Goal: Task Accomplishment & Management: Manage account settings

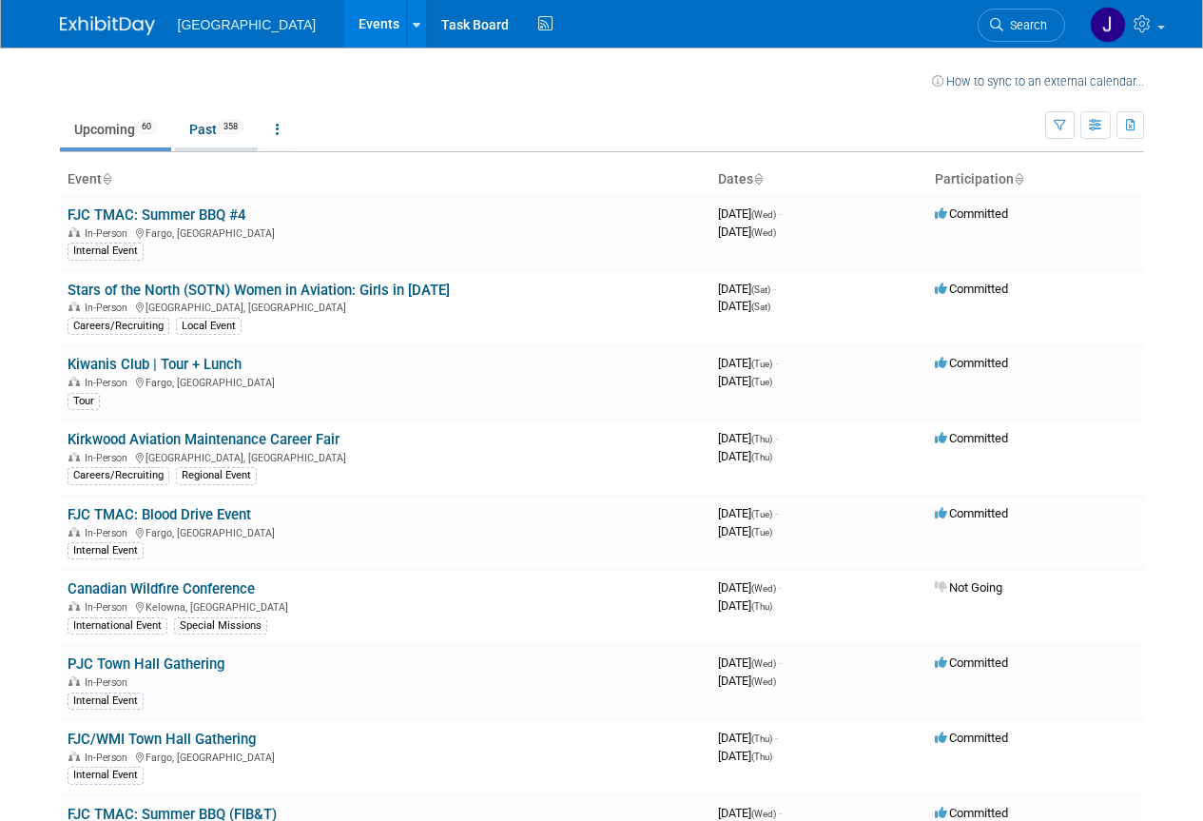
click at [205, 124] on link "Past 358" at bounding box center [216, 129] width 83 height 36
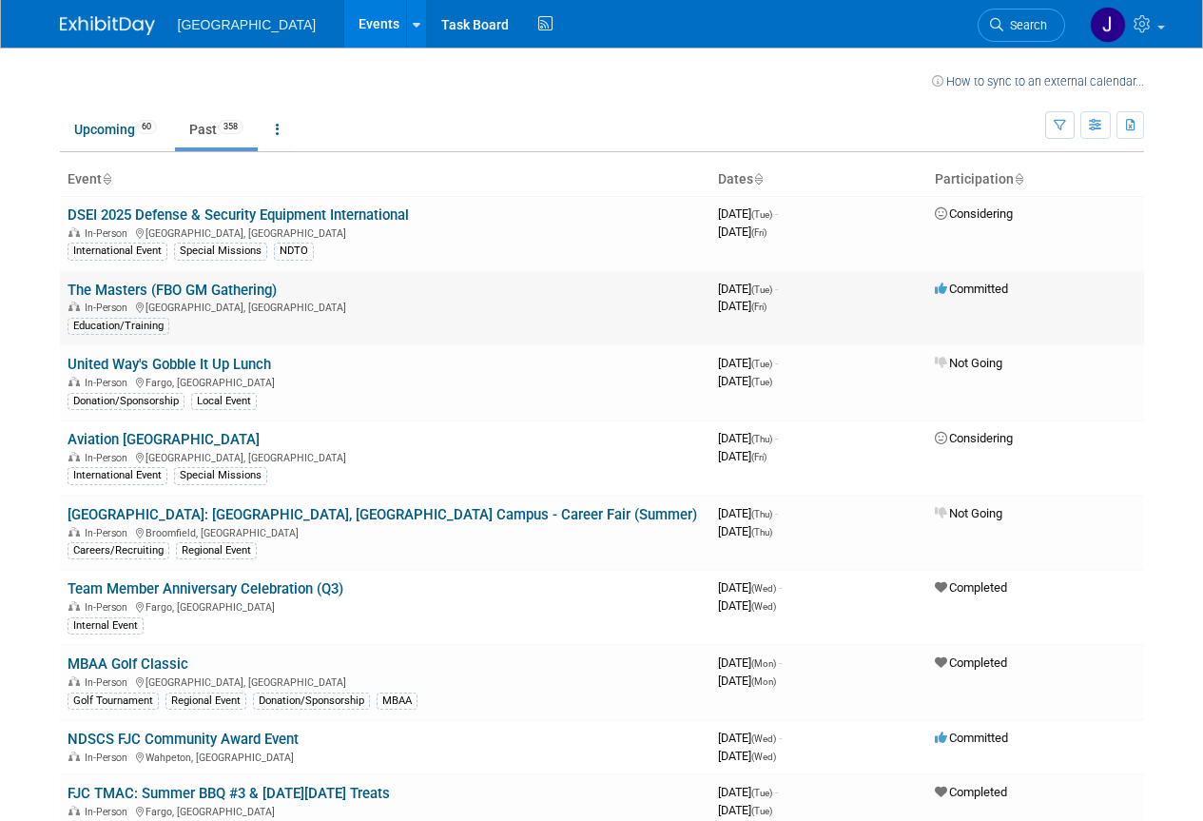
click at [110, 294] on link "The Masters (FBO GM Gathering)" at bounding box center [172, 290] width 209 height 17
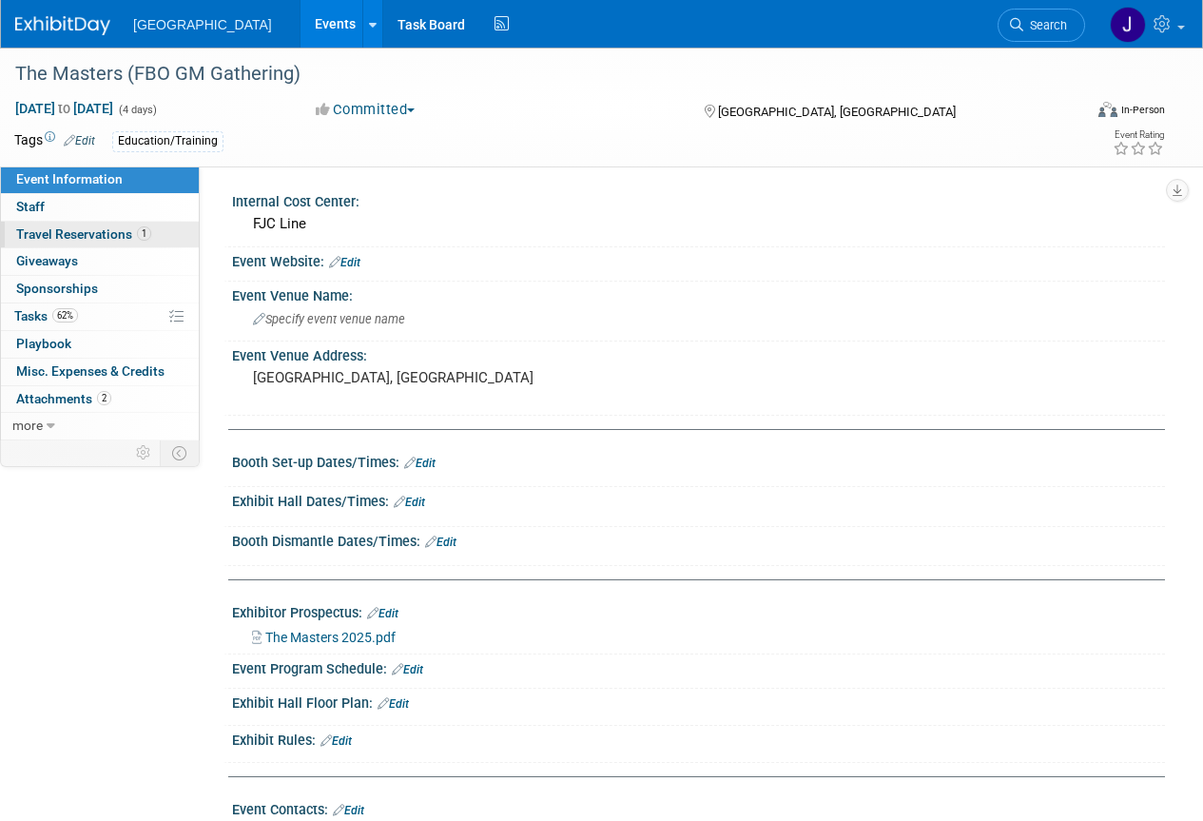
click at [56, 236] on span "Travel Reservations 1" at bounding box center [83, 233] width 135 height 15
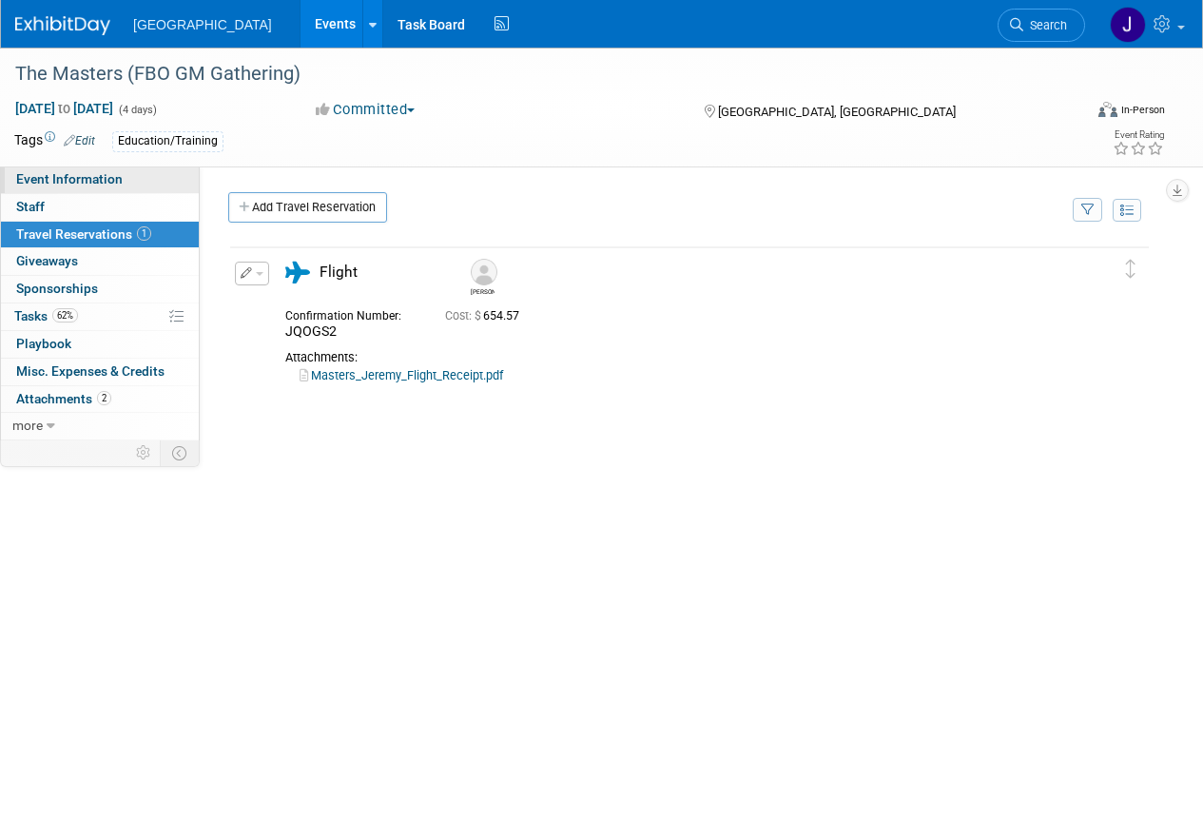
click at [43, 181] on span "Event Information" at bounding box center [69, 178] width 107 height 15
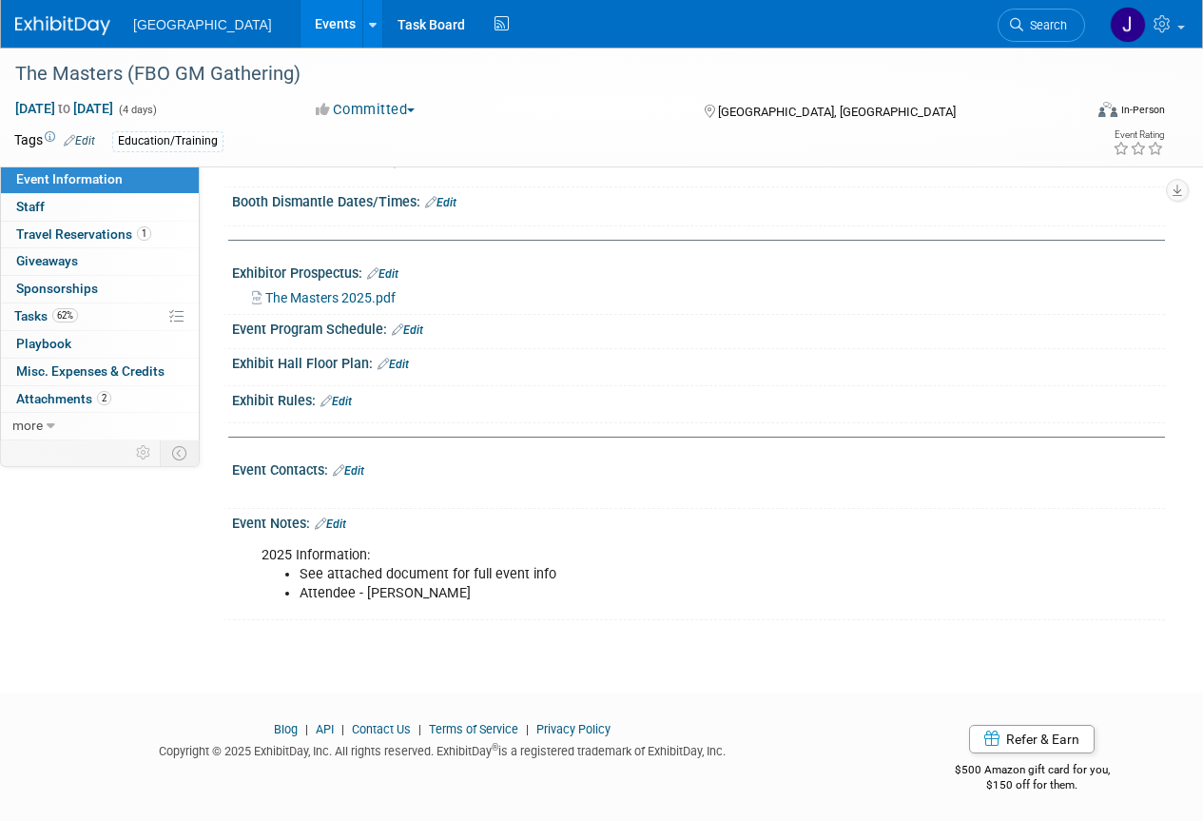
scroll to position [343, 0]
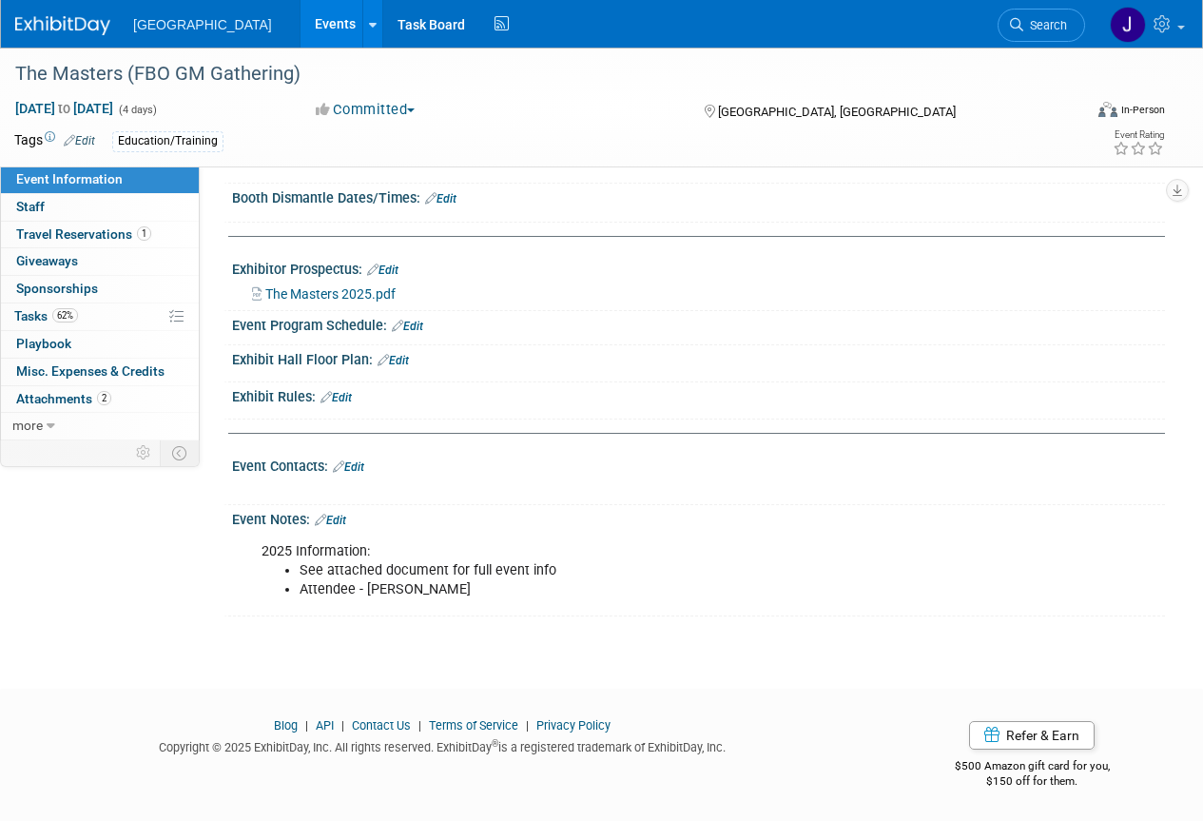
click at [304, 22] on link "Events" at bounding box center [335, 24] width 69 height 48
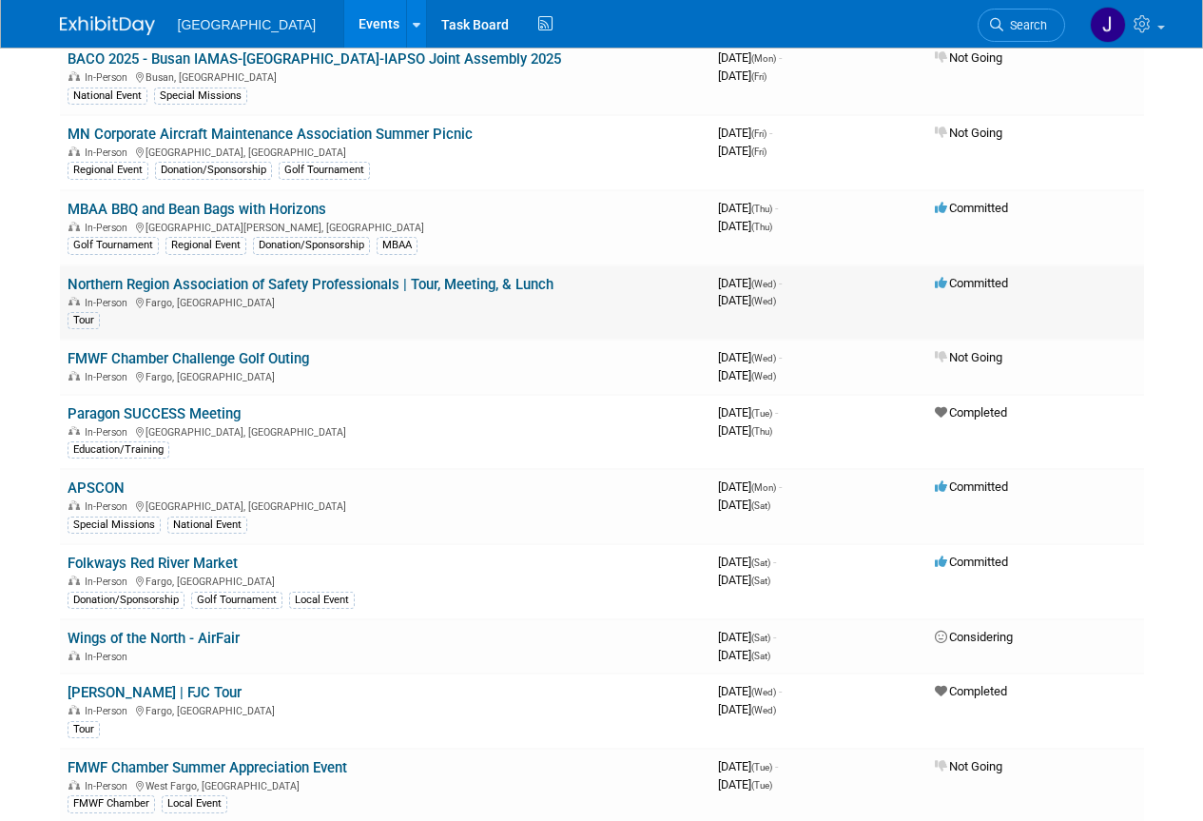
scroll to position [1594, 0]
click at [132, 411] on link "Paragon SUCCESS Meeting" at bounding box center [154, 412] width 173 height 17
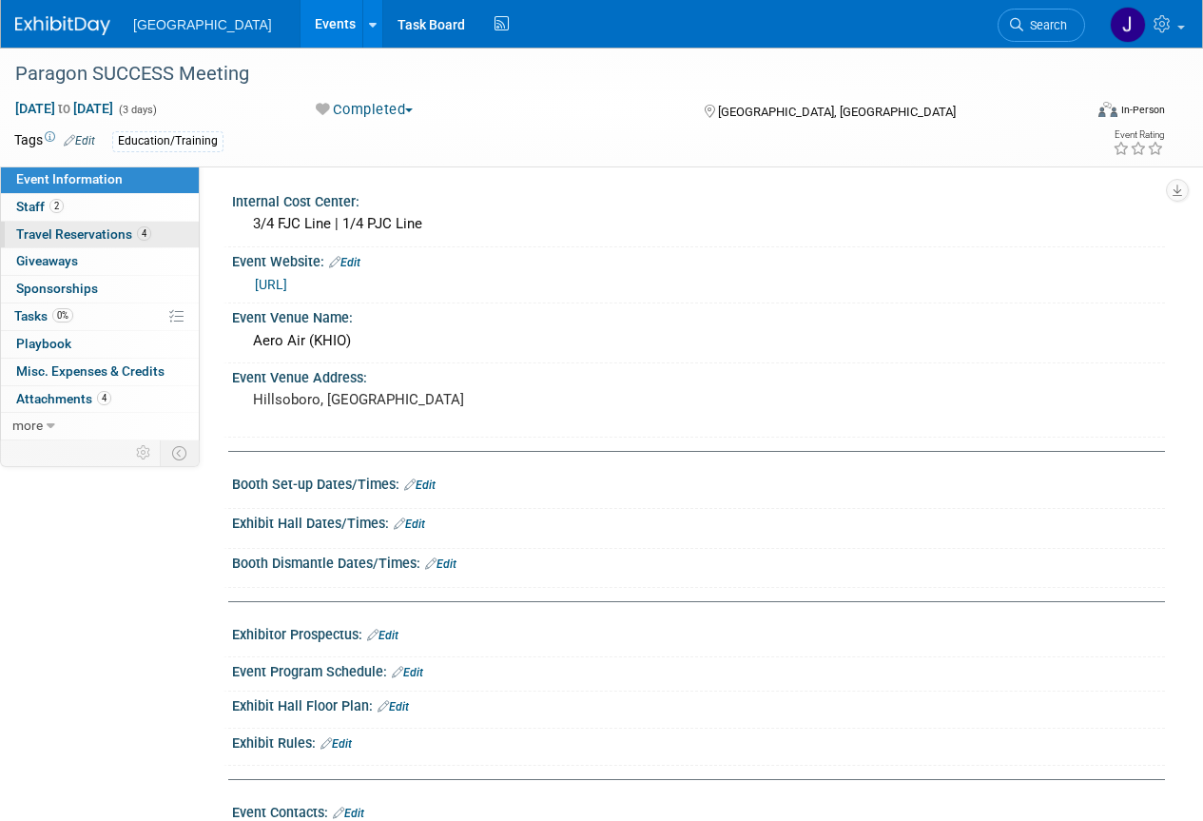
click at [78, 235] on span "Travel Reservations 4" at bounding box center [83, 233] width 135 height 15
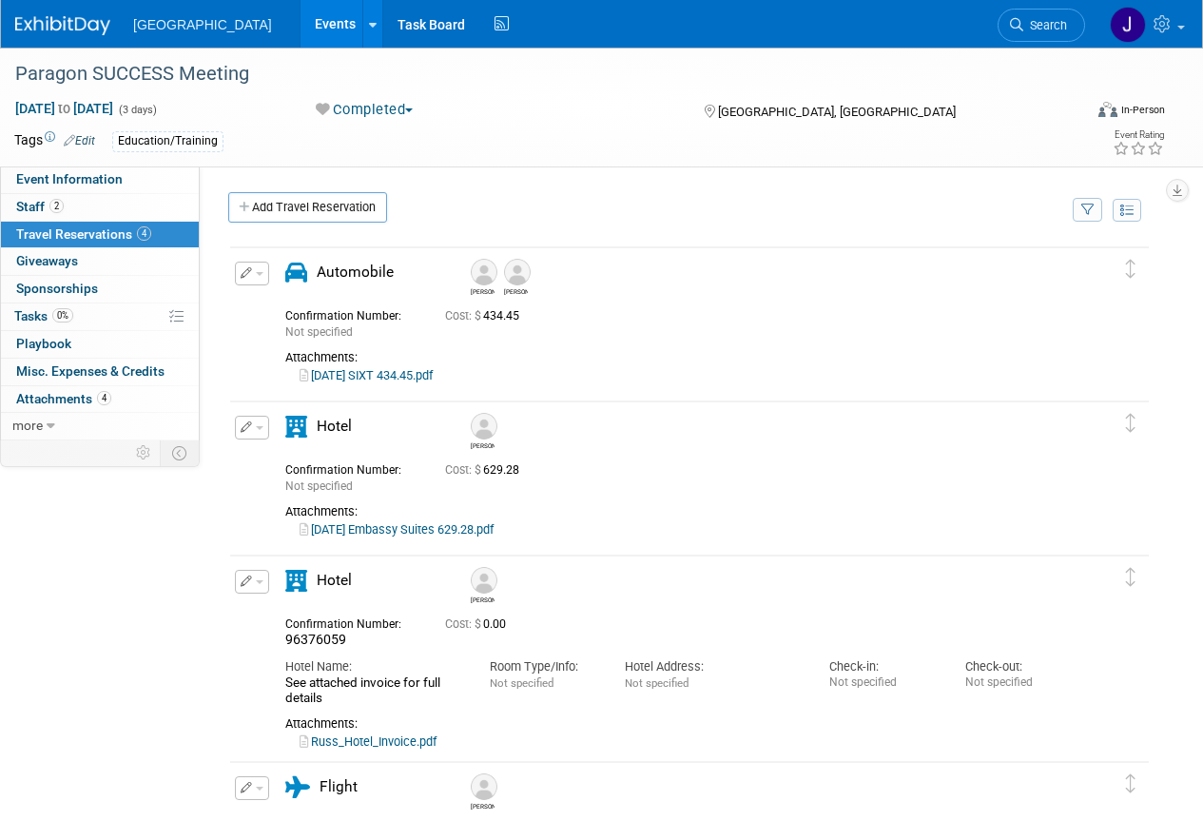
click at [305, 25] on link "Events" at bounding box center [335, 24] width 69 height 48
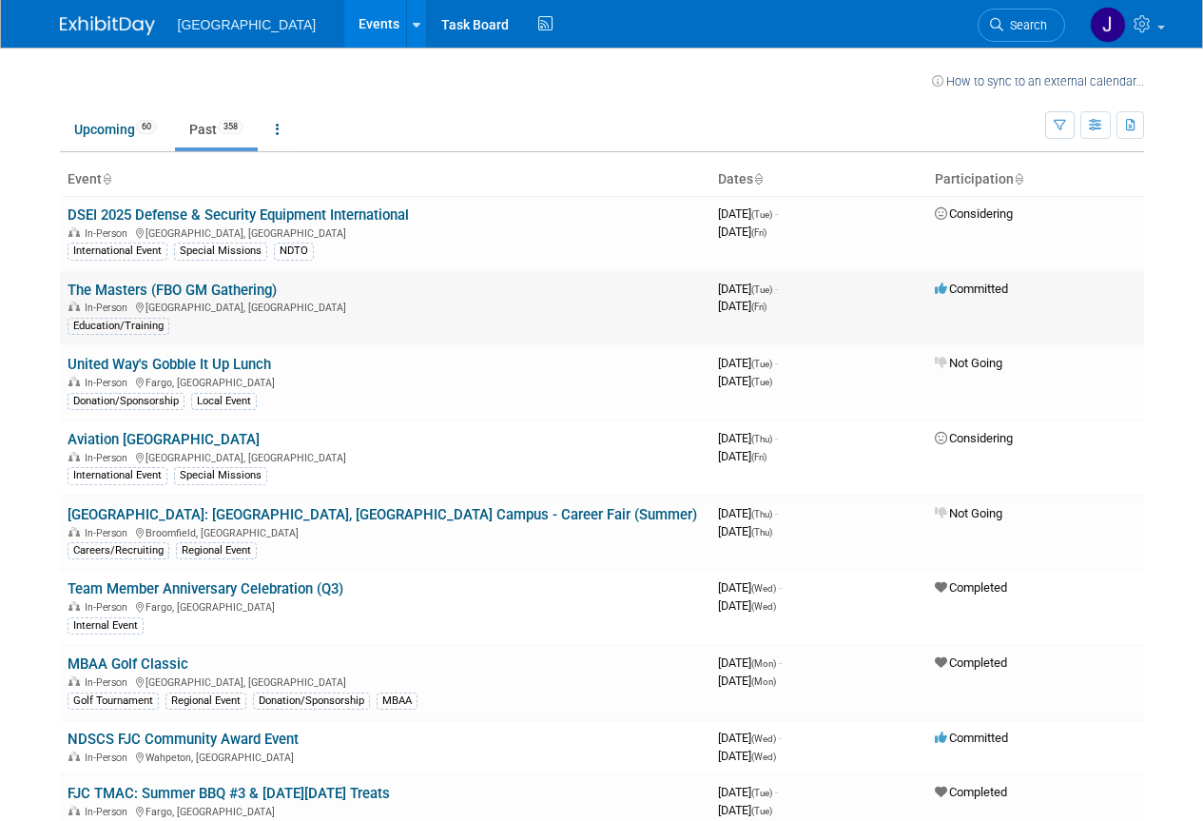
click at [172, 292] on link "The Masters (FBO GM Gathering)" at bounding box center [172, 290] width 209 height 17
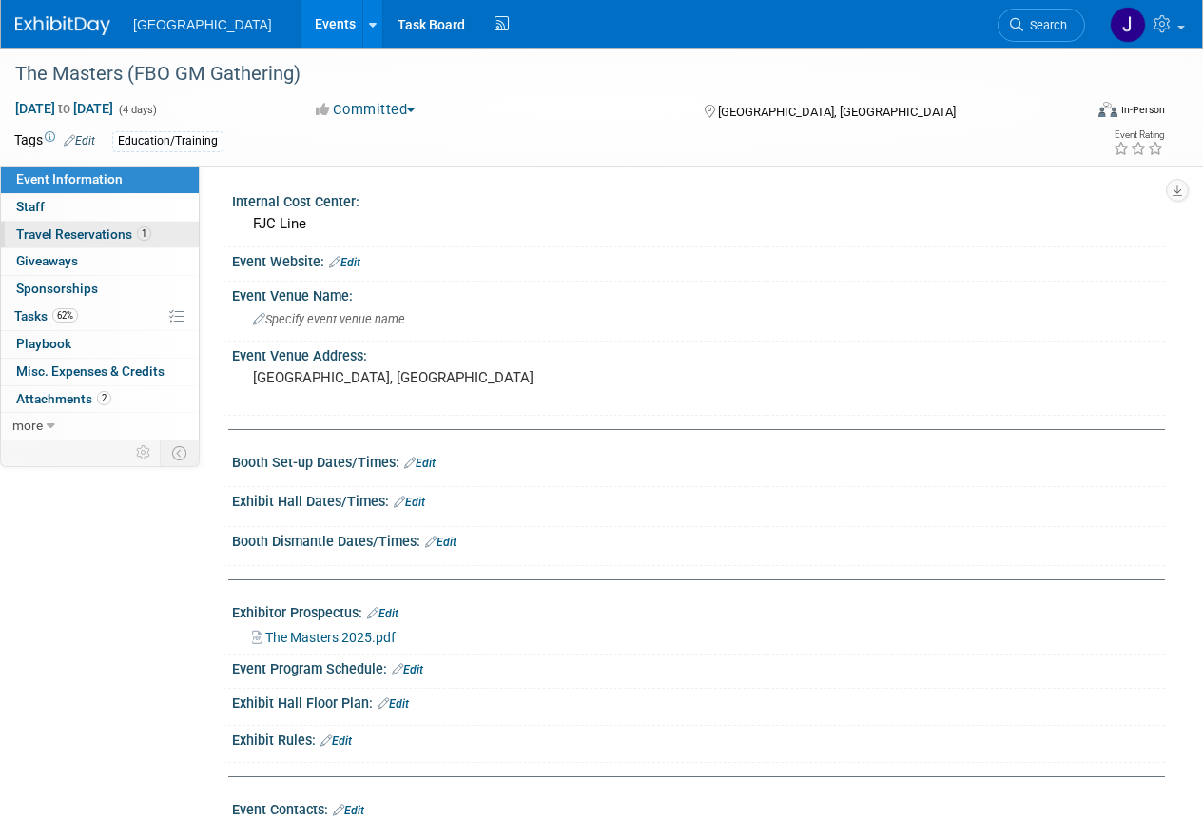
click at [52, 236] on span "Travel Reservations 1" at bounding box center [83, 233] width 135 height 15
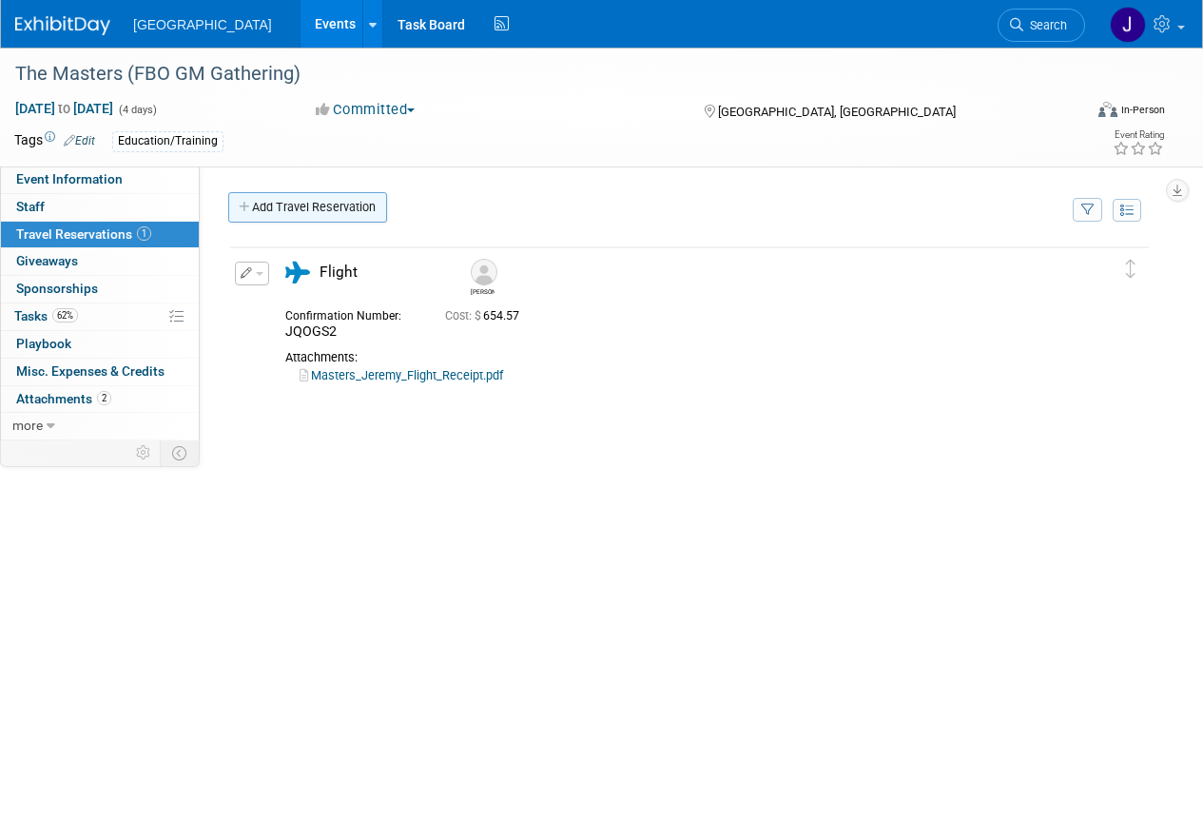
click at [311, 205] on link "Add Travel Reservation" at bounding box center [307, 207] width 159 height 30
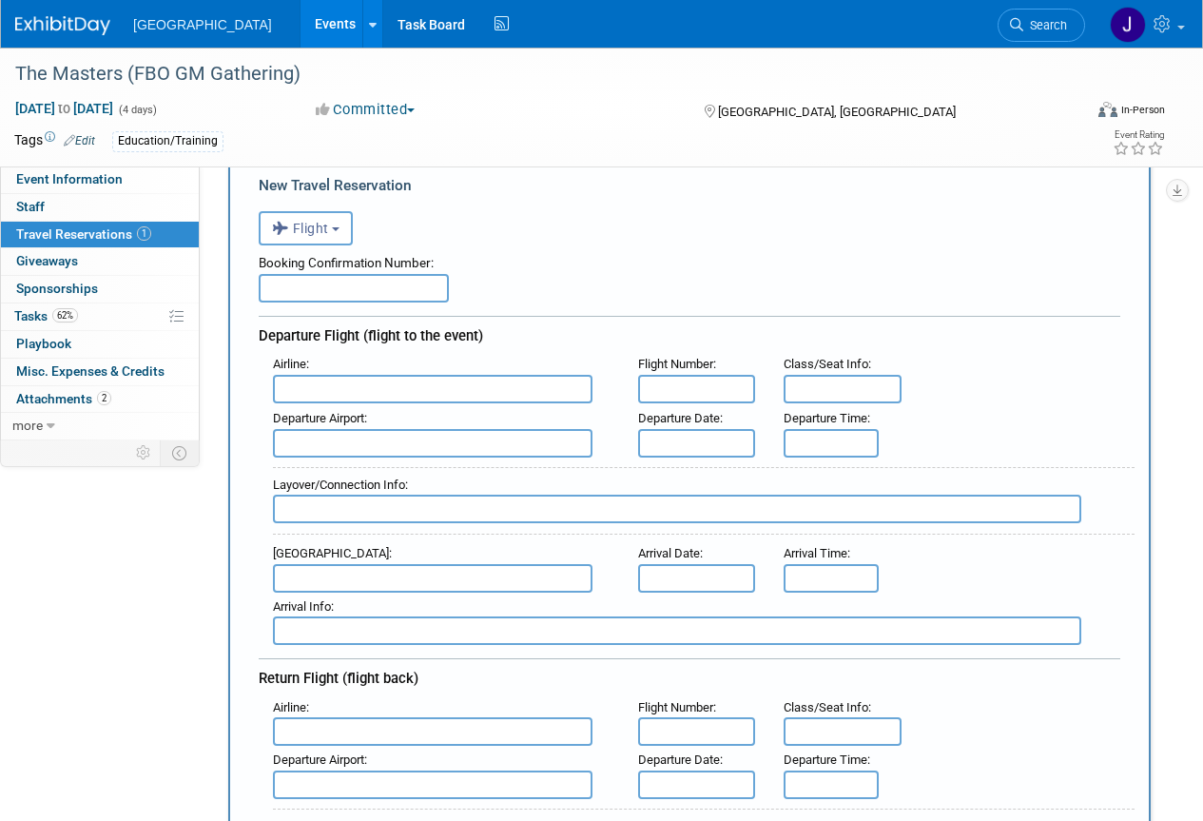
scroll to position [95, 0]
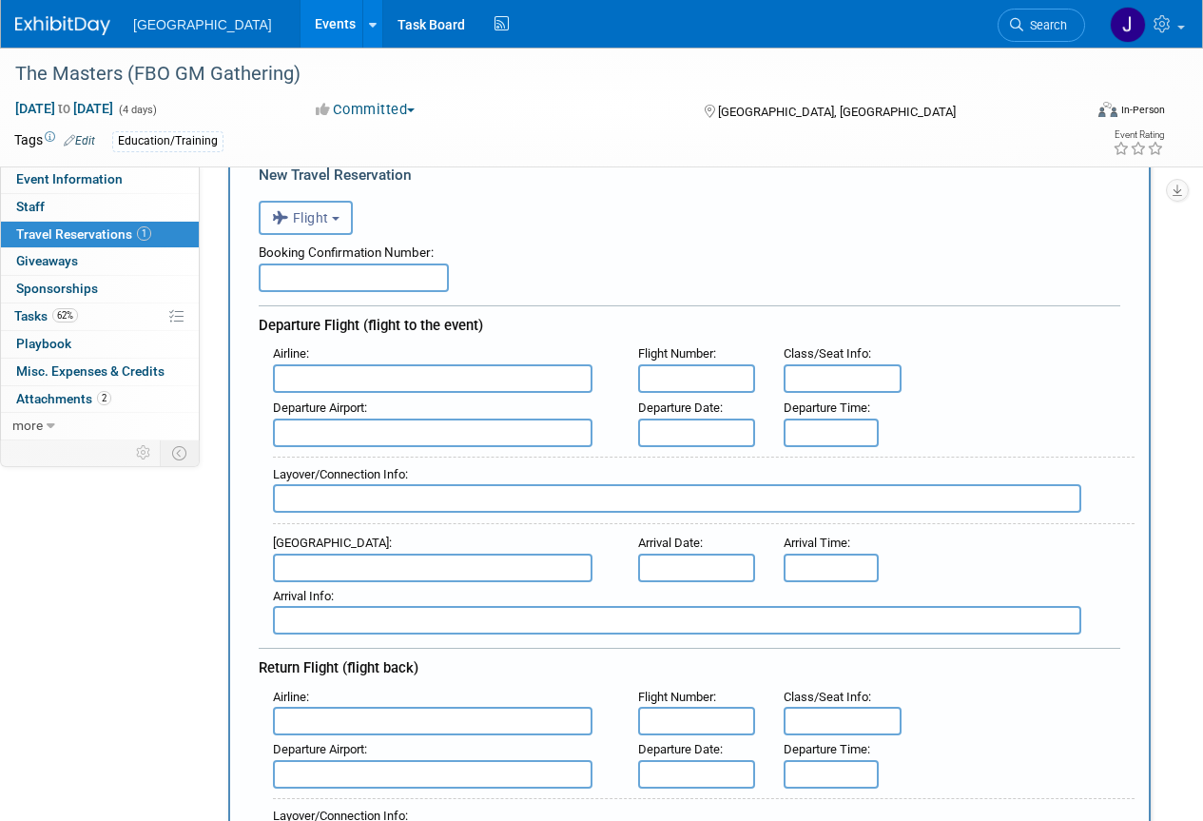
click at [332, 217] on button "Flight" at bounding box center [306, 218] width 94 height 34
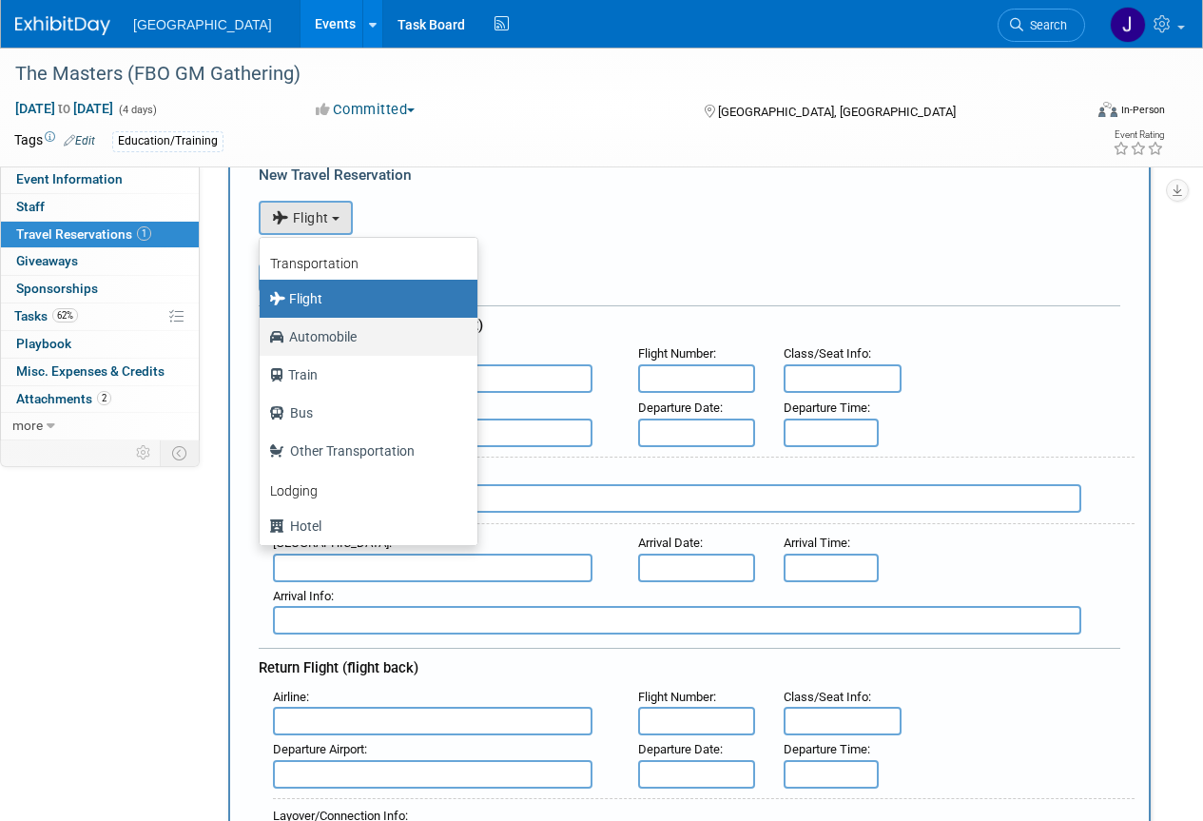
click at [304, 337] on label "Automobile" at bounding box center [363, 337] width 189 height 30
click at [263, 337] on input "Automobile" at bounding box center [256, 334] width 12 height 12
select select "4"
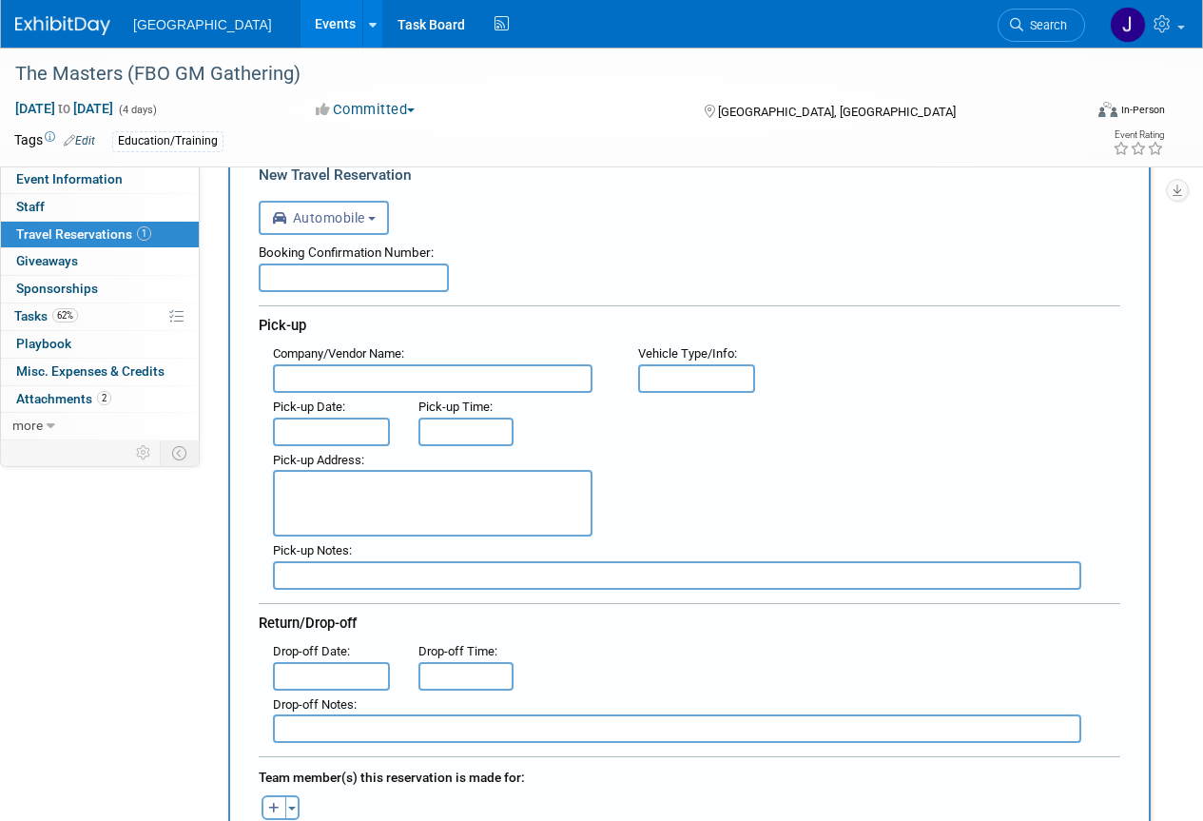
click at [347, 284] on input "text" at bounding box center [354, 278] width 190 height 29
type input "788066749"
click at [440, 383] on input "text" at bounding box center [433, 378] width 320 height 29
type input "Enterprise"
type input "compact"
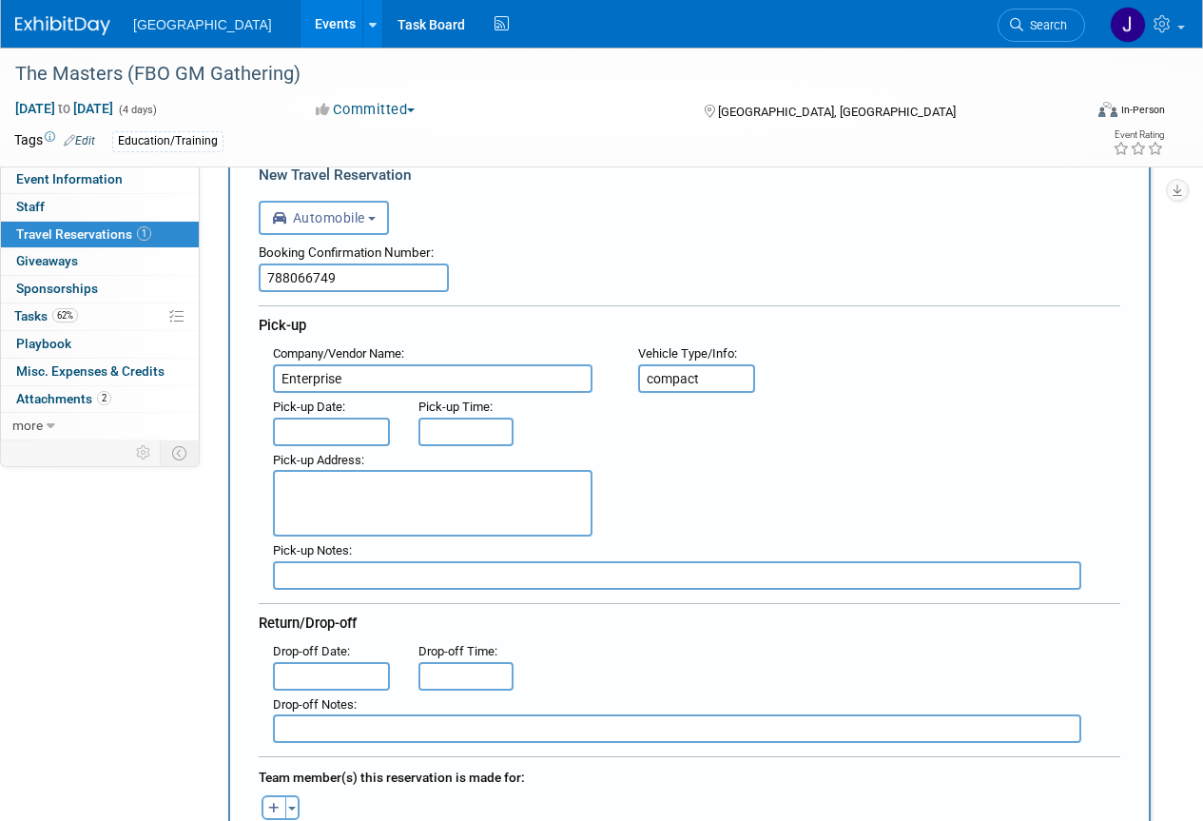
click at [328, 430] on input "text" at bounding box center [331, 432] width 117 height 29
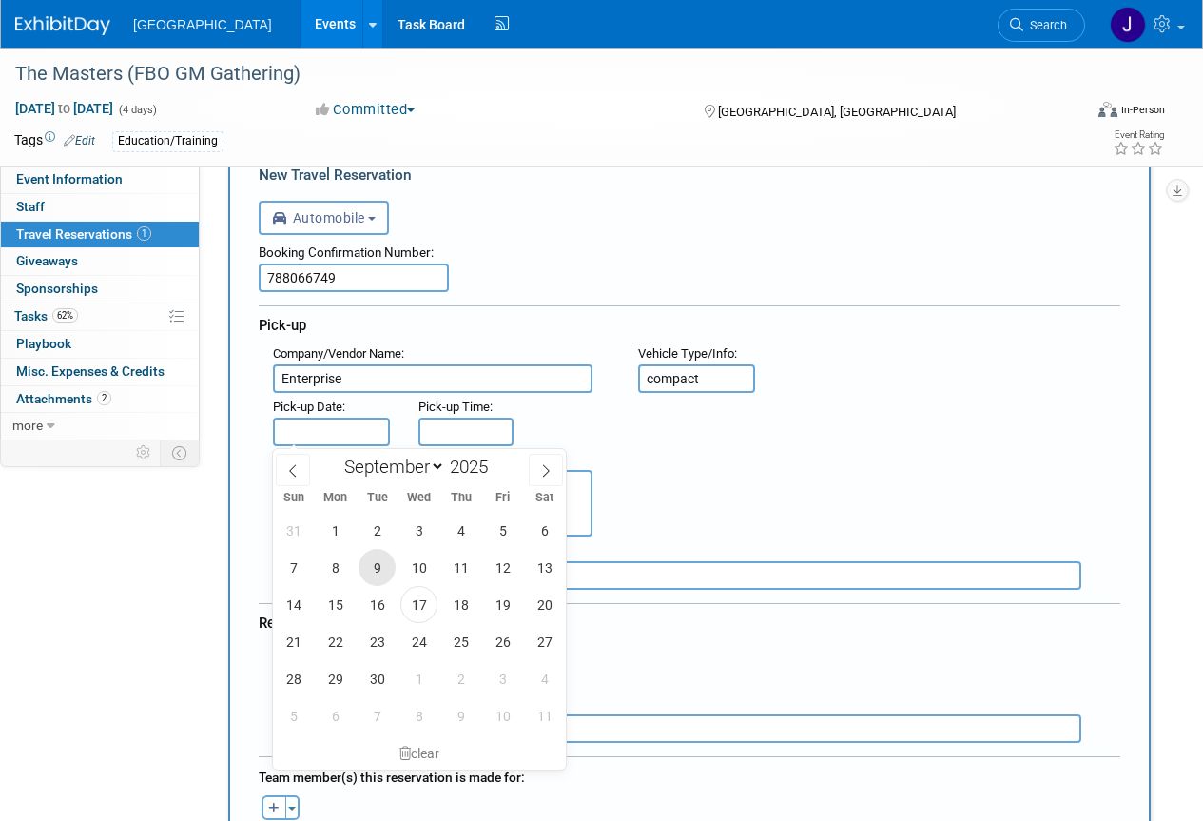
click at [381, 565] on span "9" at bounding box center [377, 567] width 37 height 37
type input "Sep 9, 2025"
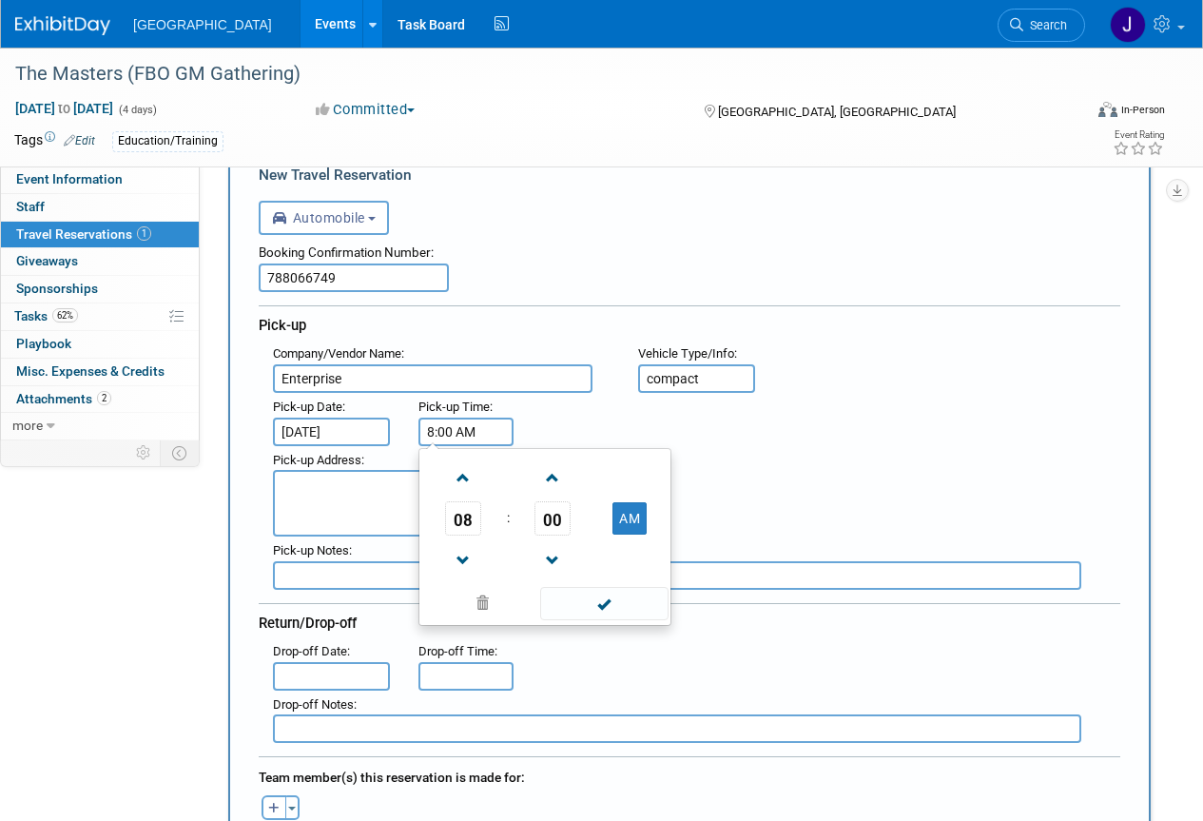
click at [457, 435] on input "8:00 AM" at bounding box center [466, 432] width 95 height 29
click at [463, 484] on span at bounding box center [463, 477] width 33 height 33
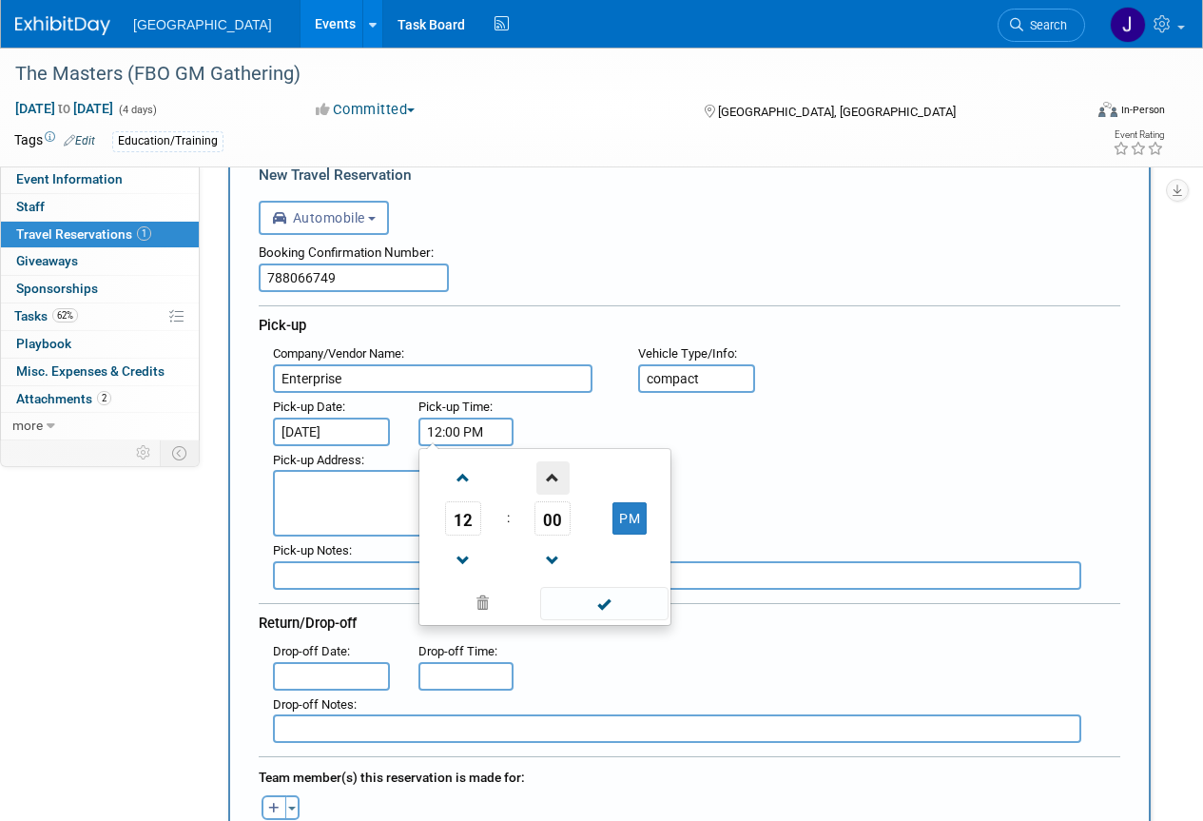
click at [559, 487] on span at bounding box center [553, 477] width 33 height 33
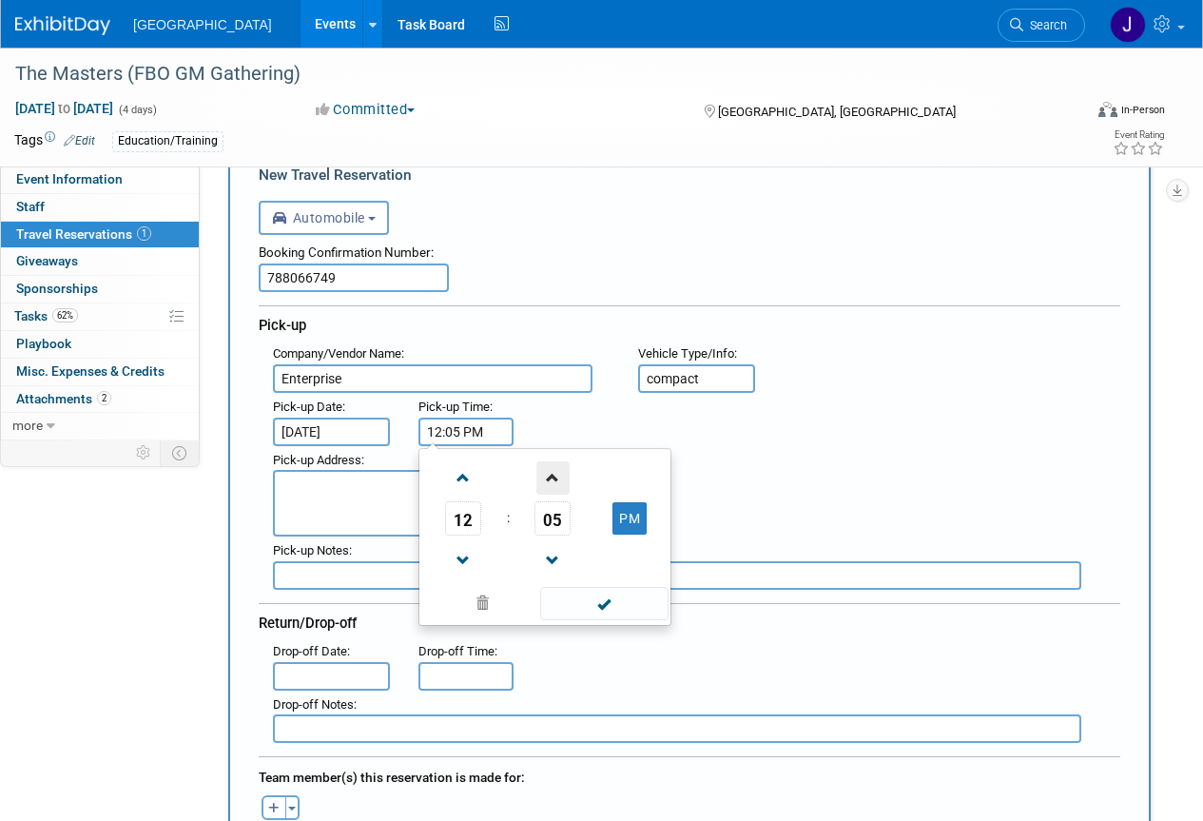
click at [559, 487] on span at bounding box center [553, 477] width 33 height 33
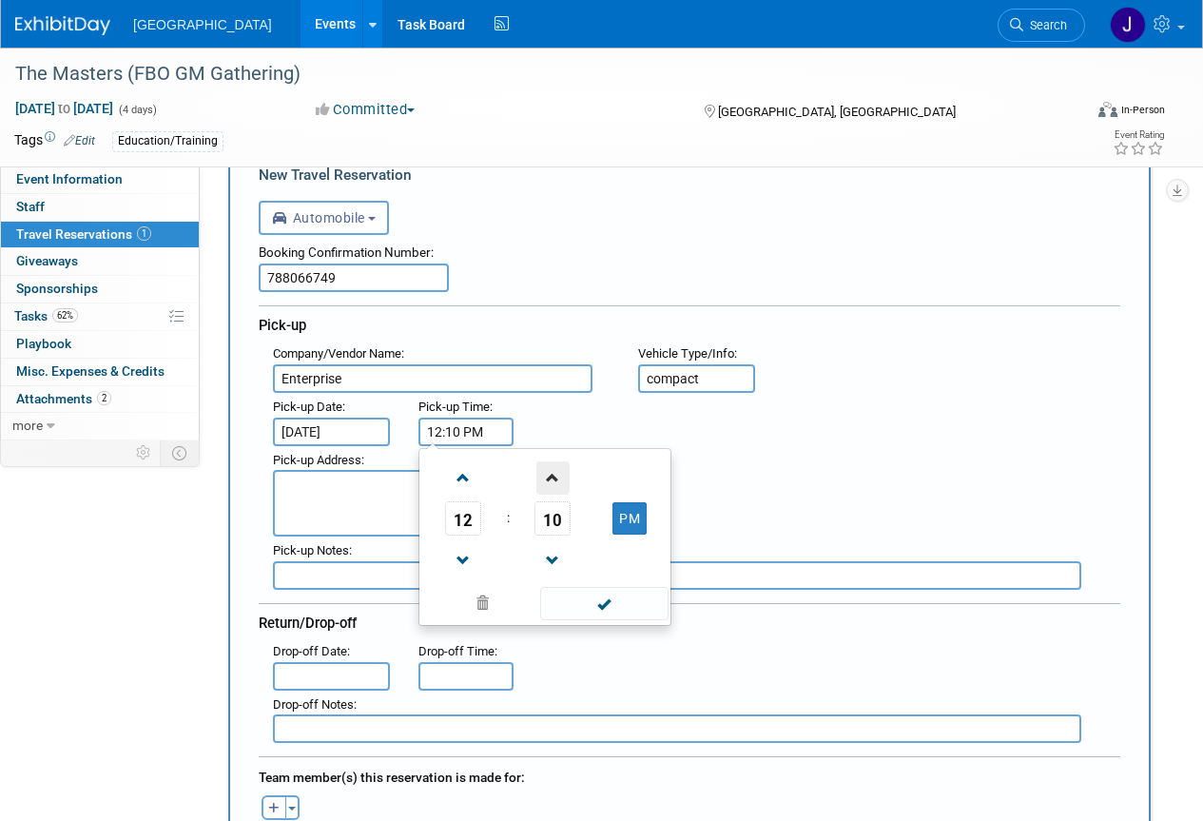
click at [559, 487] on span at bounding box center [553, 477] width 33 height 33
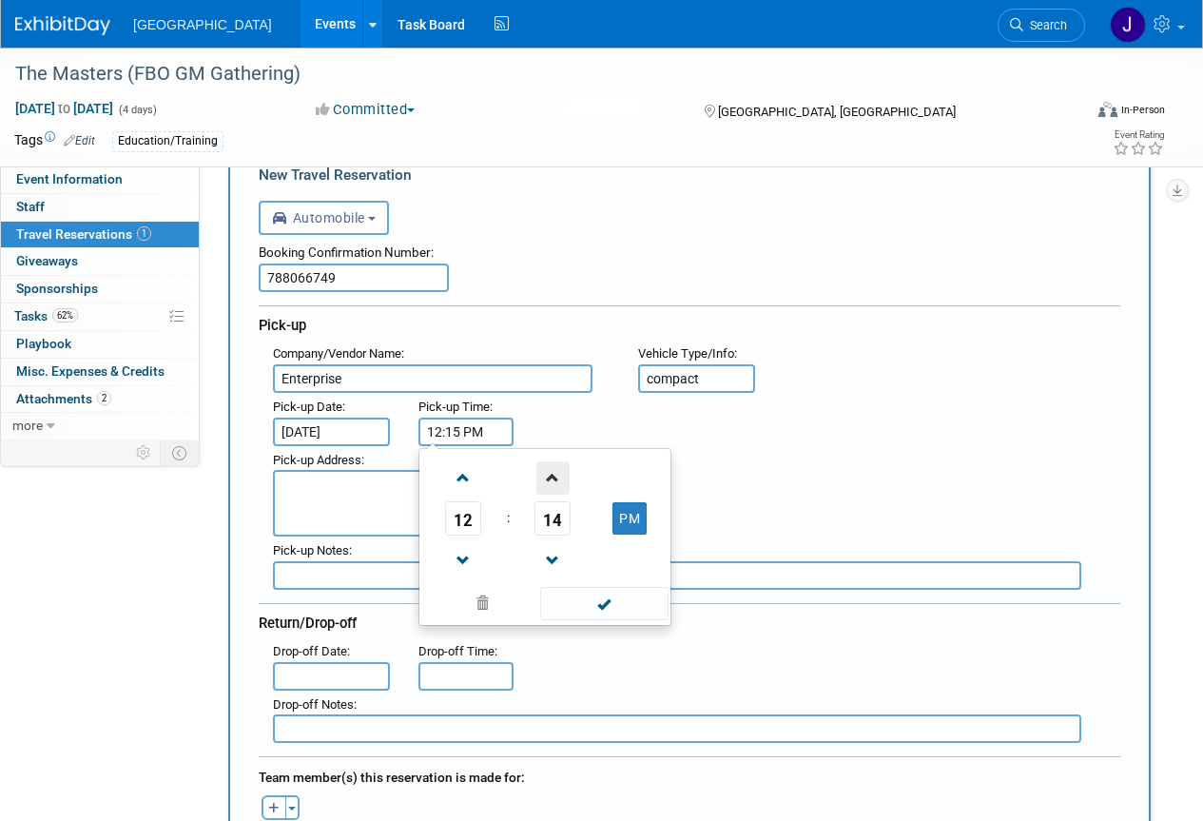
click at [559, 487] on span at bounding box center [553, 477] width 33 height 33
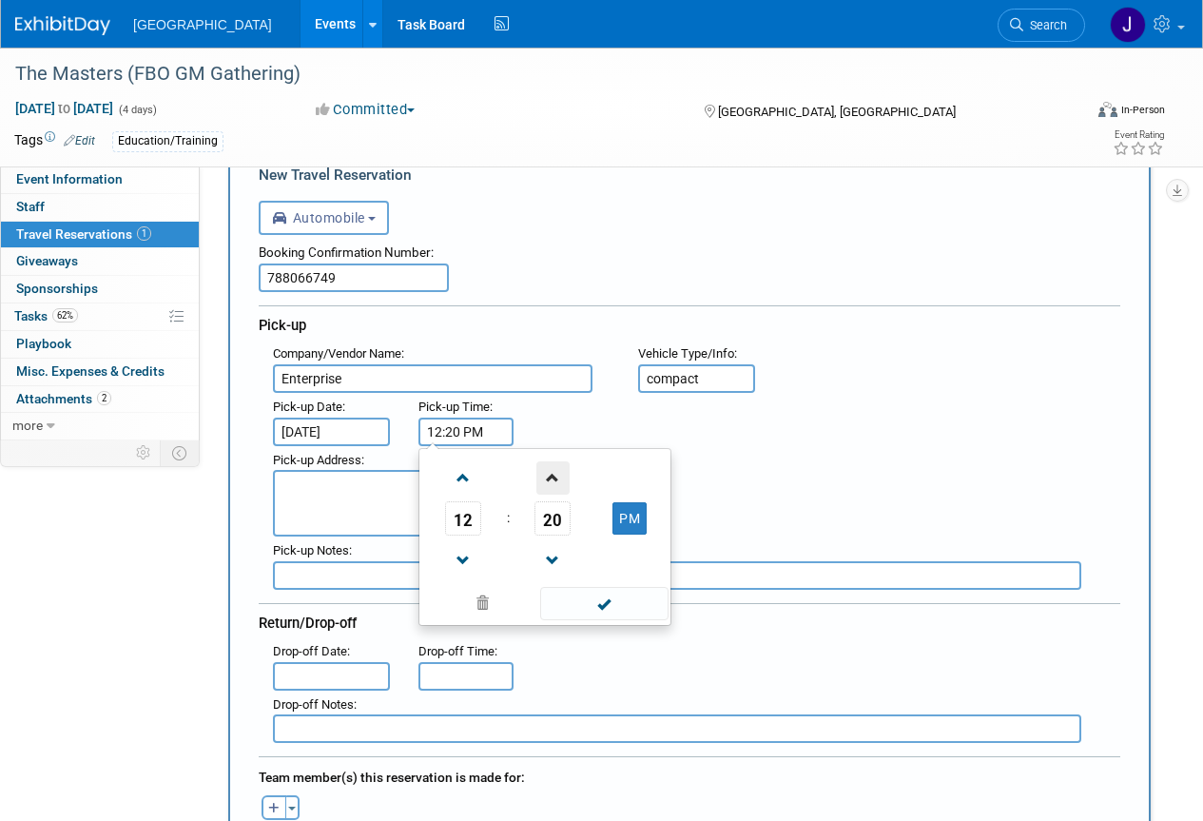
click at [559, 487] on span at bounding box center [553, 477] width 33 height 33
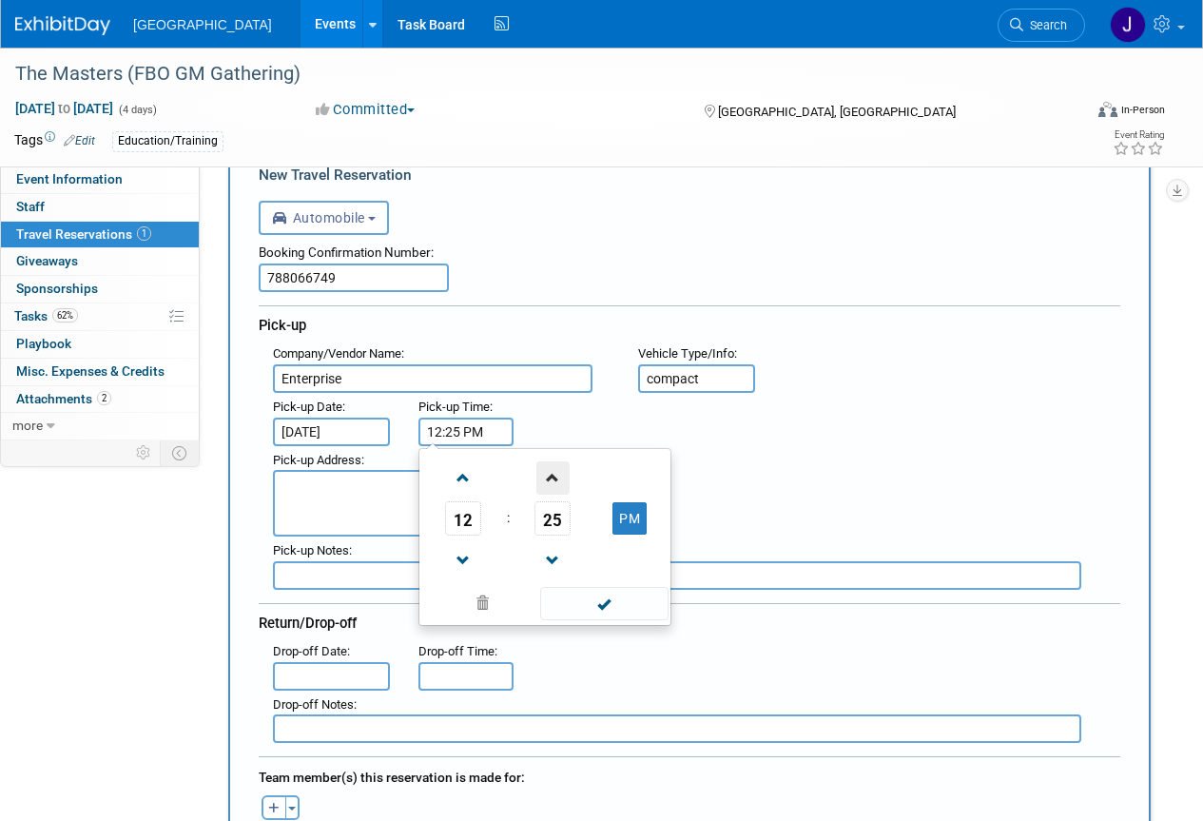
click at [559, 487] on span at bounding box center [553, 477] width 33 height 33
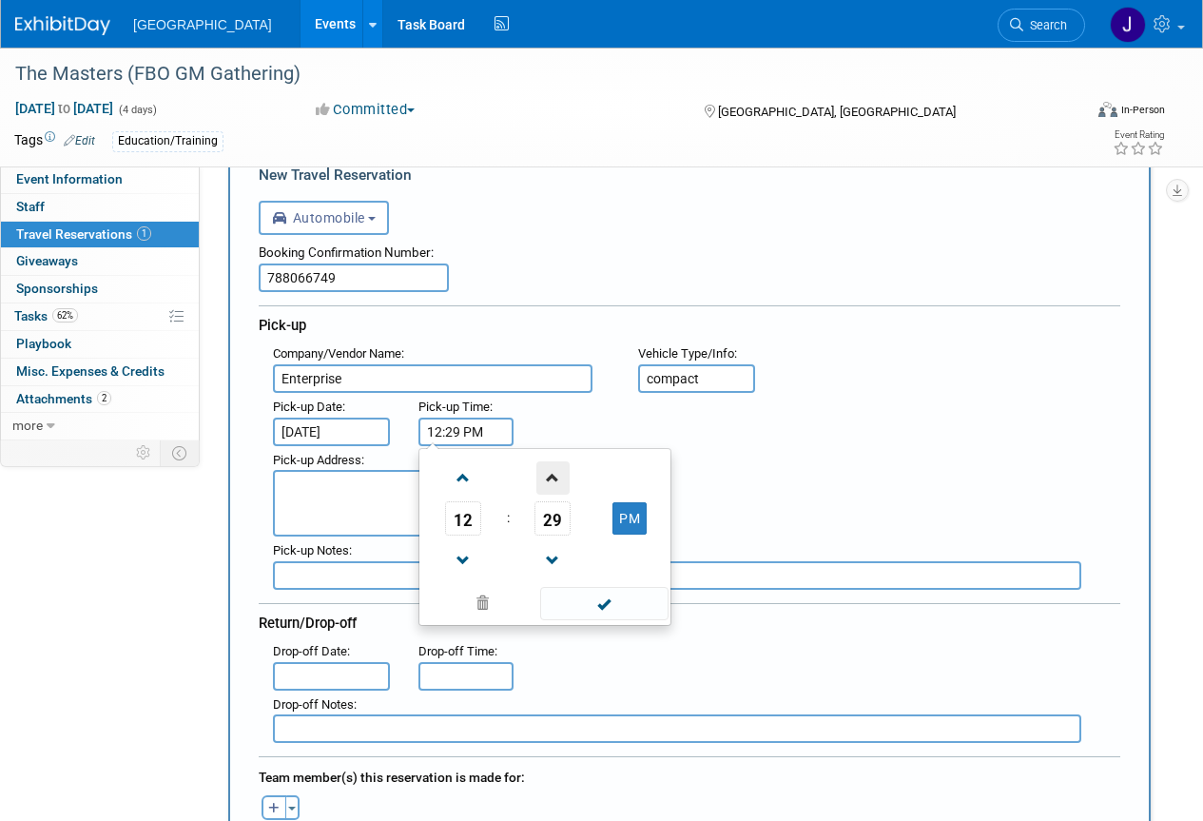
type input "12:30 PM"
click at [587, 606] on span at bounding box center [604, 603] width 128 height 33
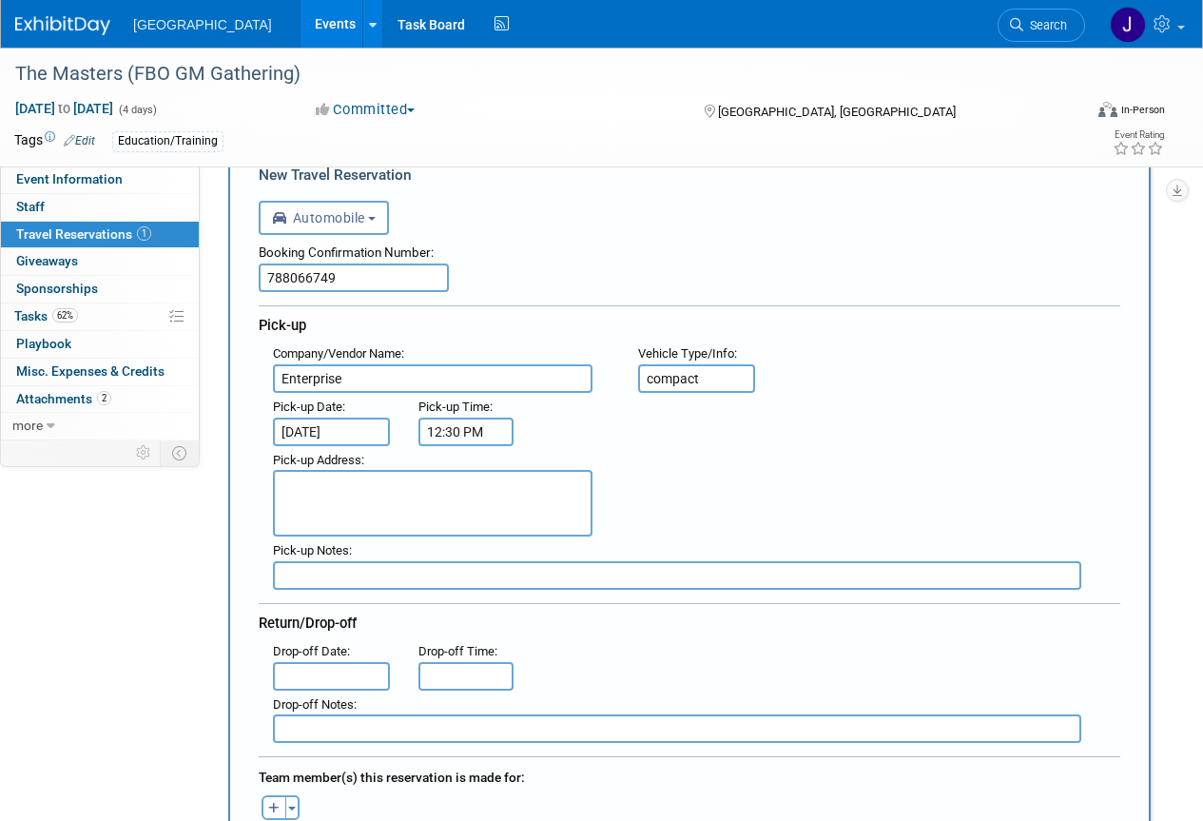
click at [346, 486] on textarea at bounding box center [433, 503] width 320 height 67
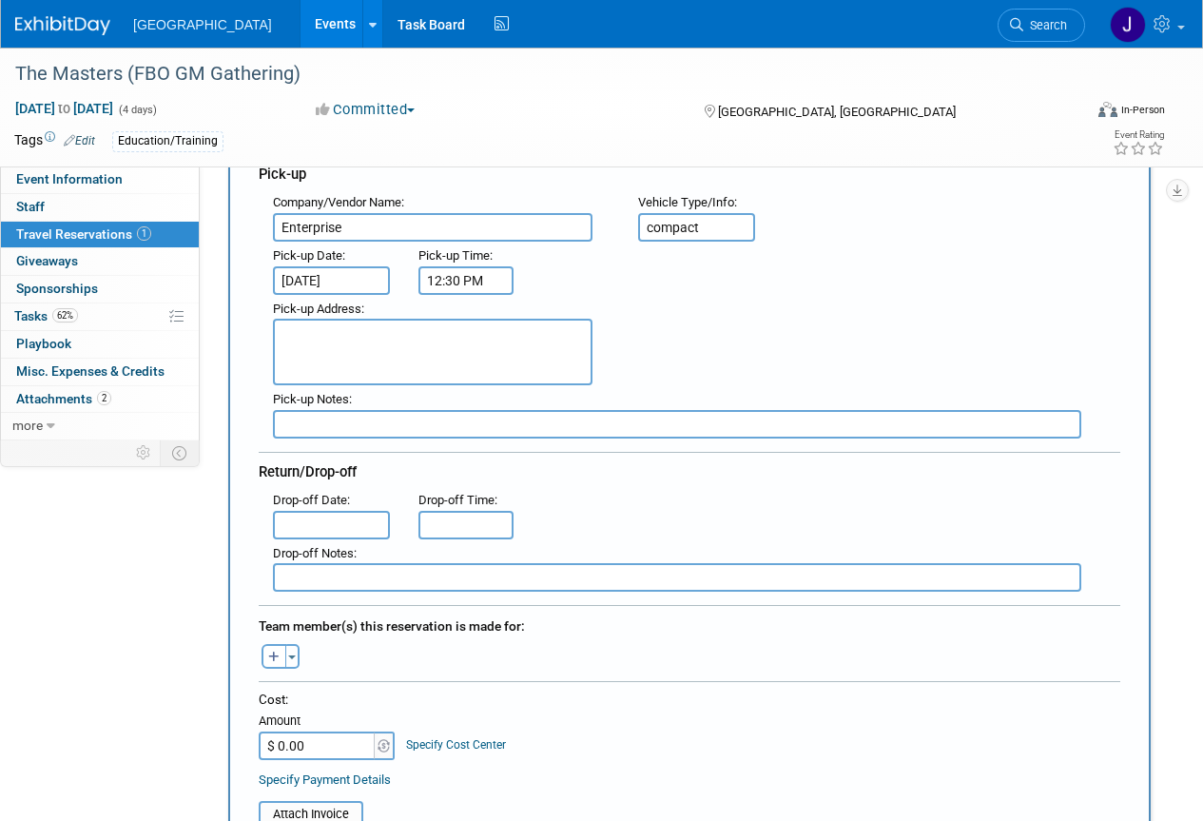
scroll to position [262, 0]
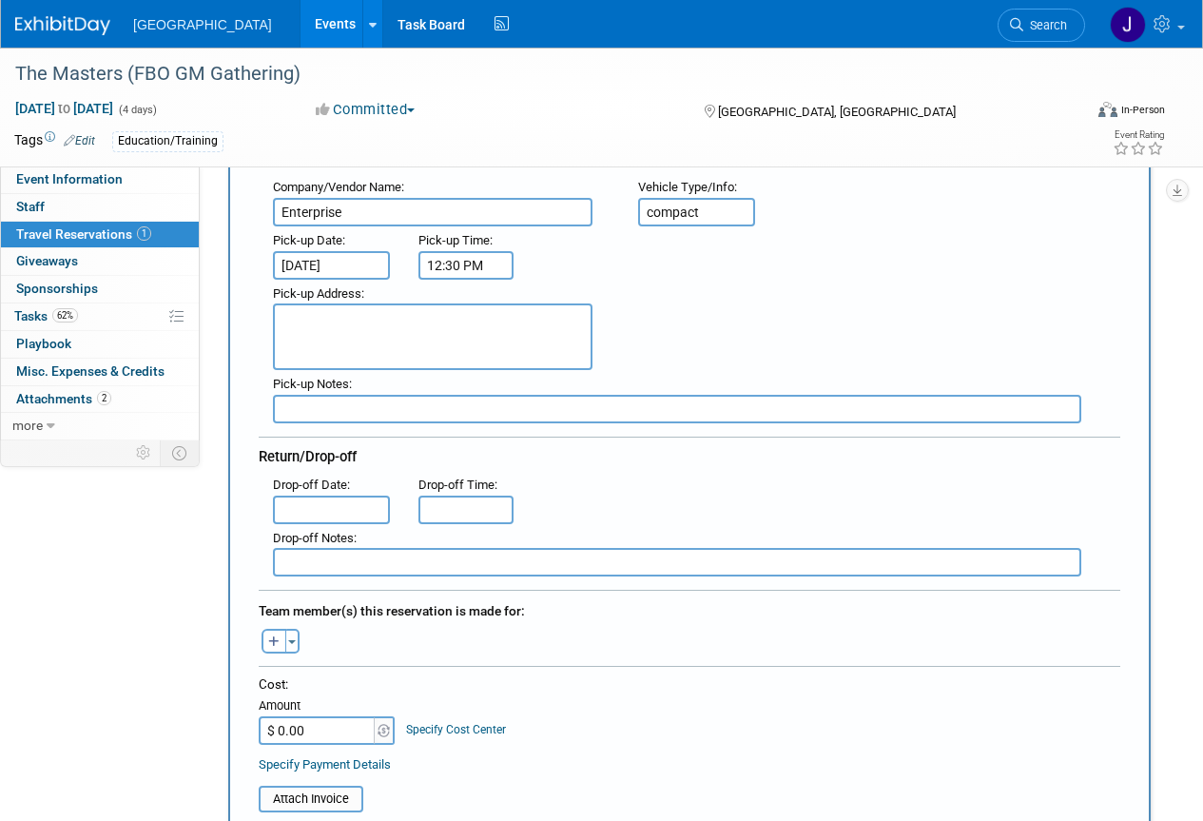
click at [704, 205] on input "compact" at bounding box center [696, 212] width 117 height 29
type input "c"
type input "Standard"
click at [309, 324] on textarea at bounding box center [433, 336] width 320 height 67
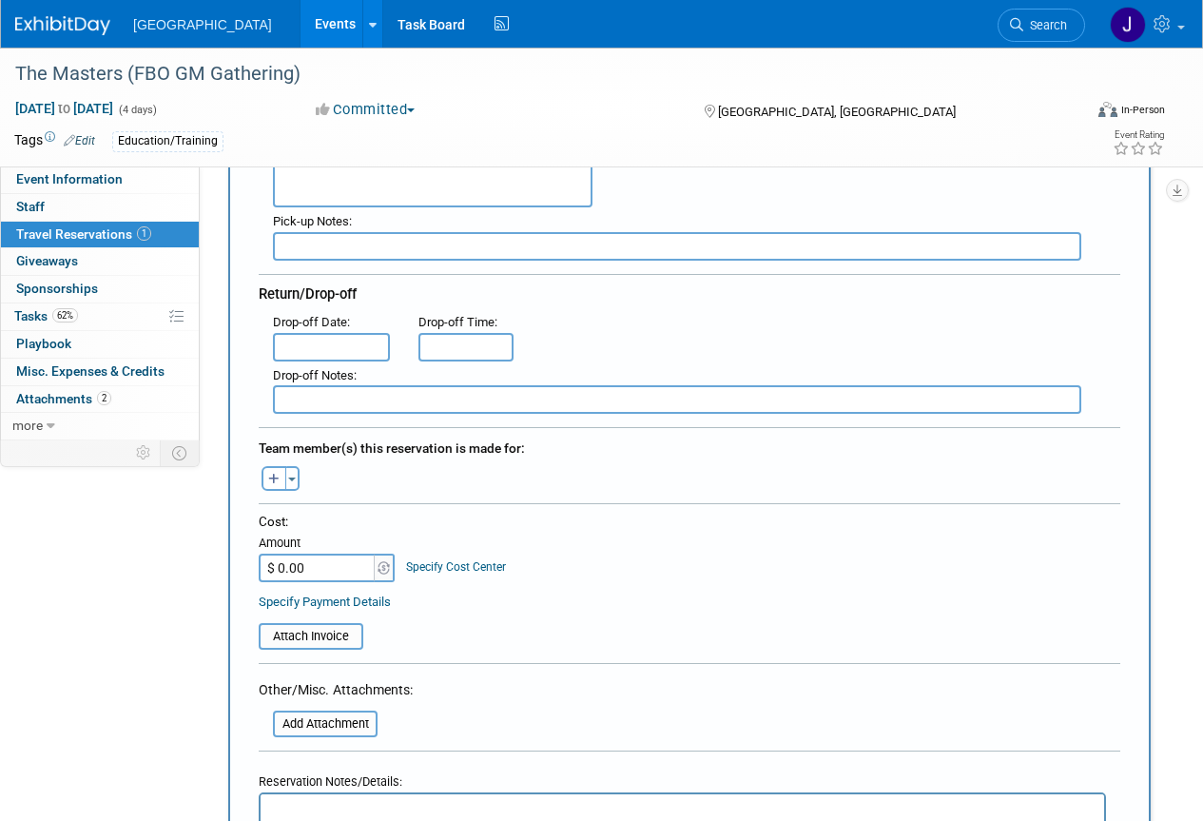
scroll to position [428, 0]
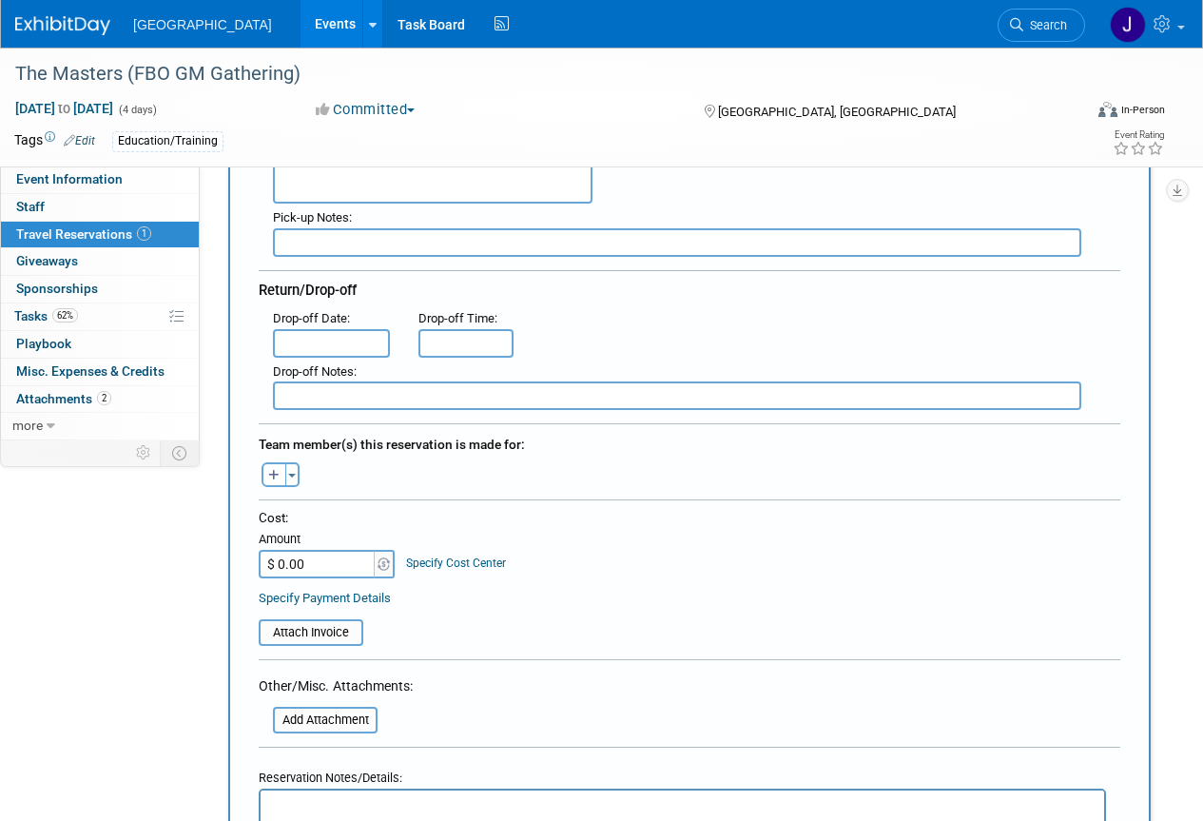
type textarea "San Jose Intl Airport"
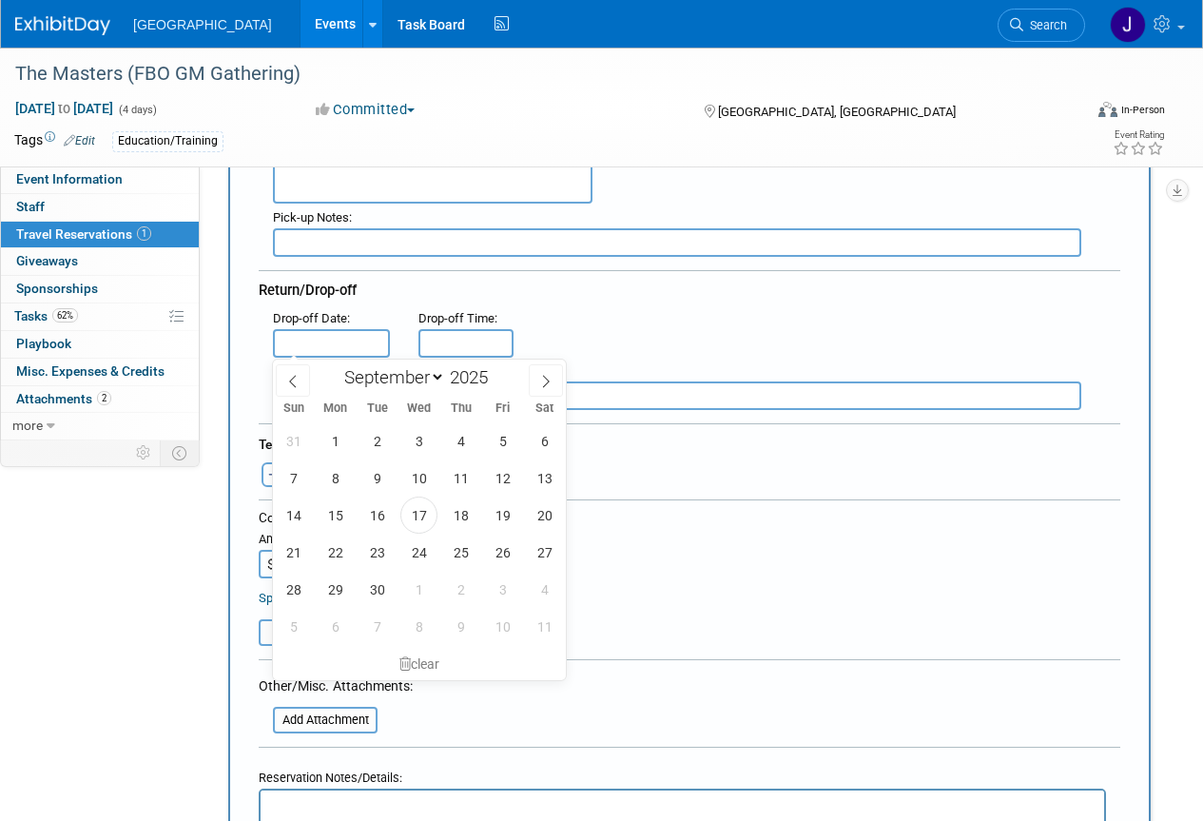
click at [334, 341] on input "text" at bounding box center [331, 343] width 117 height 29
click at [499, 478] on span "12" at bounding box center [502, 478] width 37 height 37
type input "Sep 12, 2025"
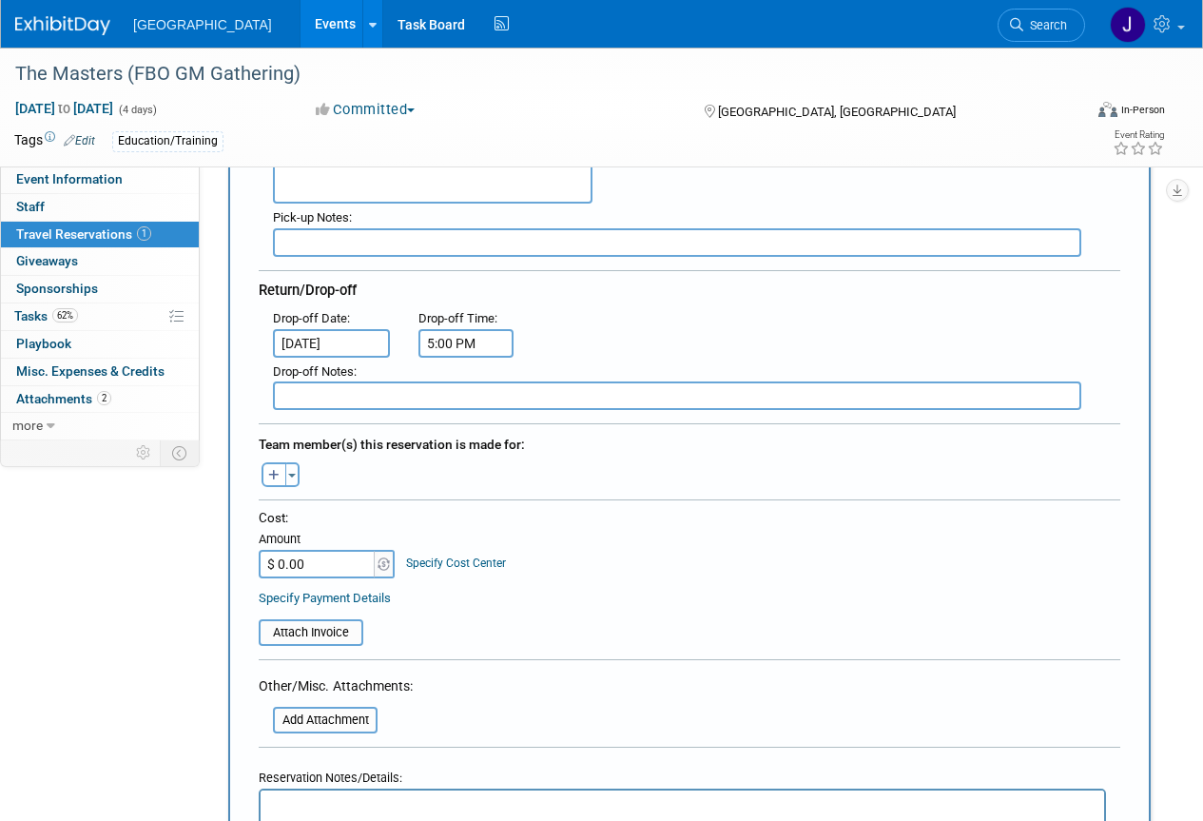
click at [457, 342] on input "5:00 PM" at bounding box center [466, 343] width 95 height 29
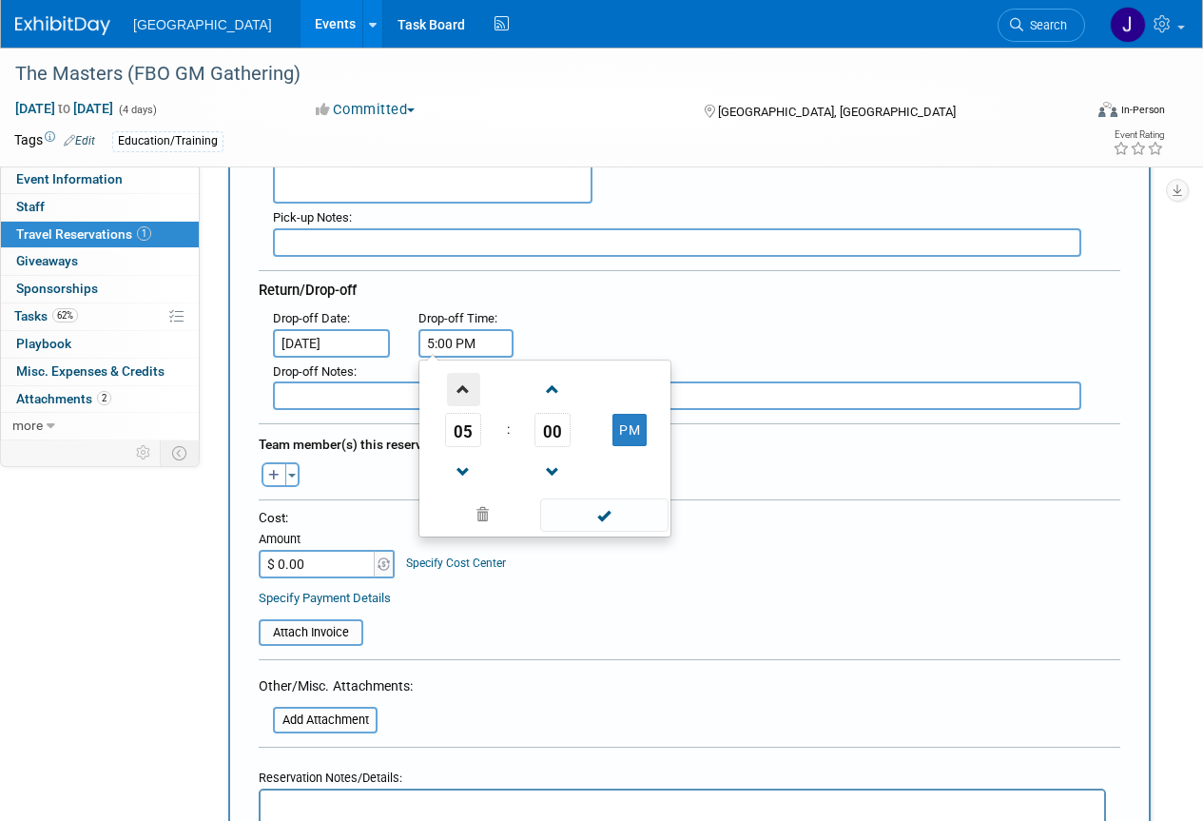
click at [463, 388] on span at bounding box center [463, 389] width 33 height 33
click at [626, 436] on button "PM" at bounding box center [630, 430] width 34 height 32
type input "8:00 AM"
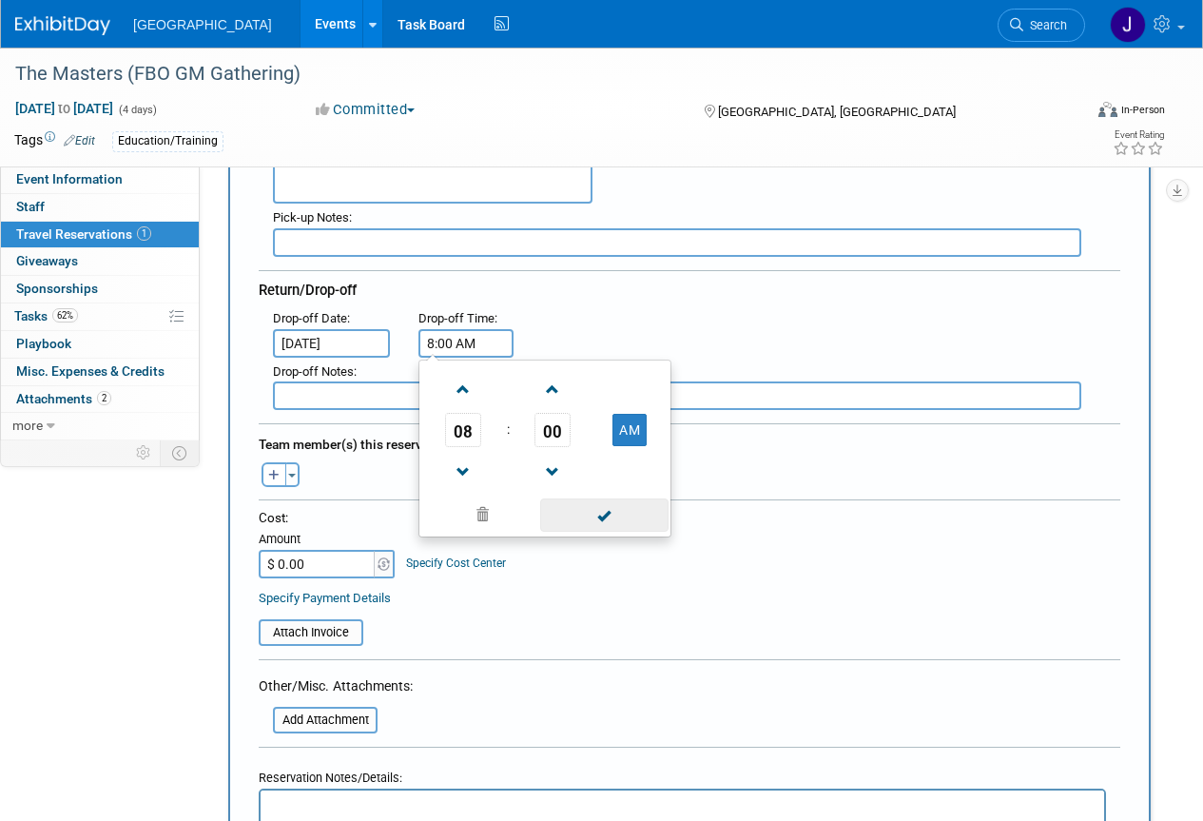
click at [603, 514] on span at bounding box center [604, 515] width 128 height 33
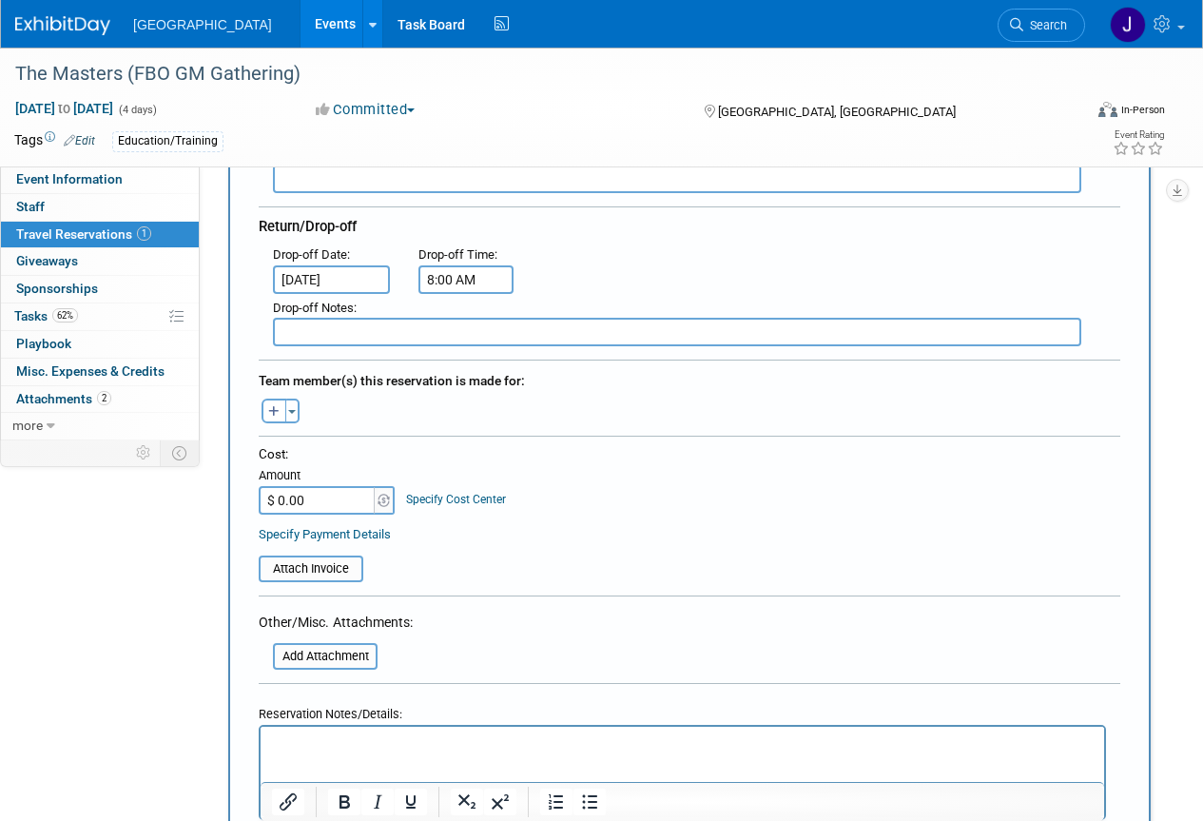
scroll to position [499, 0]
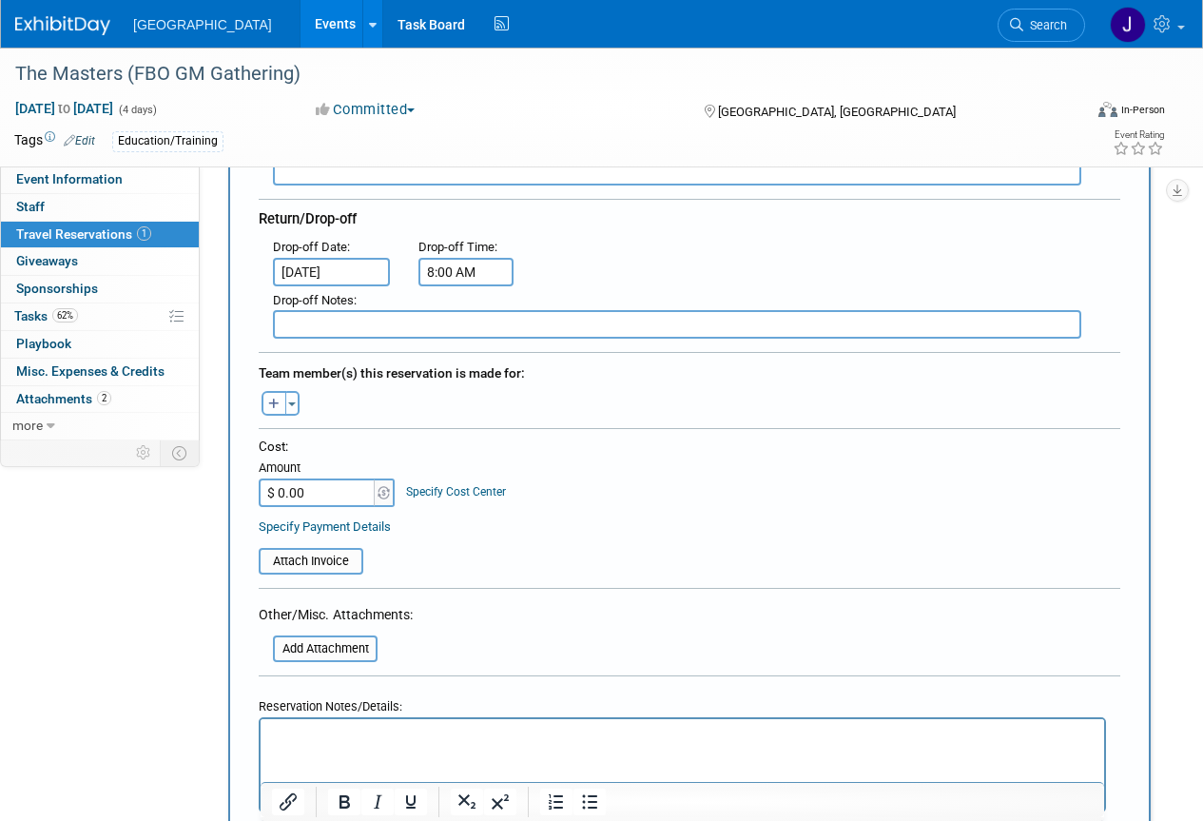
click at [271, 399] on icon "button" at bounding box center [273, 405] width 11 height 12
select select
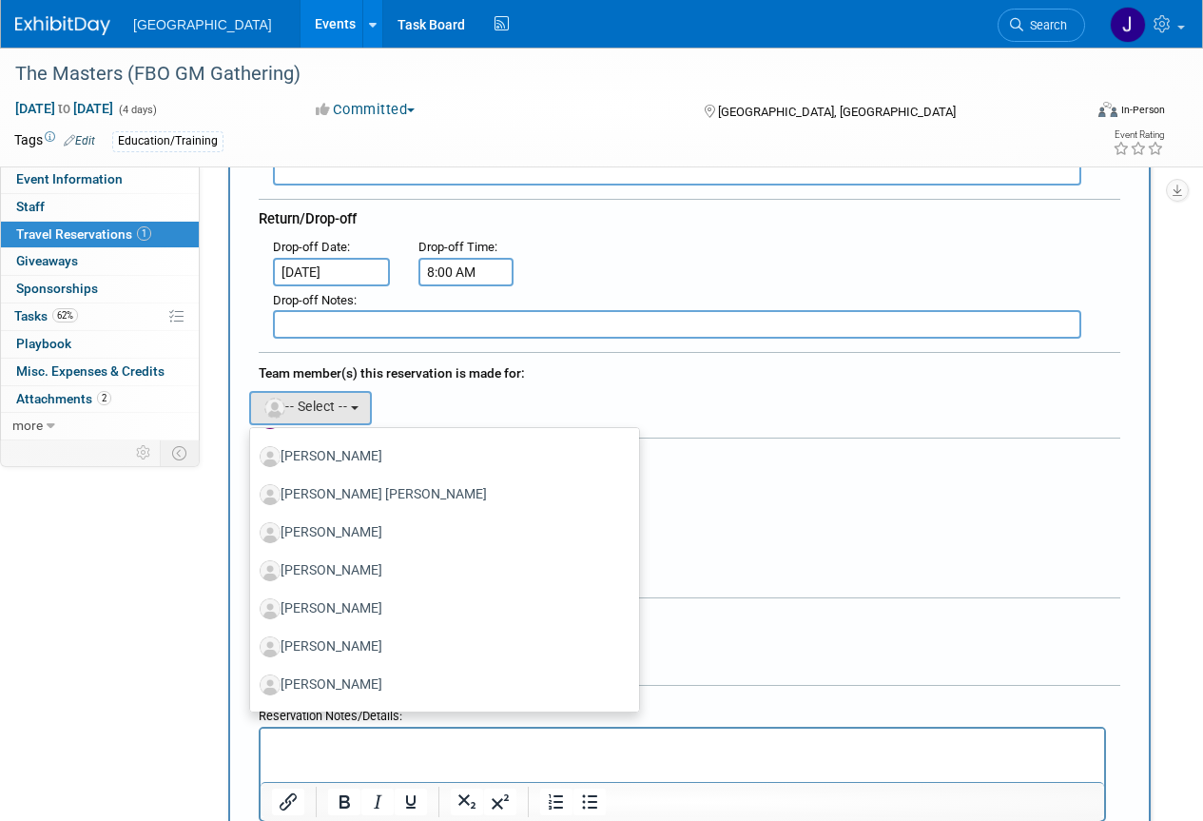
scroll to position [1403, 0]
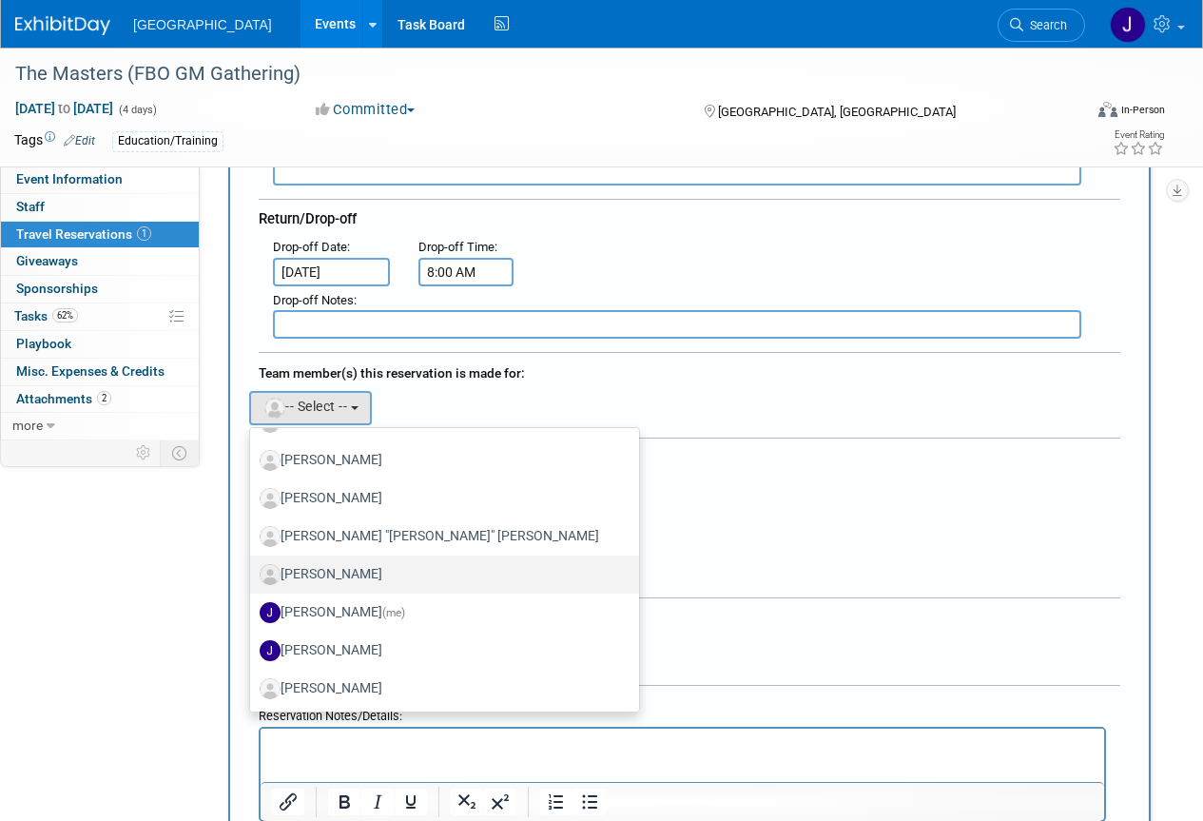
click at [331, 570] on label "Jeremy Sobolik" at bounding box center [440, 574] width 361 height 30
click at [253, 570] on input "Jeremy Sobolik" at bounding box center [247, 572] width 12 height 12
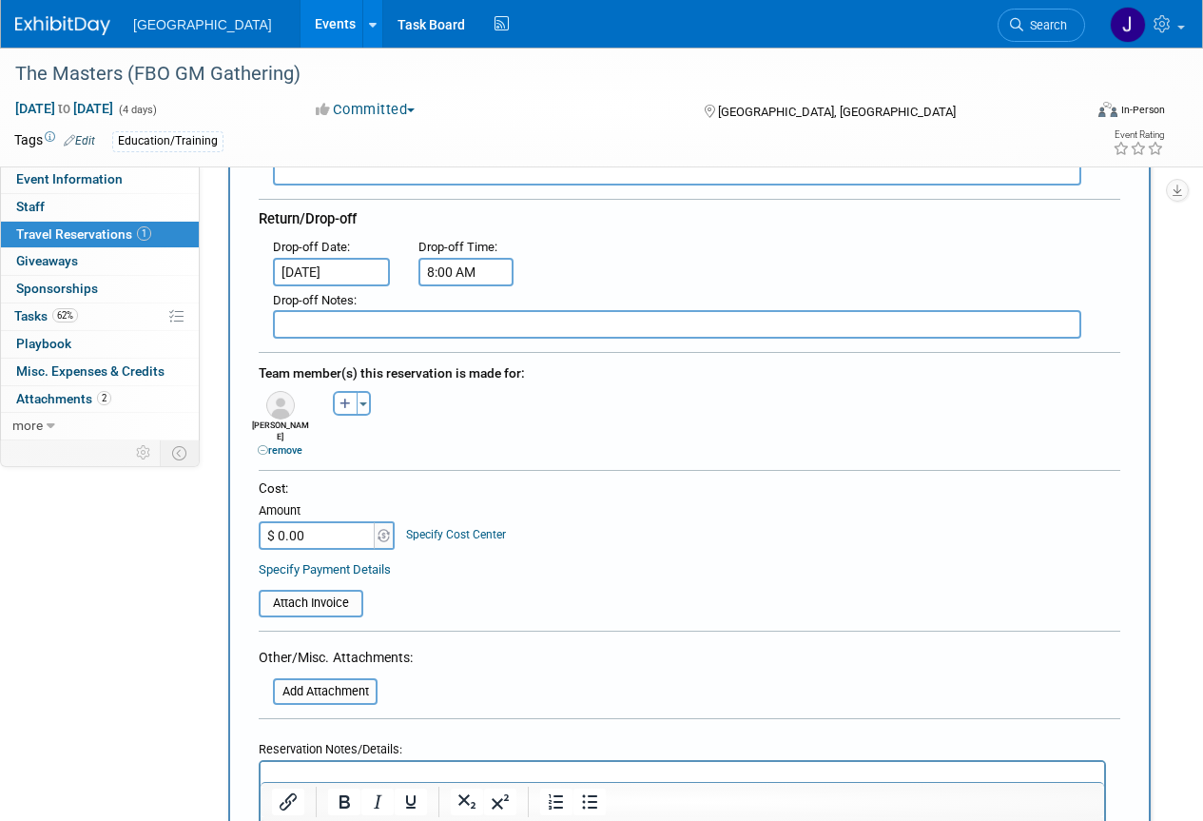
click at [284, 401] on img at bounding box center [280, 405] width 29 height 29
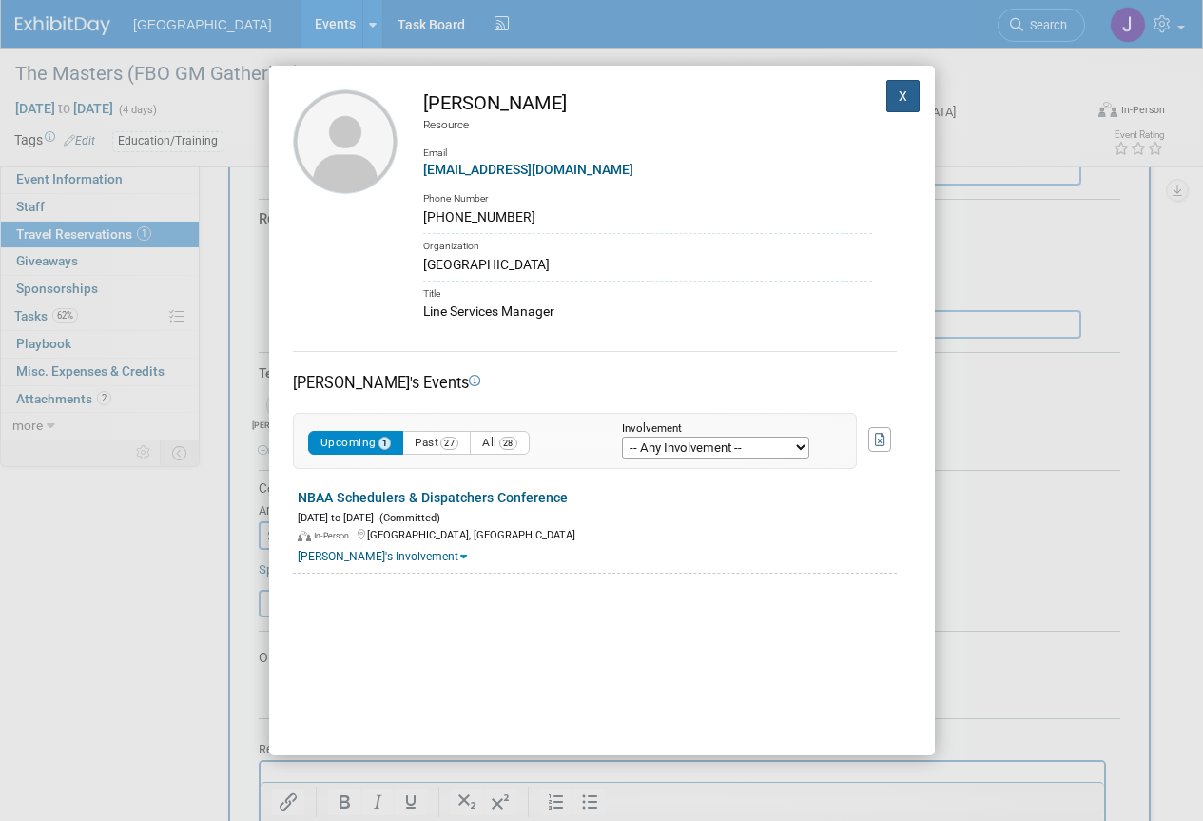
click at [891, 99] on button "X" at bounding box center [904, 96] width 34 height 32
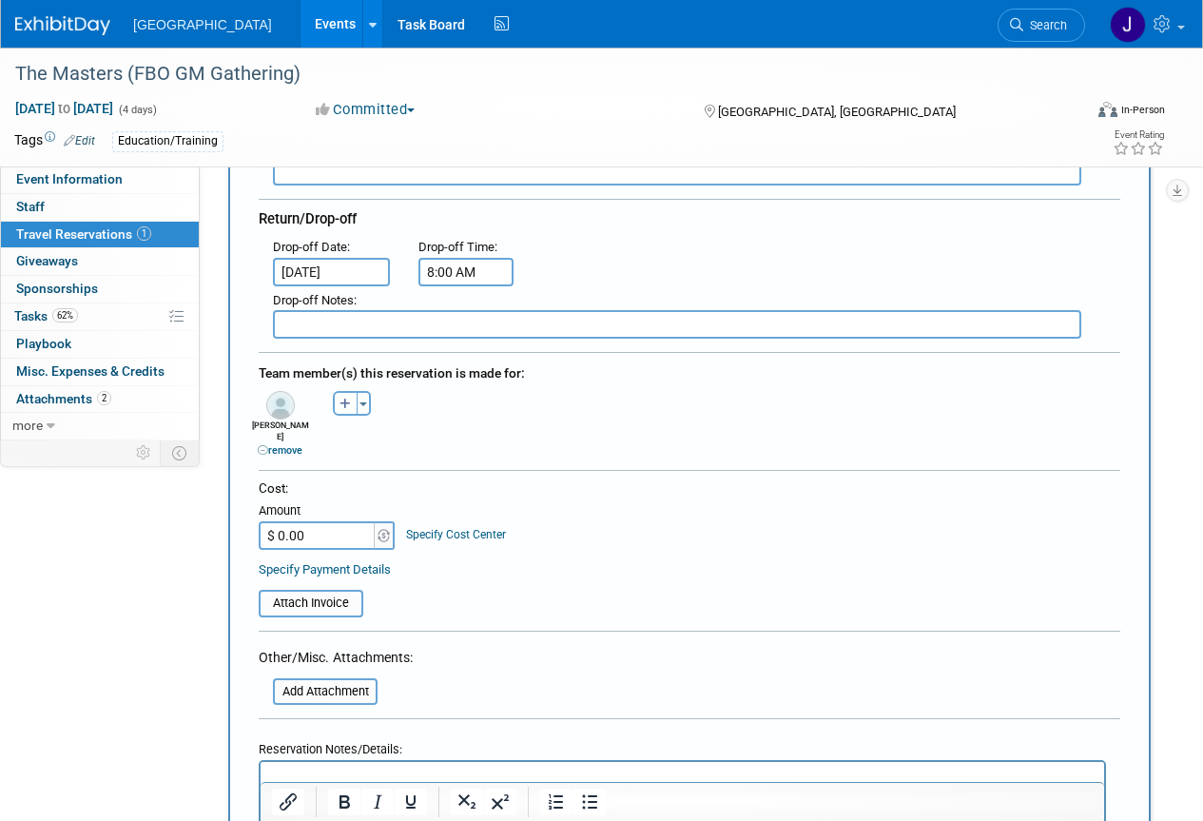
click at [255, 443] on div "remove" at bounding box center [280, 450] width 62 height 14
click at [261, 445] on icon at bounding box center [263, 450] width 10 height 10
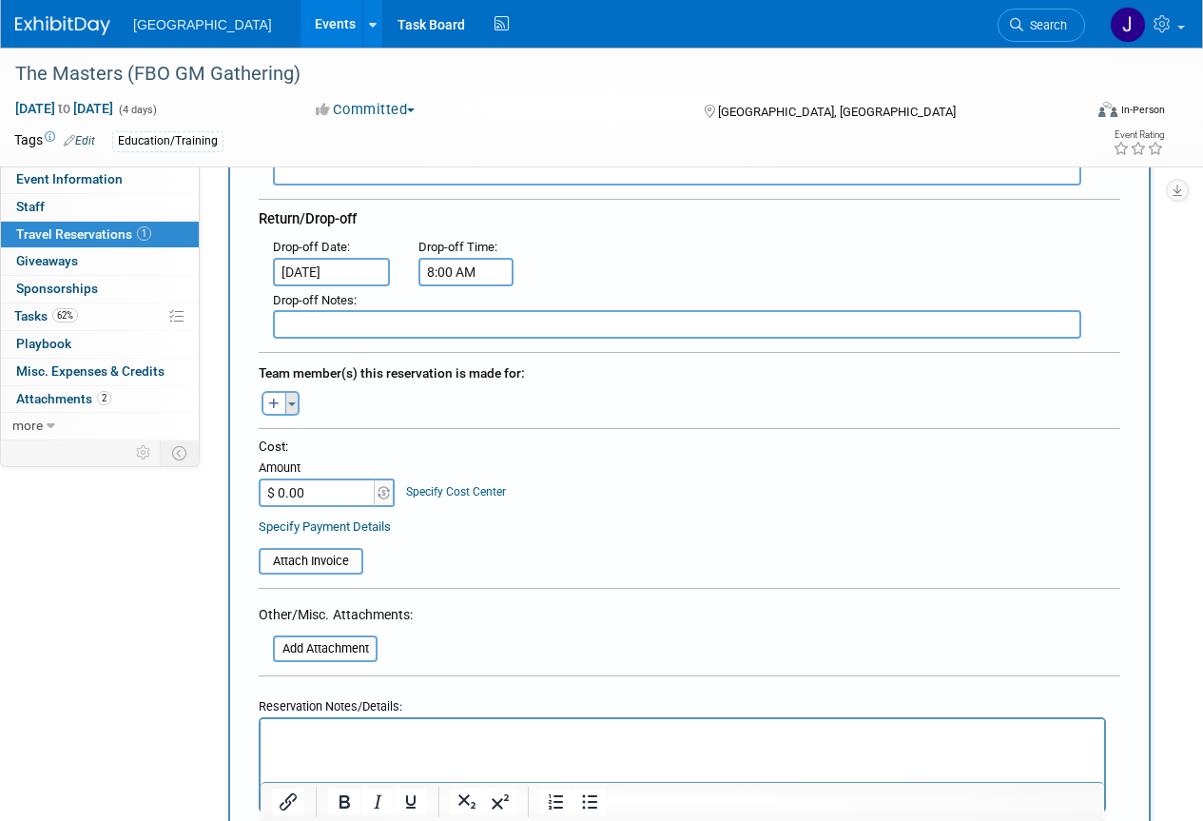
click at [292, 402] on span "button" at bounding box center [292, 404] width 8 height 4
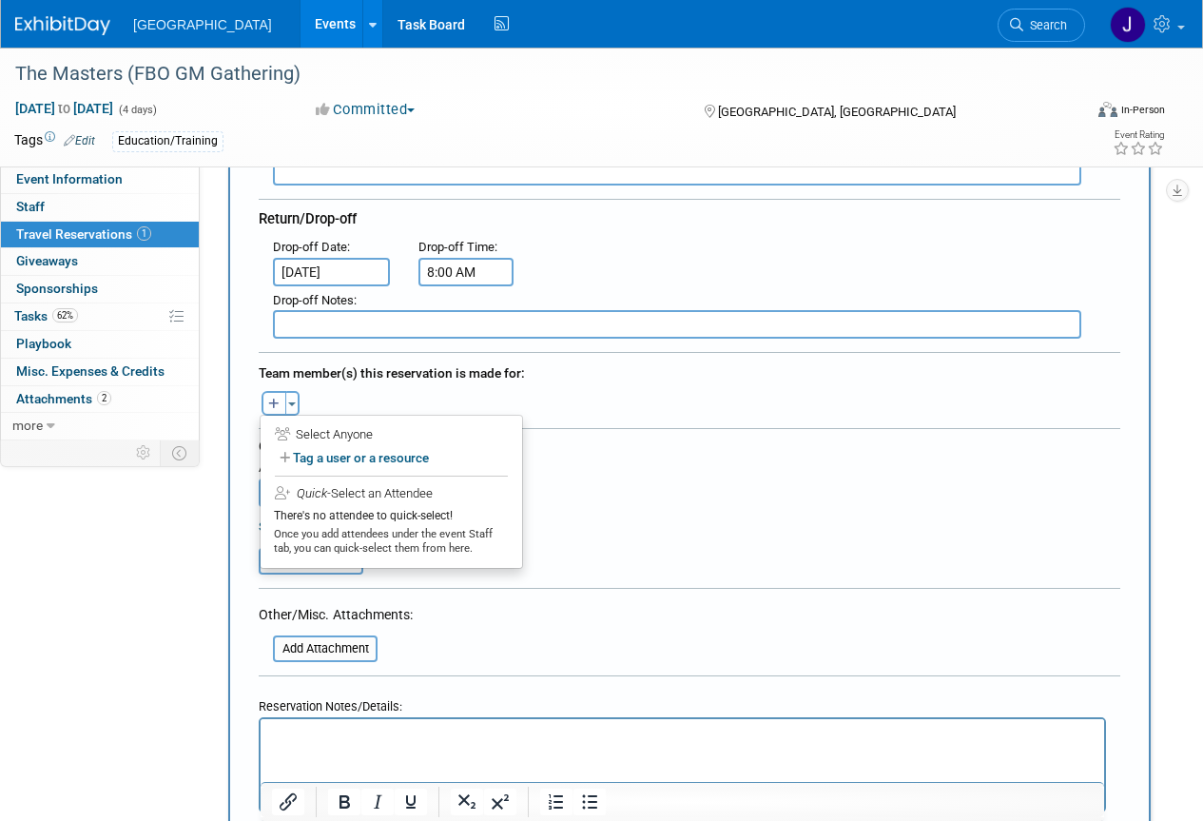
click at [281, 403] on button "button" at bounding box center [274, 403] width 25 height 25
select select
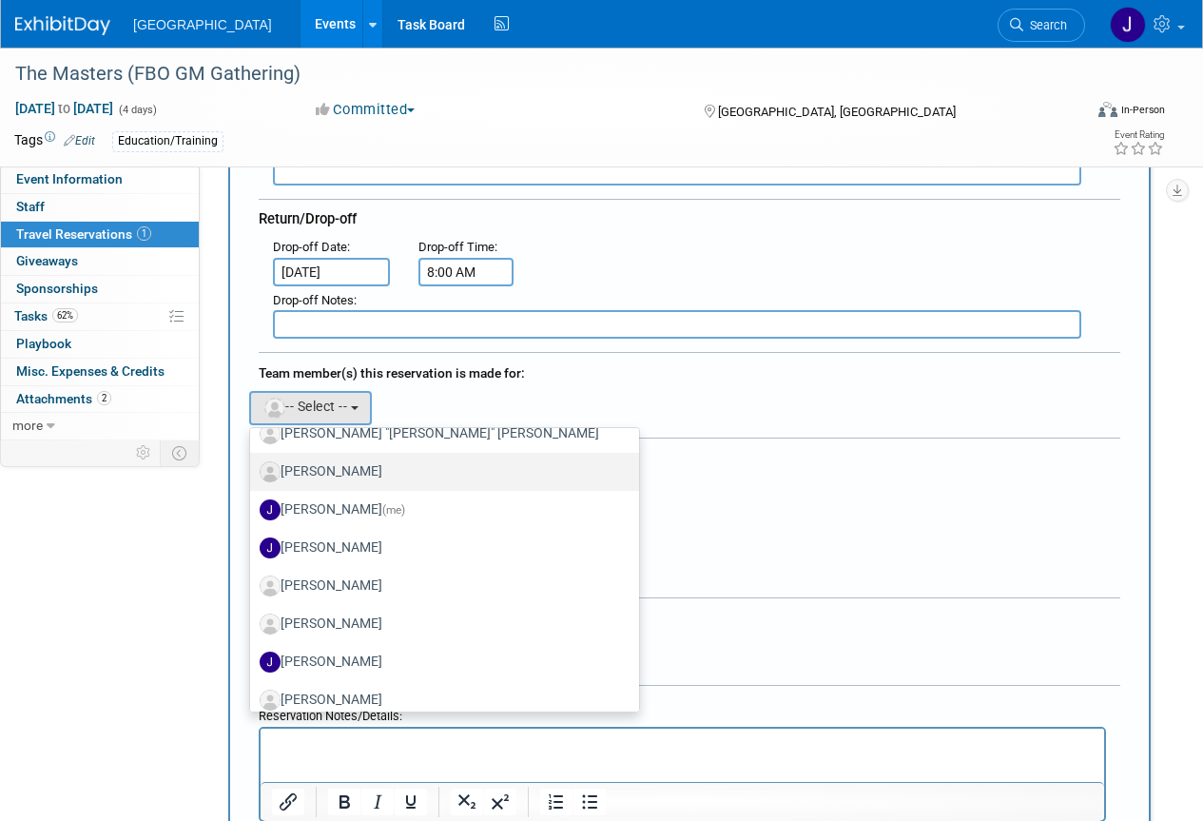
scroll to position [1522, 0]
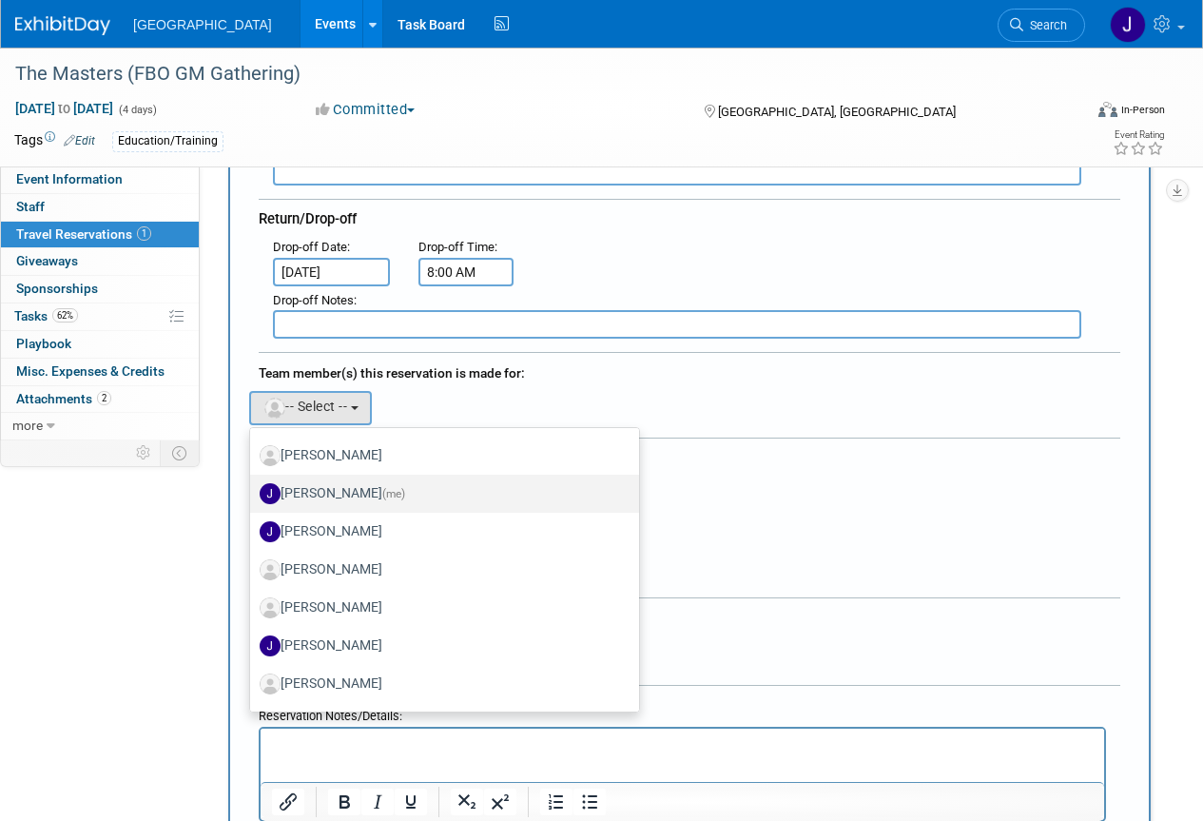
click at [327, 490] on label "Jeremy Sobolik (me)" at bounding box center [440, 494] width 361 height 30
click at [253, 490] on input "Jeremy Sobolik (me)" at bounding box center [247, 491] width 12 height 12
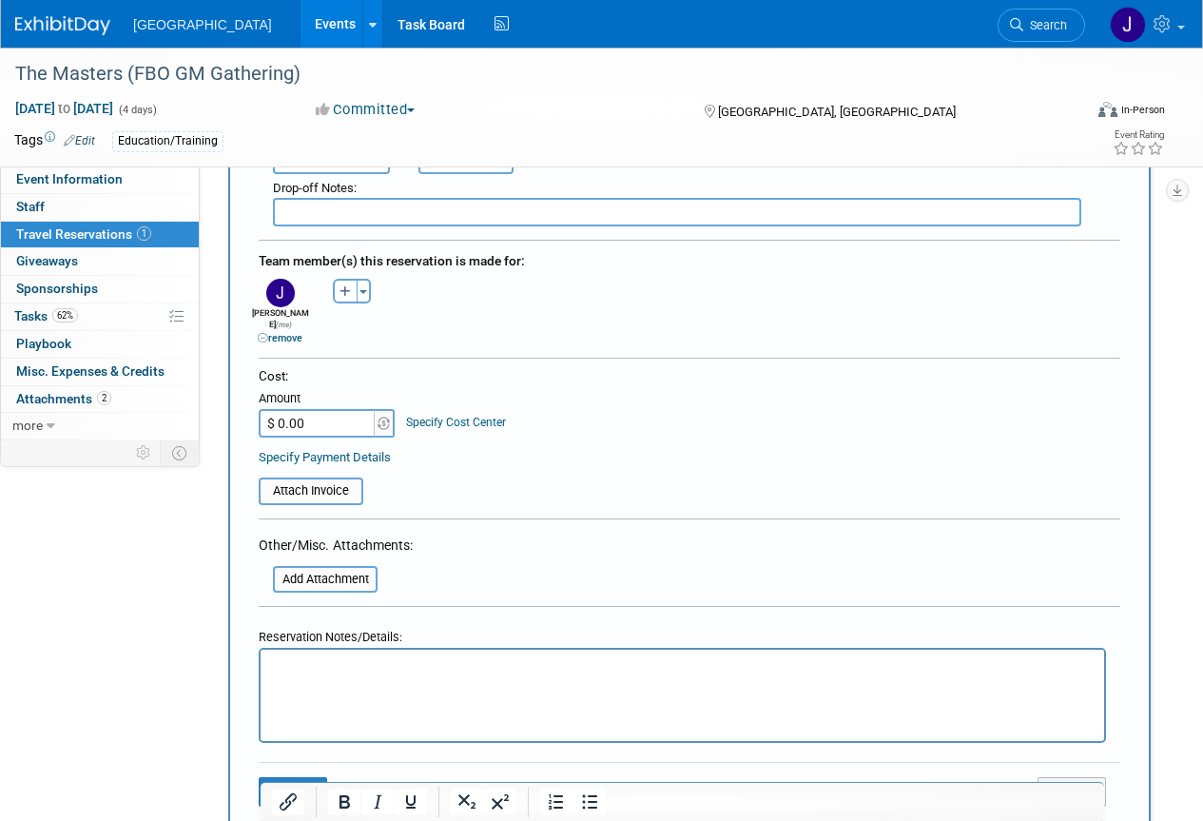
scroll to position [618, 0]
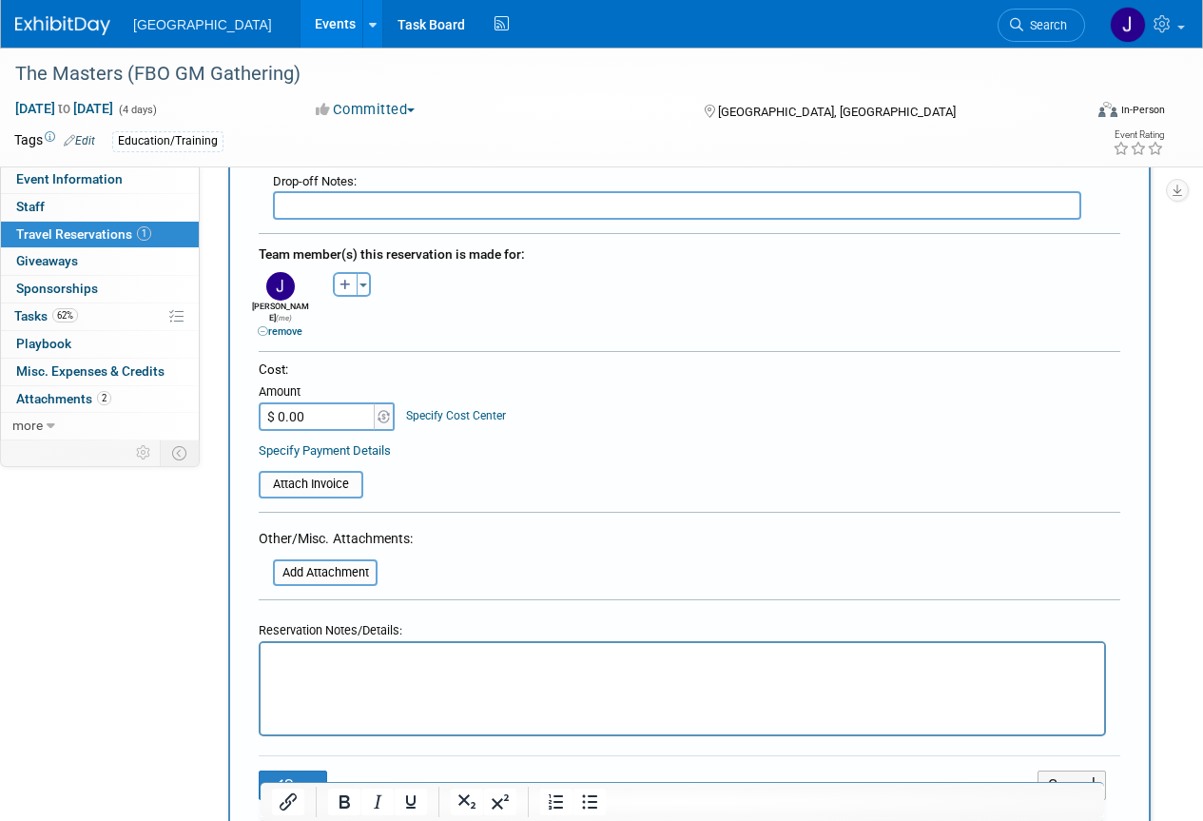
click at [316, 405] on input "$ 0.00" at bounding box center [318, 416] width 119 height 29
type input "$ 274.15"
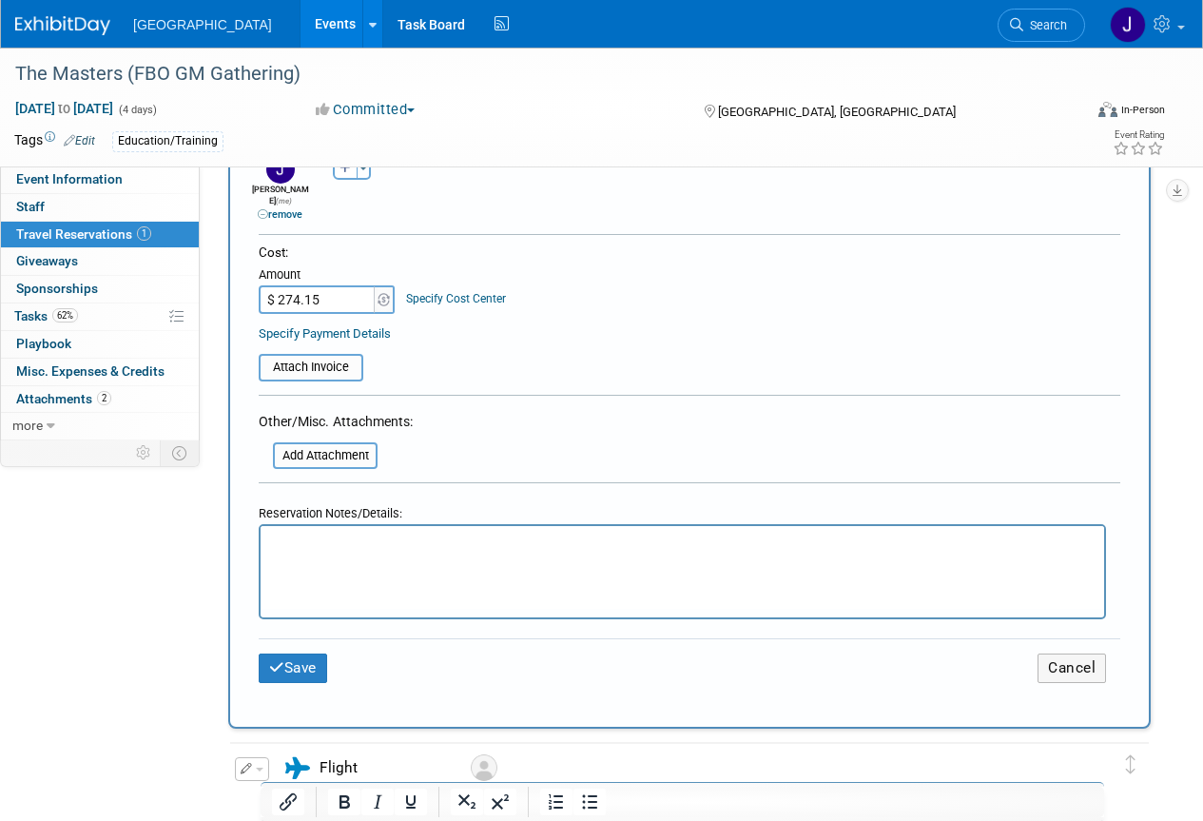
scroll to position [737, 0]
click at [331, 354] on input "file" at bounding box center [248, 365] width 226 height 23
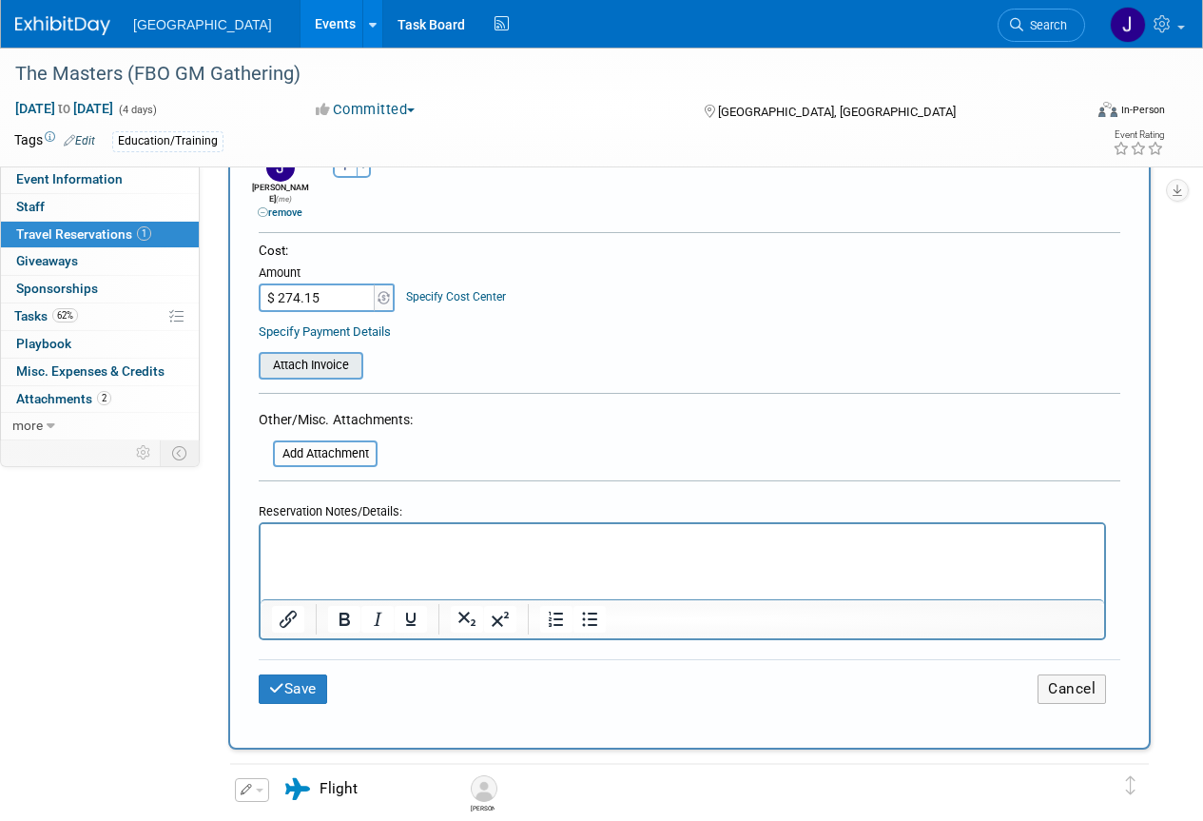
click at [323, 354] on input "file" at bounding box center [248, 365] width 226 height 23
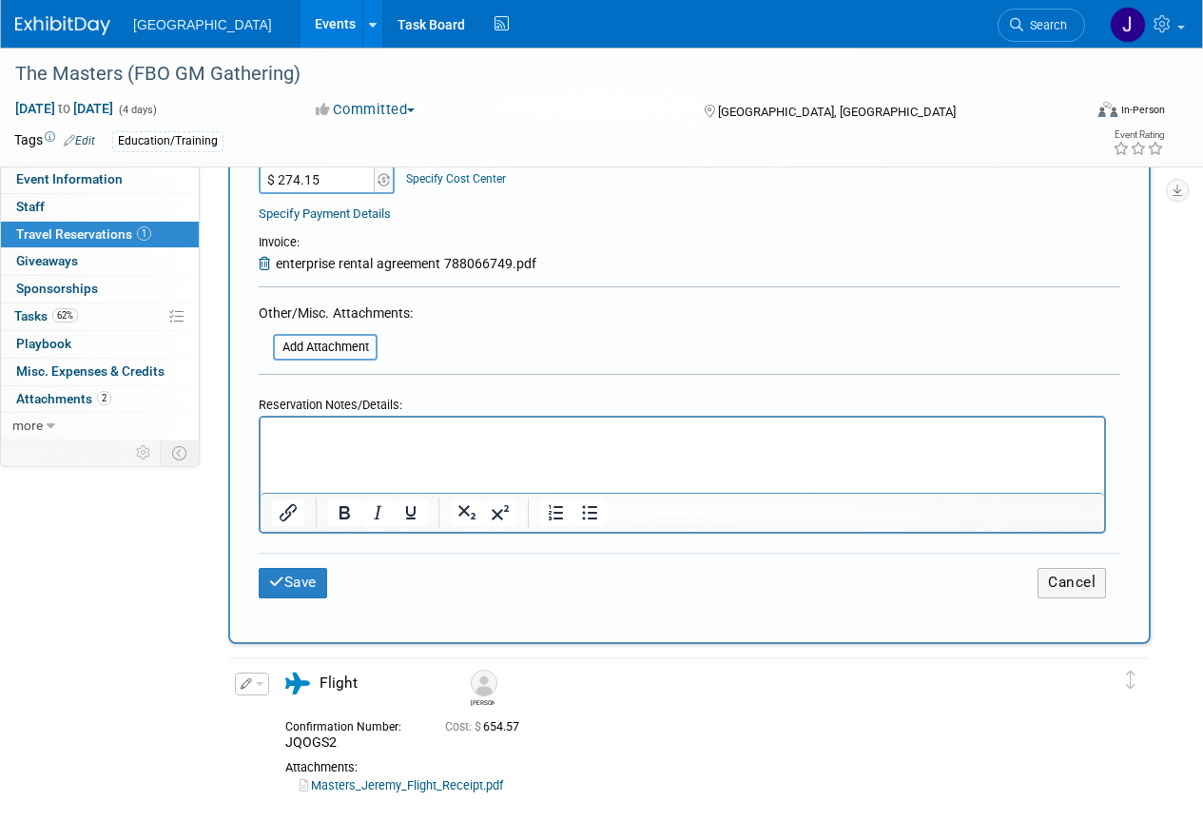
scroll to position [856, 0]
click at [294, 567] on button "Save" at bounding box center [293, 581] width 68 height 29
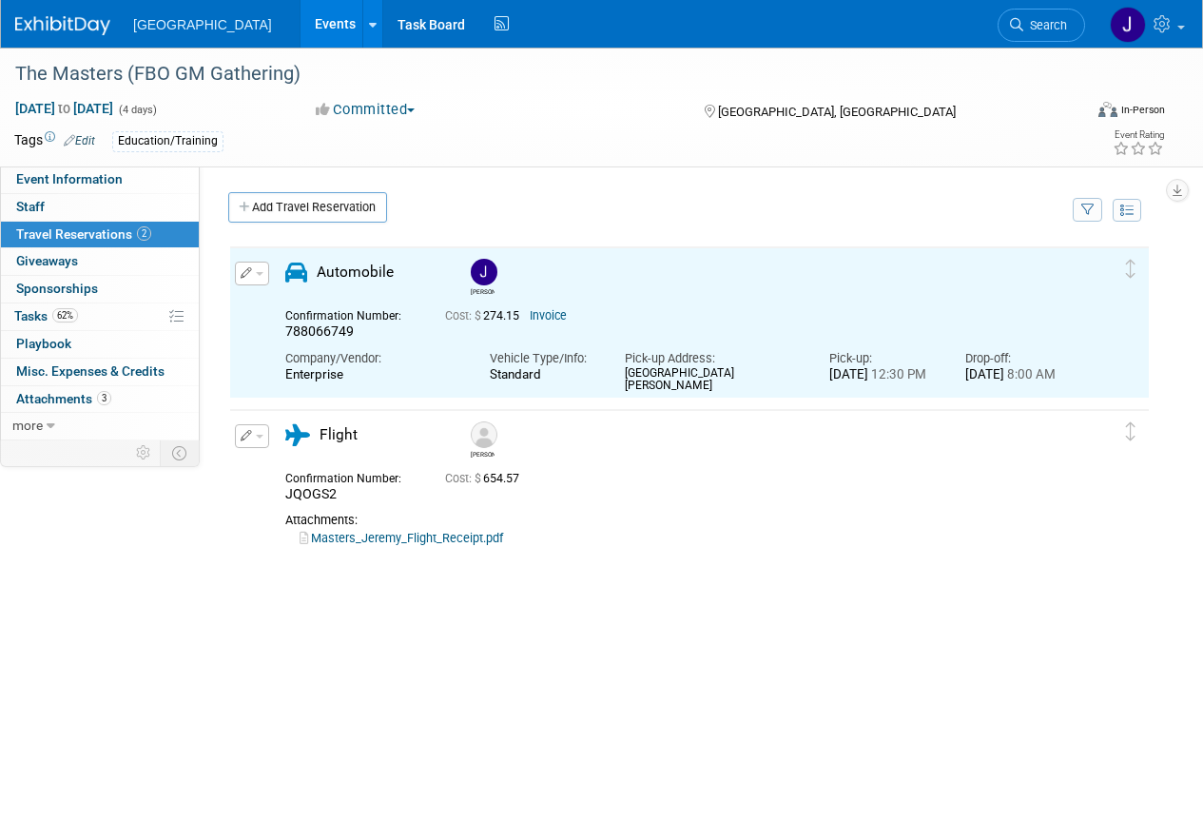
scroll to position [0, 0]
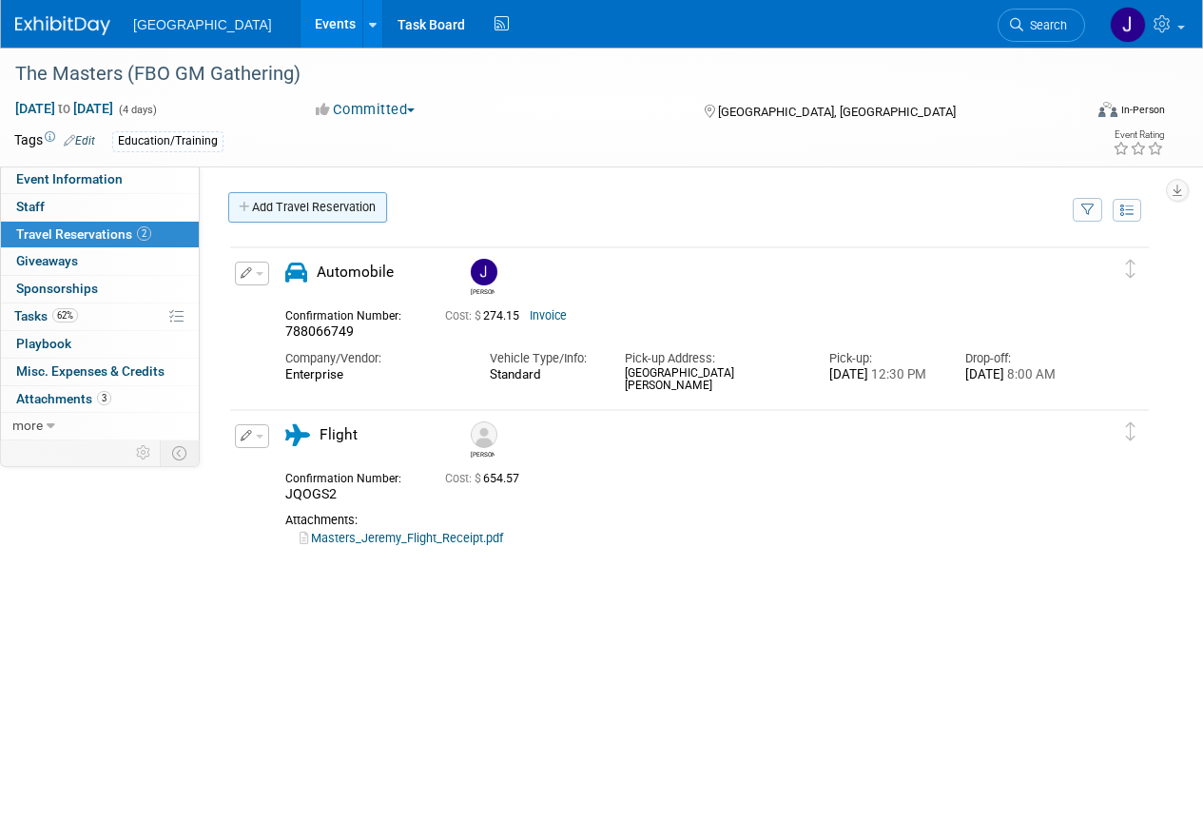
click at [314, 208] on link "Add Travel Reservation" at bounding box center [307, 207] width 159 height 30
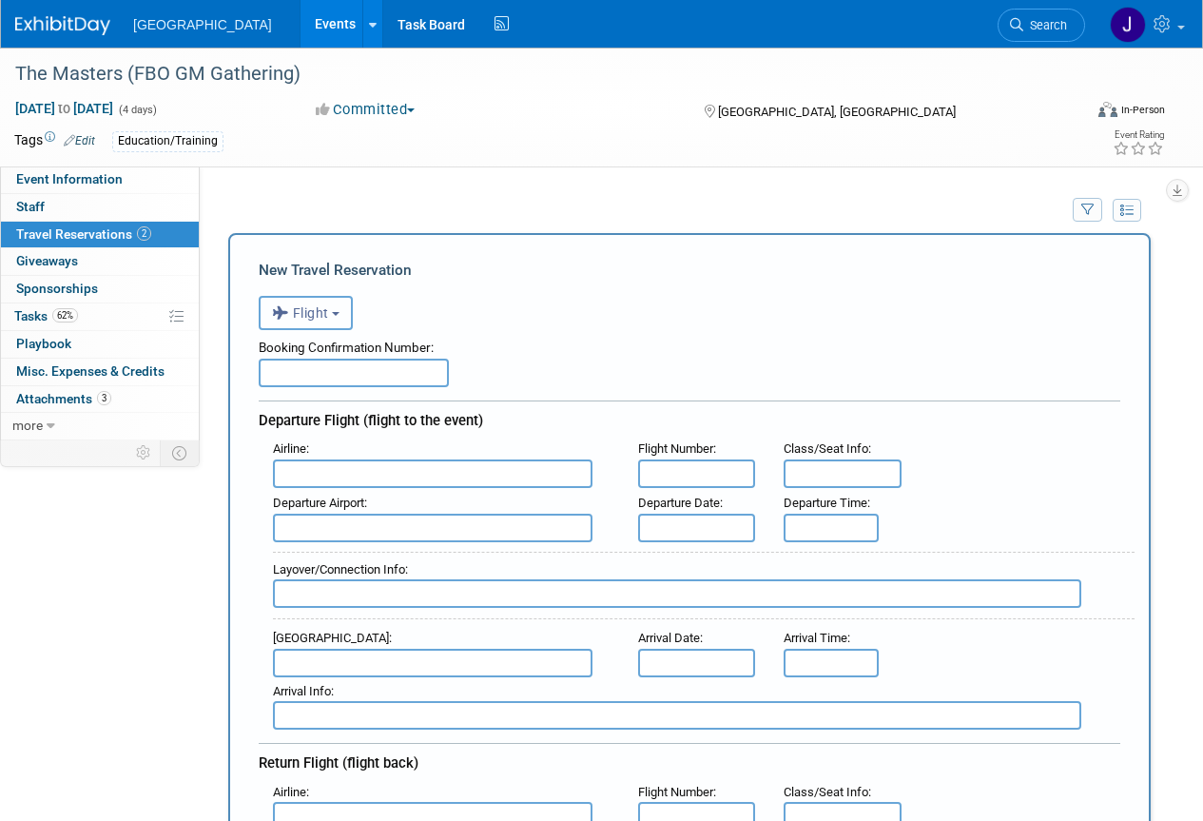
click at [339, 311] on button "Flight" at bounding box center [306, 313] width 94 height 34
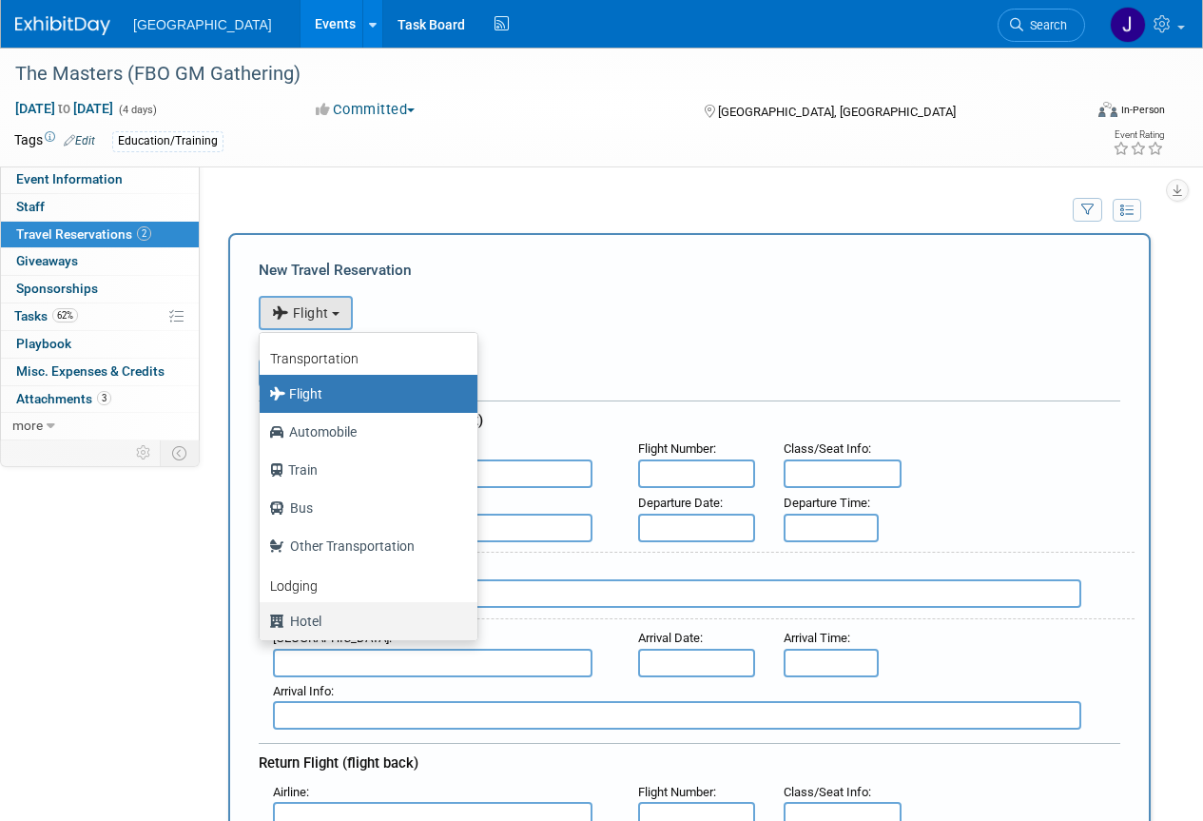
click at [301, 624] on label "Hotel" at bounding box center [363, 621] width 189 height 30
click at [263, 624] on input "Hotel" at bounding box center [256, 619] width 12 height 12
select select "6"
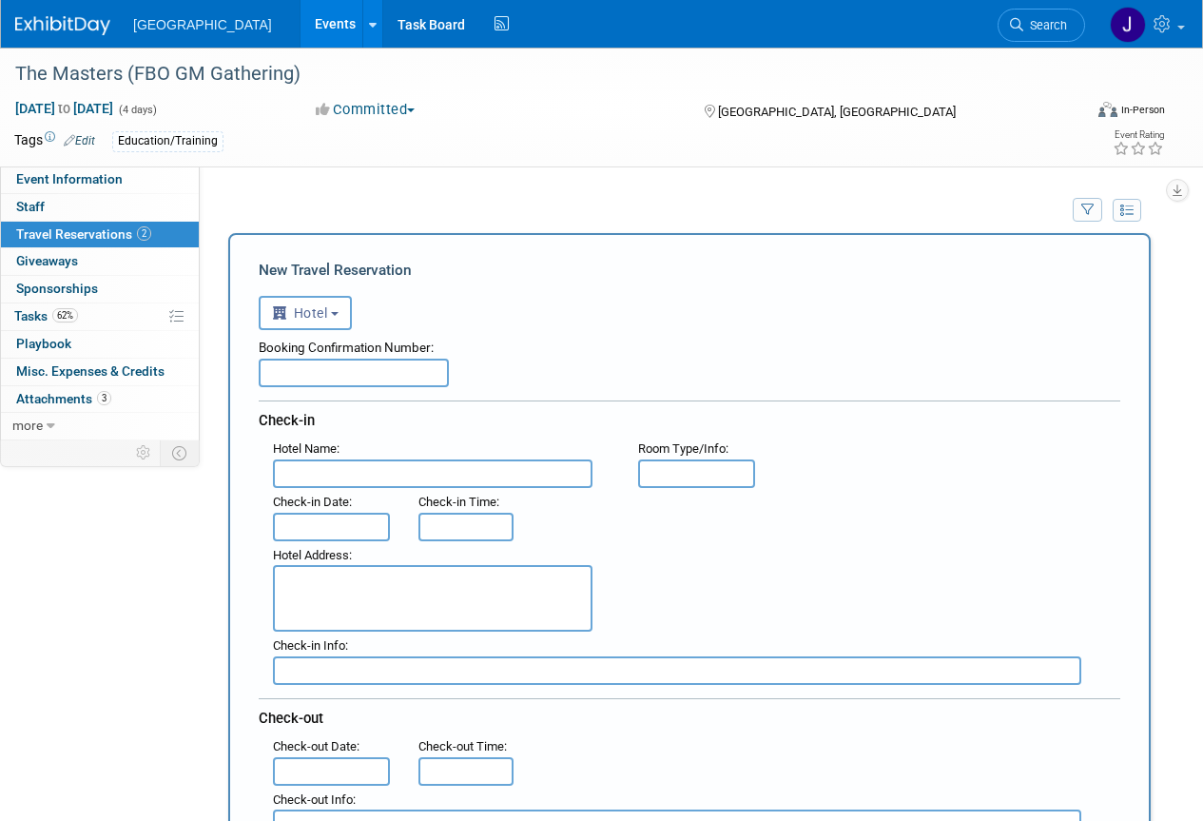
click at [344, 377] on input "text" at bounding box center [354, 373] width 190 height 29
type input "378748082"
click at [345, 478] on input "text" at bounding box center [433, 474] width 320 height 29
type input "Monterey Plaza Hotel"
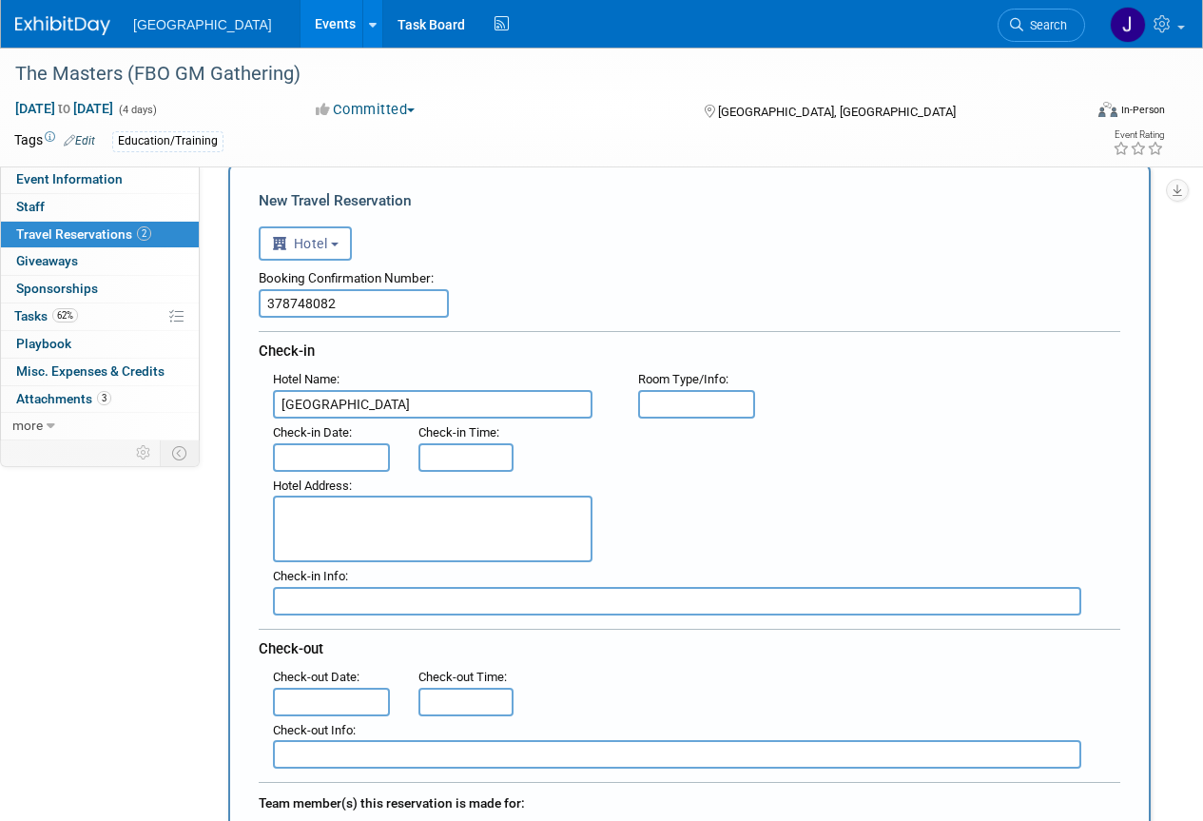
scroll to position [71, 0]
click at [309, 460] on input "text" at bounding box center [331, 455] width 117 height 29
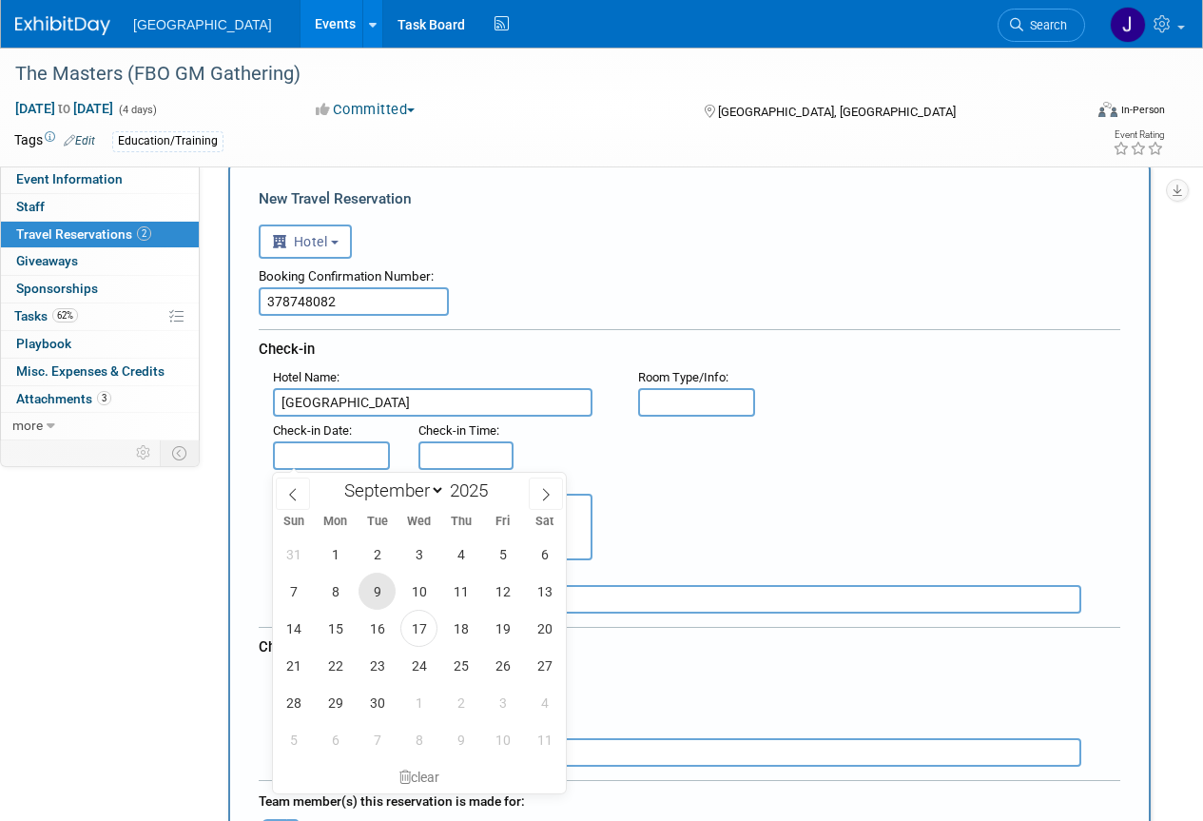
click at [370, 588] on span "9" at bounding box center [377, 591] width 37 height 37
type input "Sep 9, 2025"
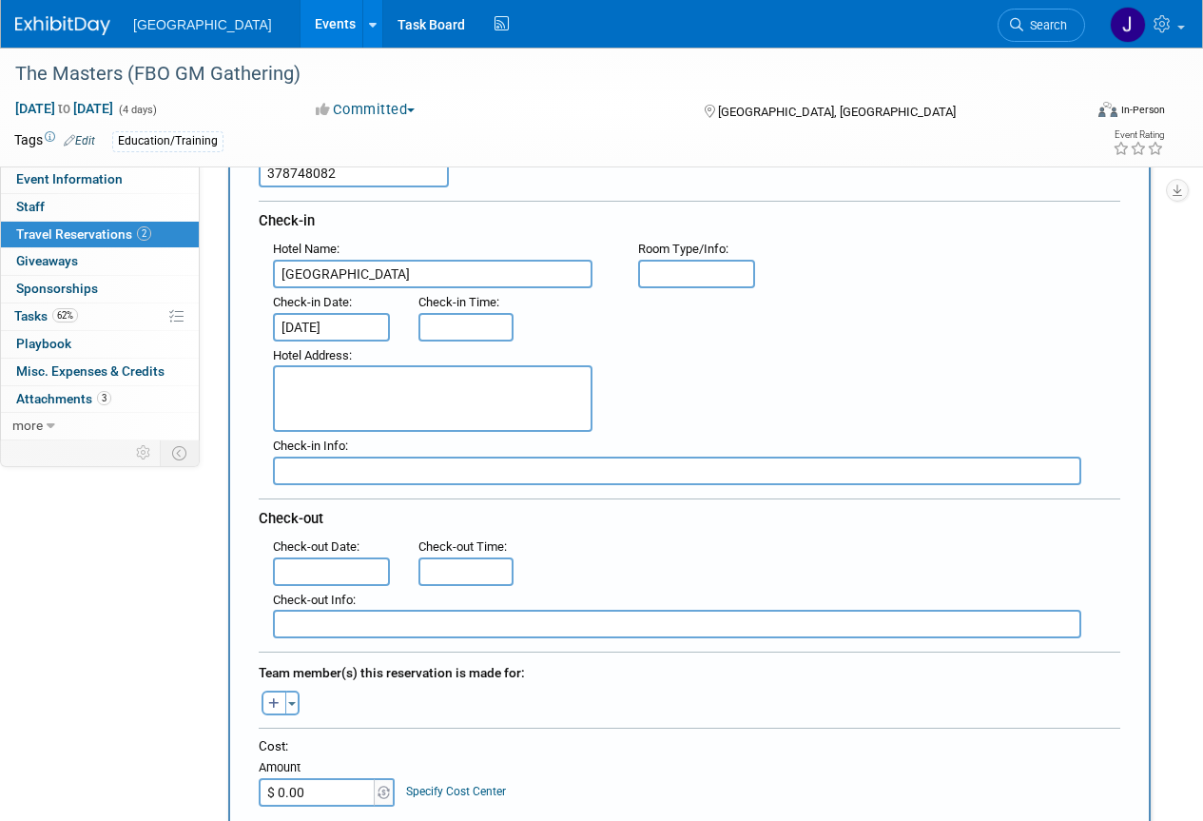
scroll to position [214, 0]
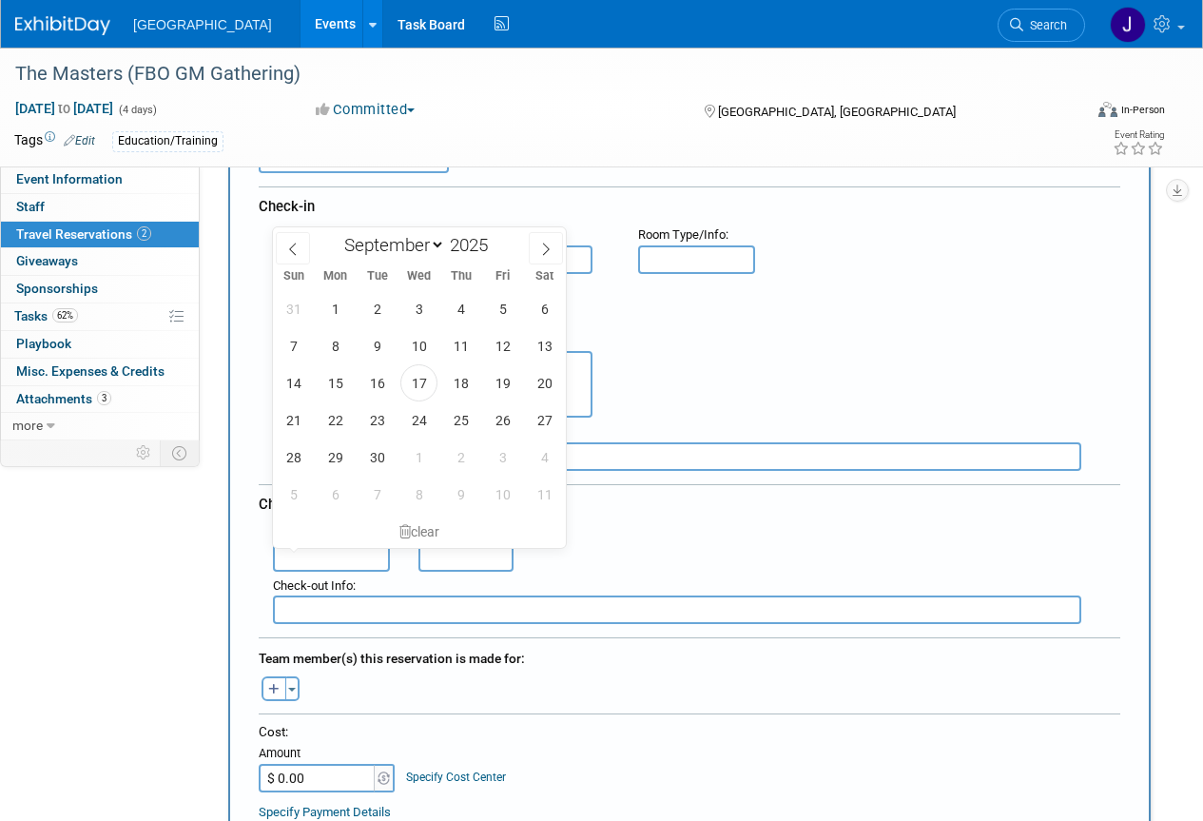
click at [328, 558] on input "text" at bounding box center [331, 557] width 117 height 29
click at [507, 356] on span "12" at bounding box center [502, 345] width 37 height 37
type input "Sep 12, 2025"
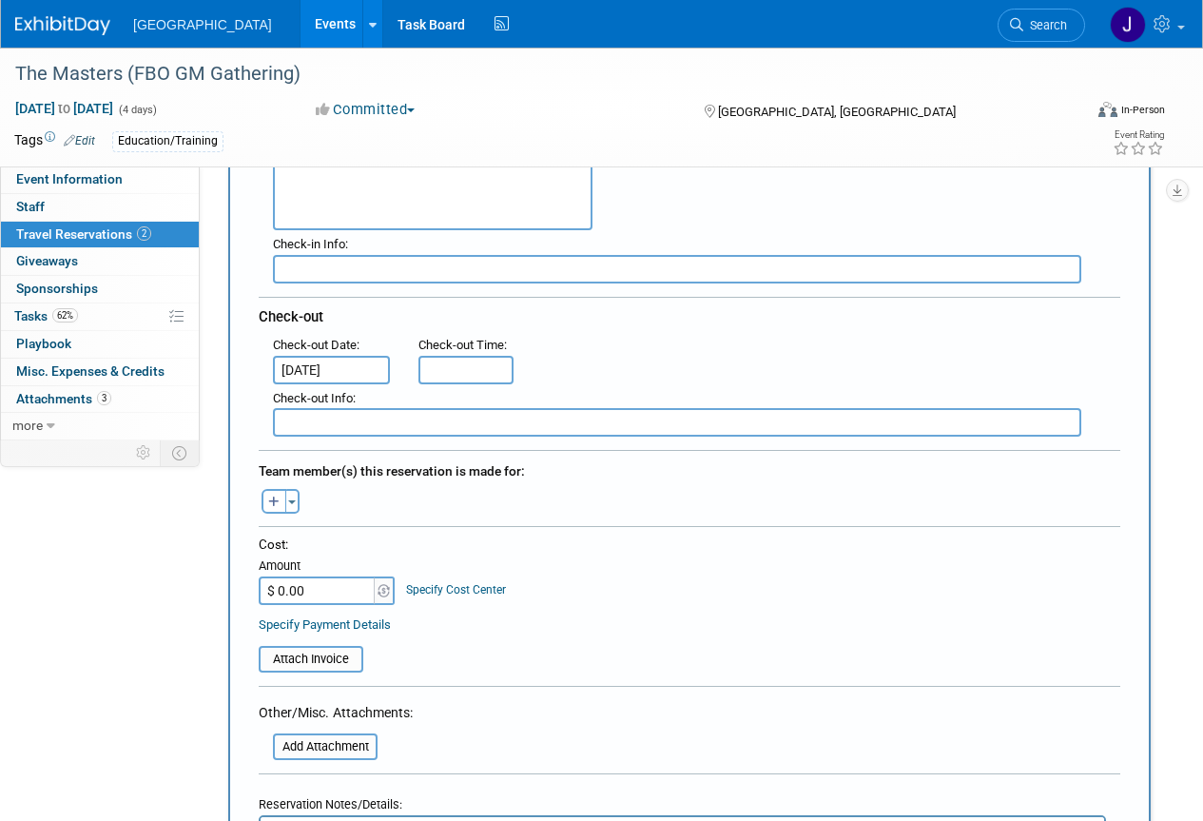
scroll to position [428, 0]
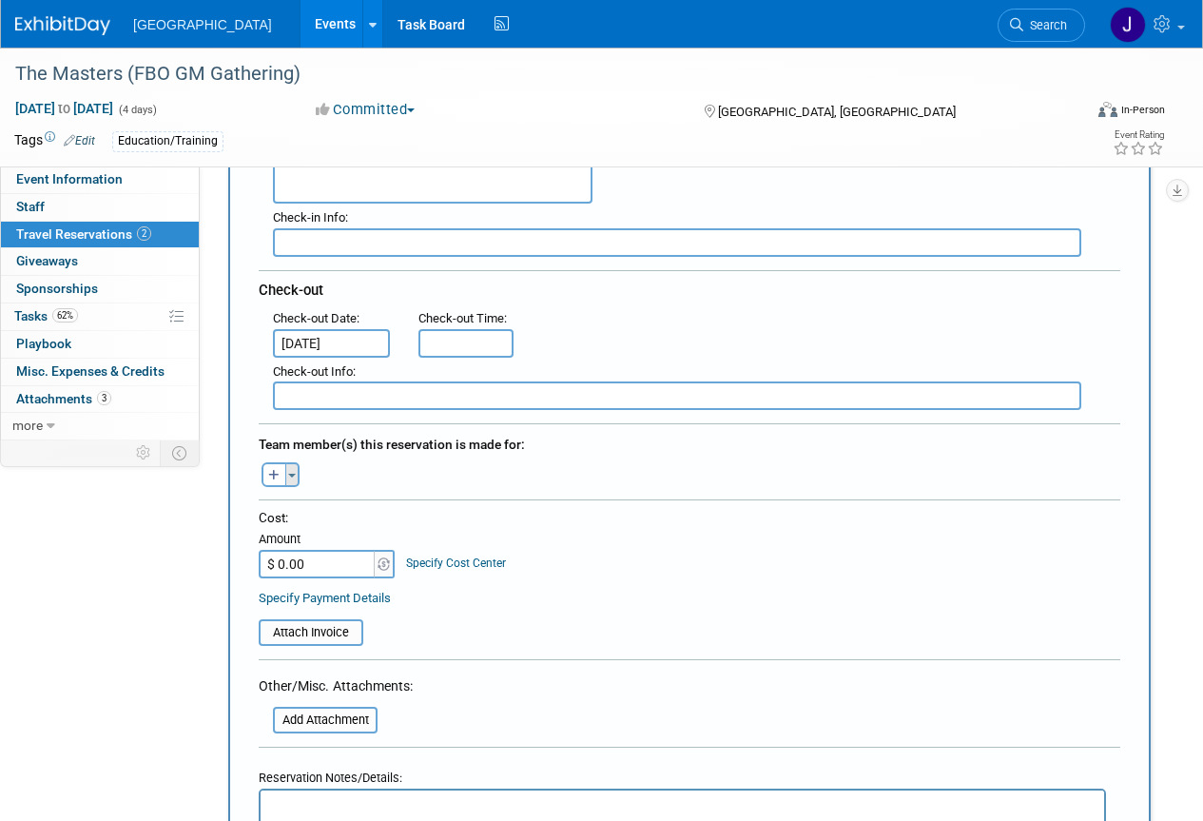
click at [292, 475] on span "button" at bounding box center [292, 476] width 8 height 4
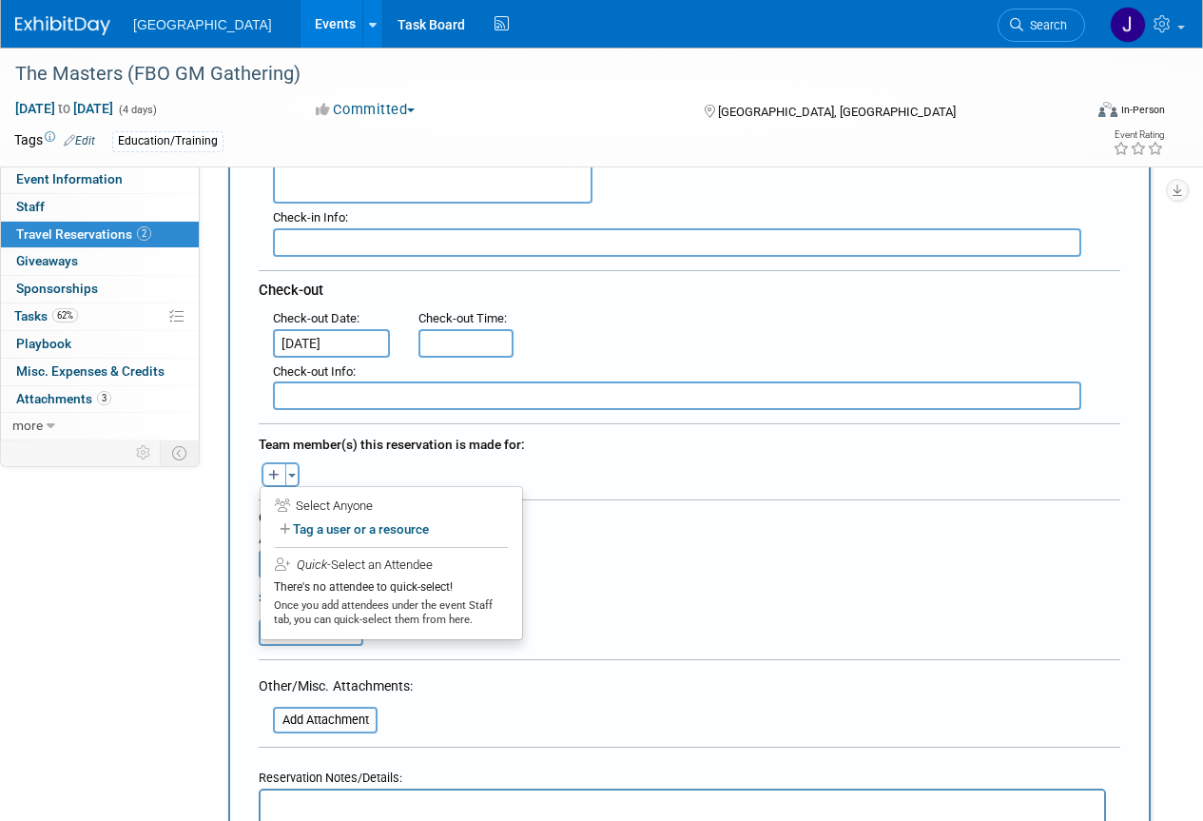
click at [275, 470] on icon "button" at bounding box center [273, 476] width 11 height 12
select select
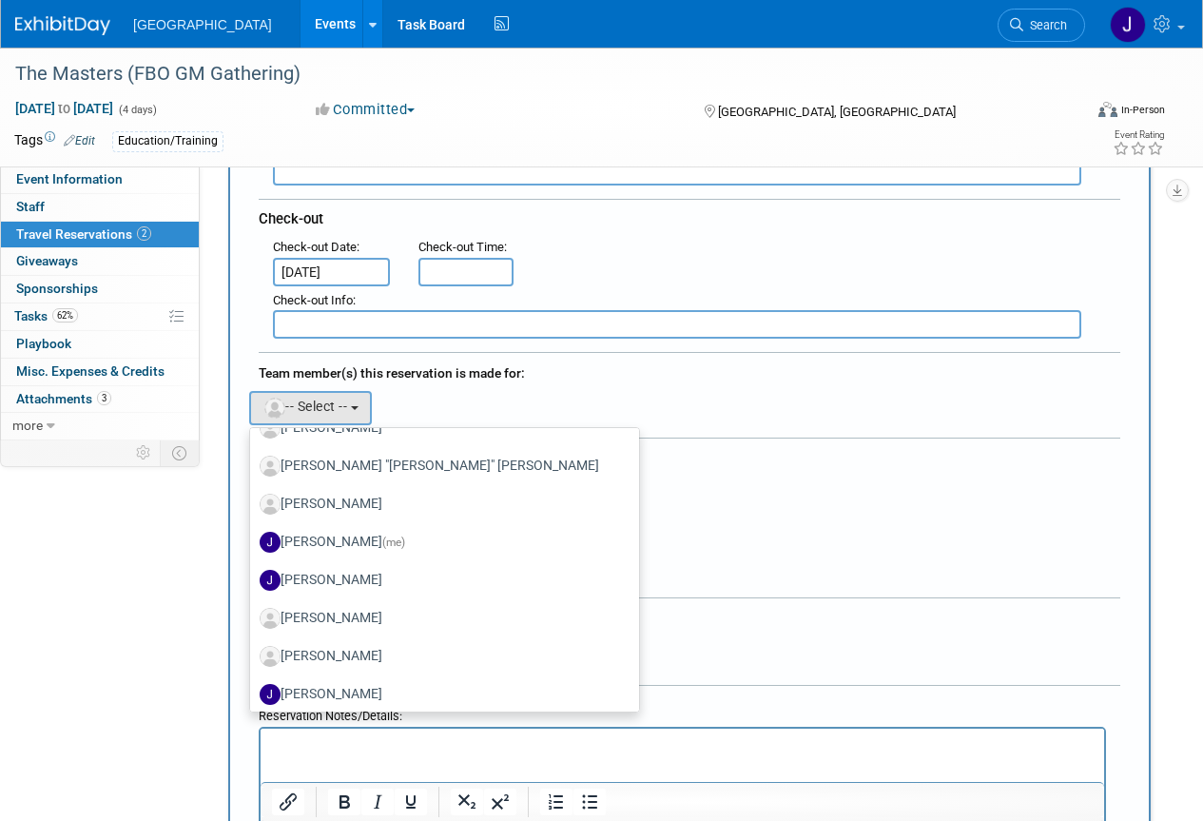
scroll to position [1475, 0]
click at [318, 539] on label "Jeremy Sobolik (me)" at bounding box center [440, 541] width 361 height 30
click at [253, 539] on input "Jeremy Sobolik (me)" at bounding box center [247, 539] width 12 height 12
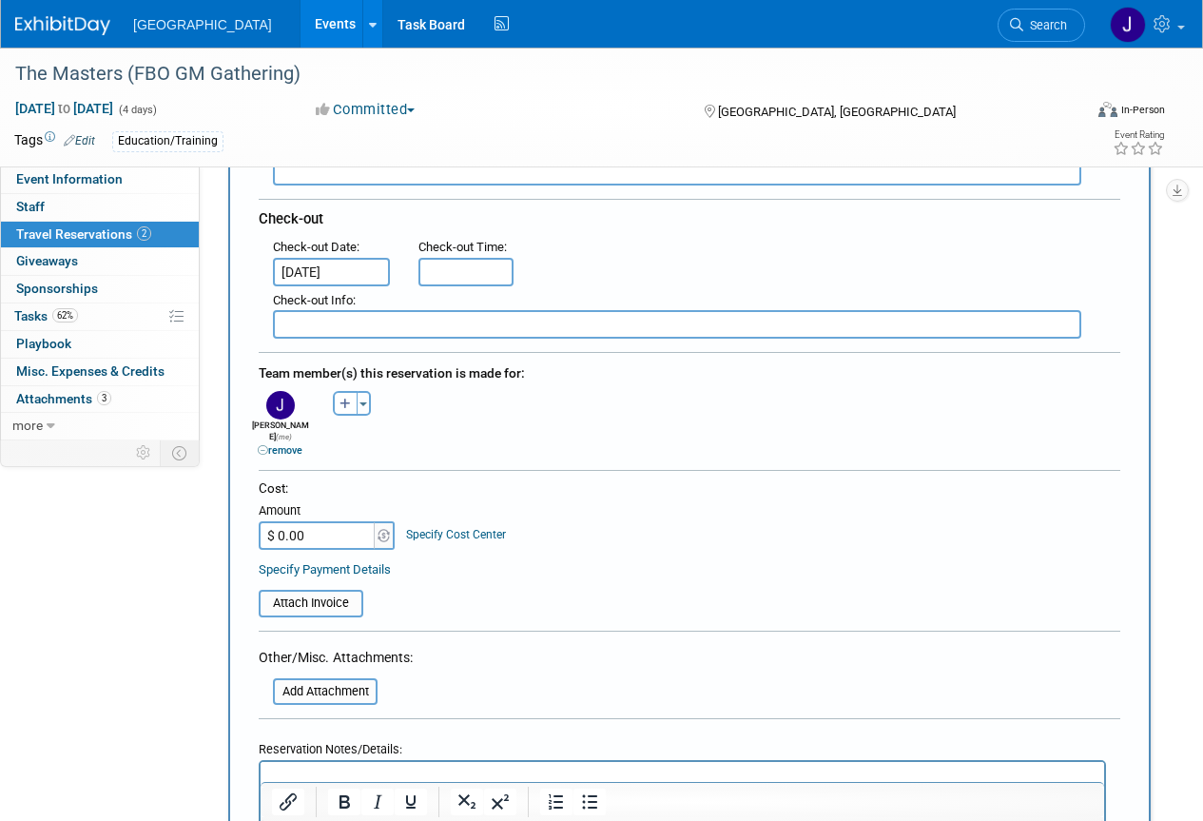
click at [325, 521] on input "$ 0.00" at bounding box center [318, 535] width 119 height 29
type input "$ 1,113.27"
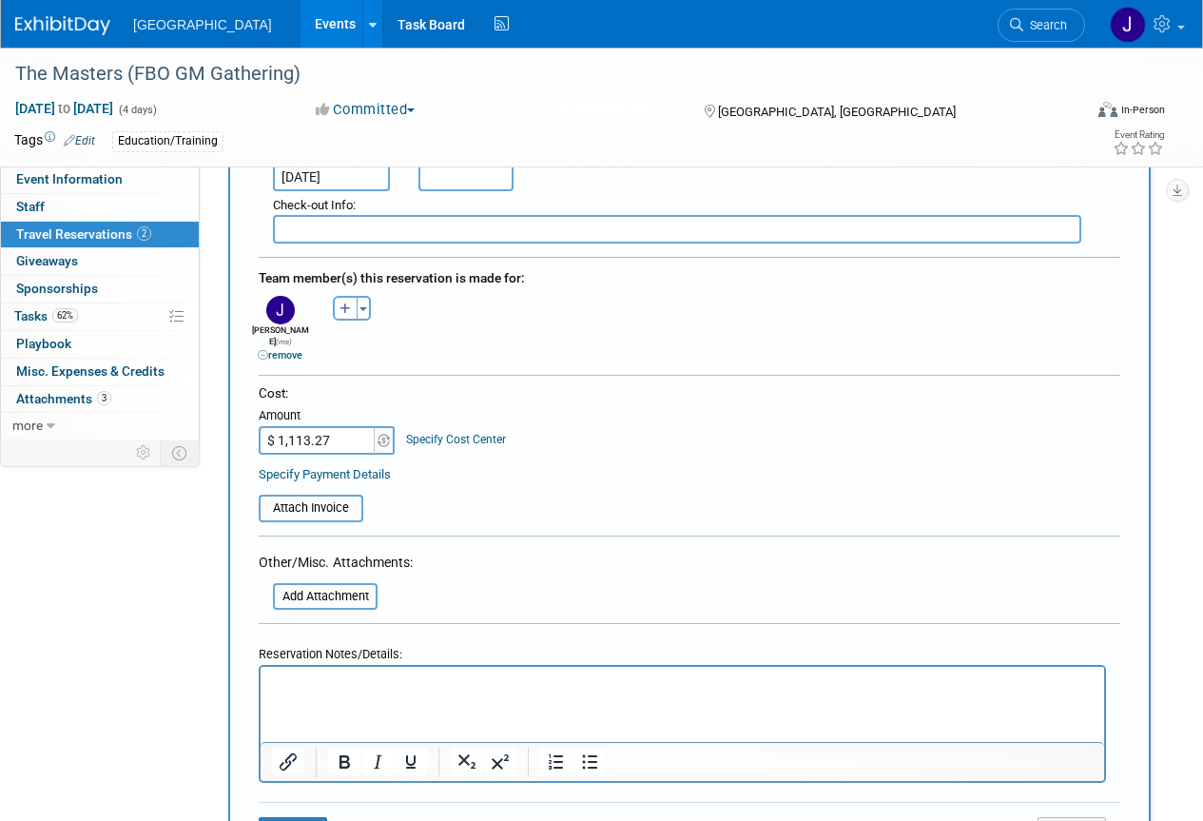
scroll to position [618, 0]
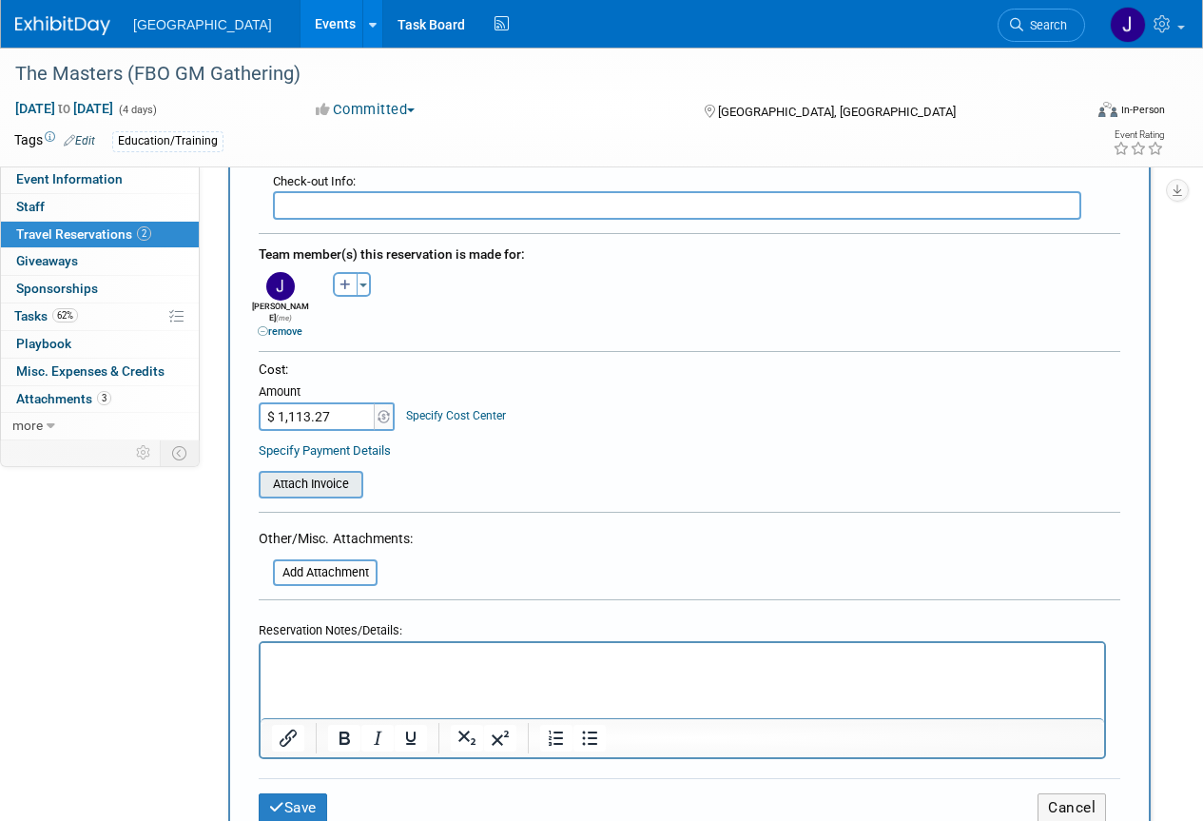
click at [345, 473] on input "file" at bounding box center [248, 484] width 226 height 23
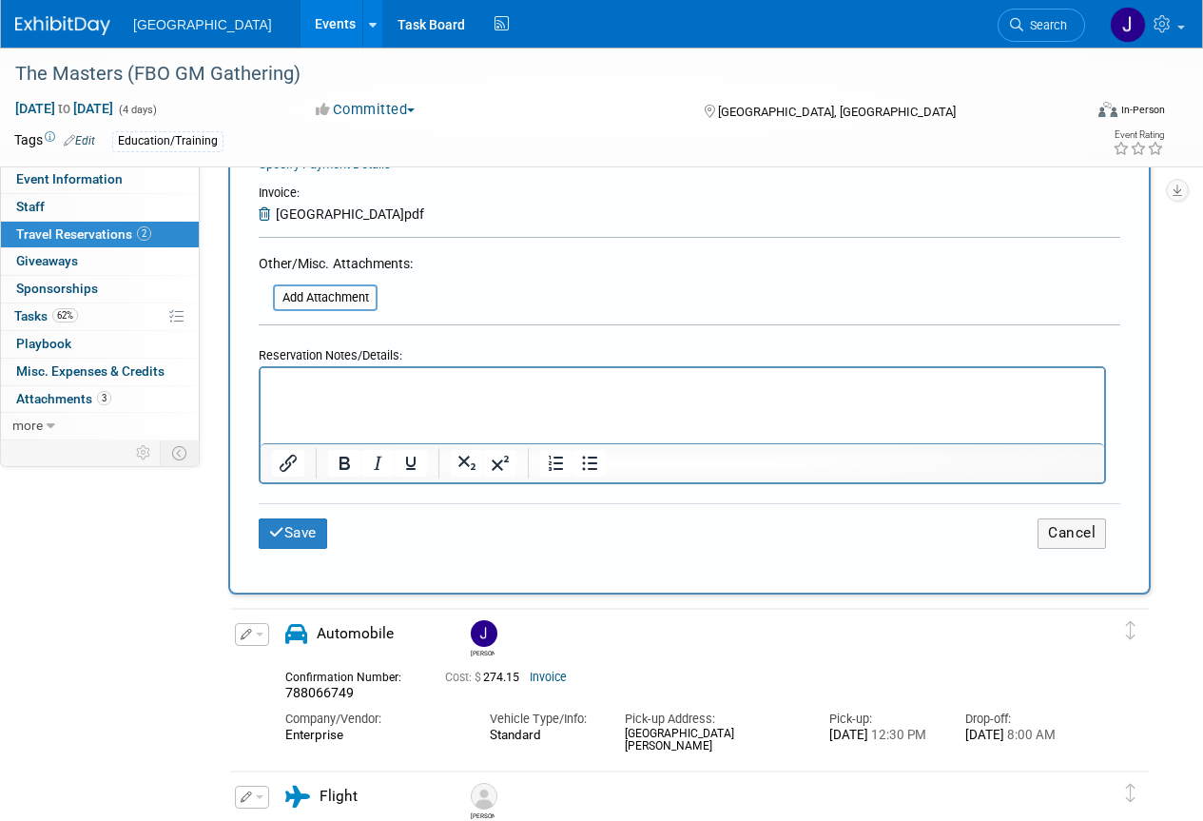
scroll to position [928, 0]
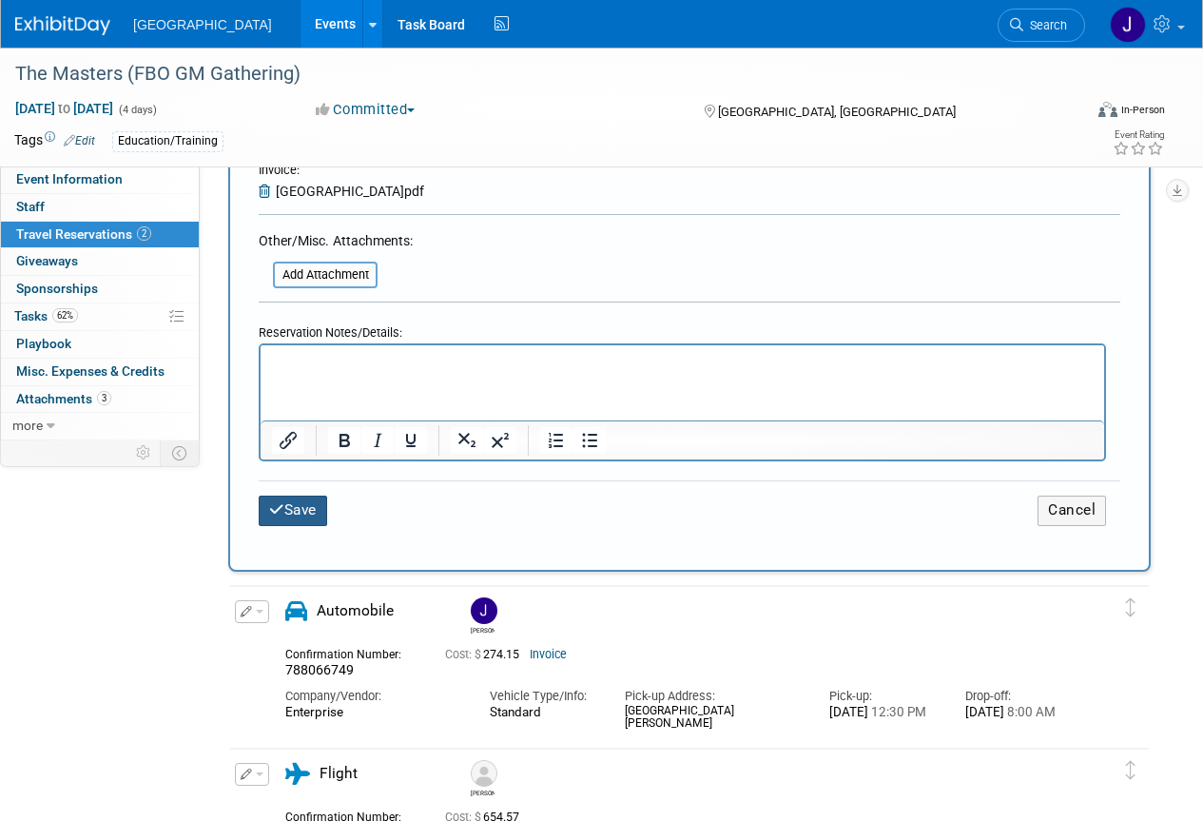
click at [304, 499] on button "Save" at bounding box center [293, 510] width 68 height 29
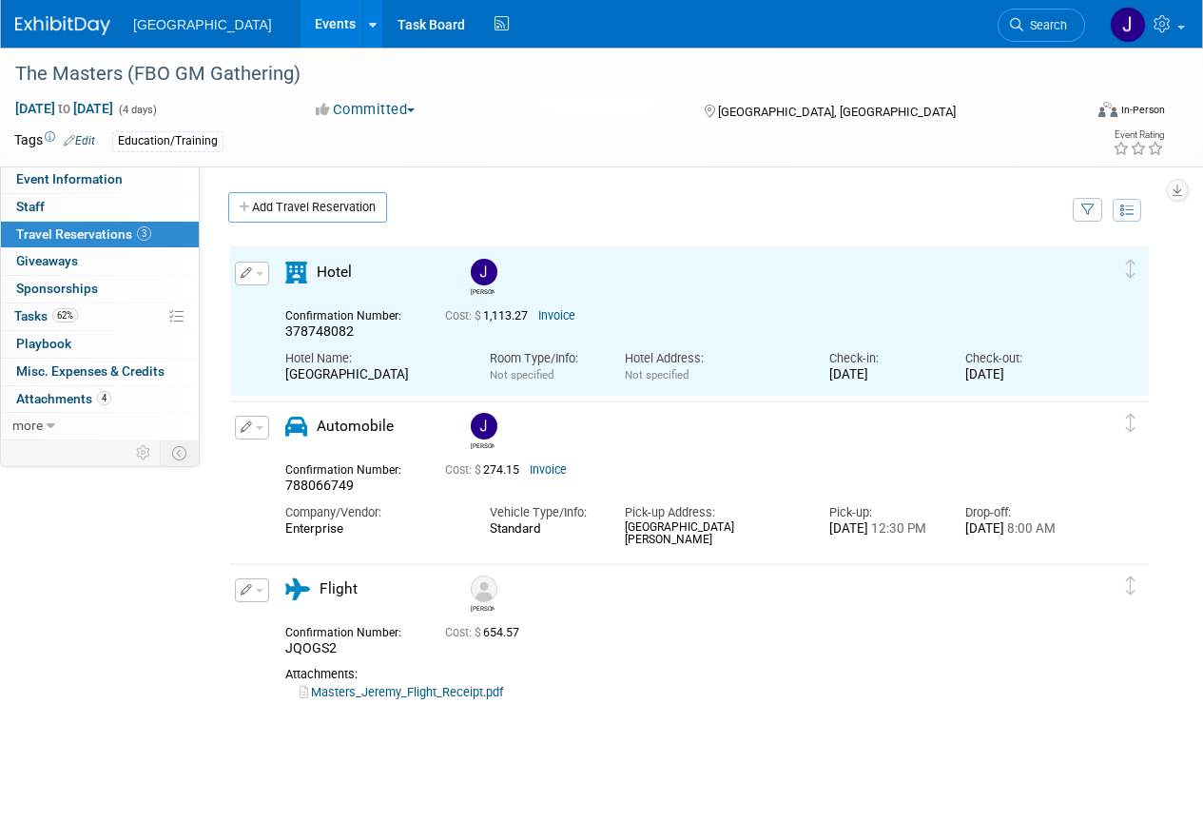
scroll to position [0, 0]
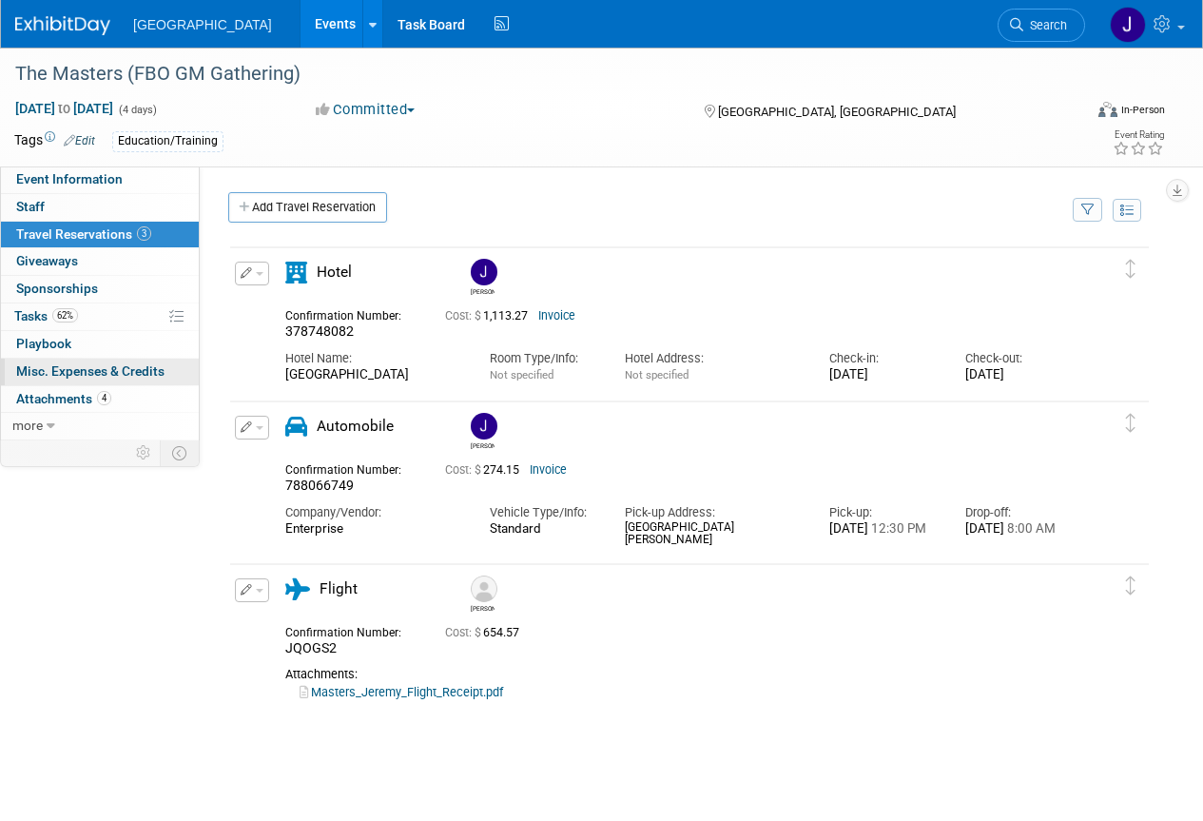
click at [68, 370] on span "Misc. Expenses & Credits 0" at bounding box center [90, 370] width 148 height 15
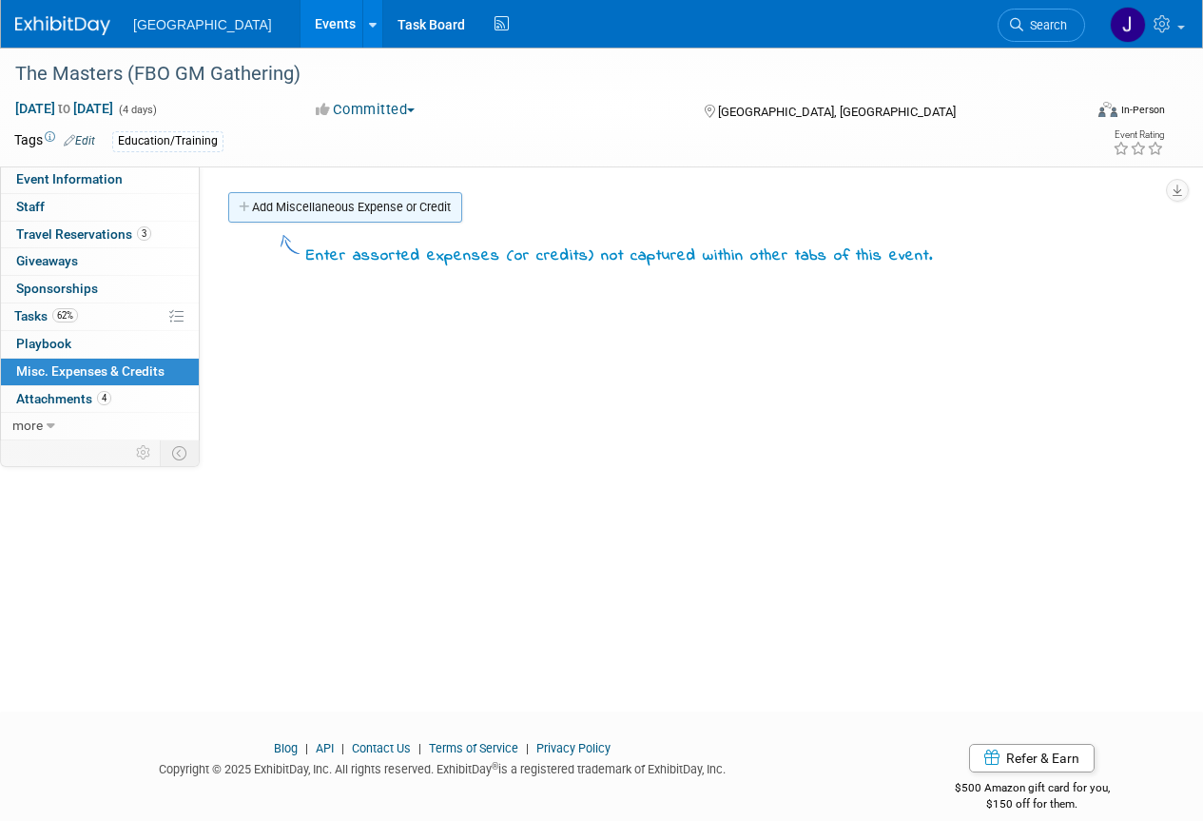
click at [317, 209] on link "Add Miscellaneous Expense or Credit" at bounding box center [345, 207] width 234 height 30
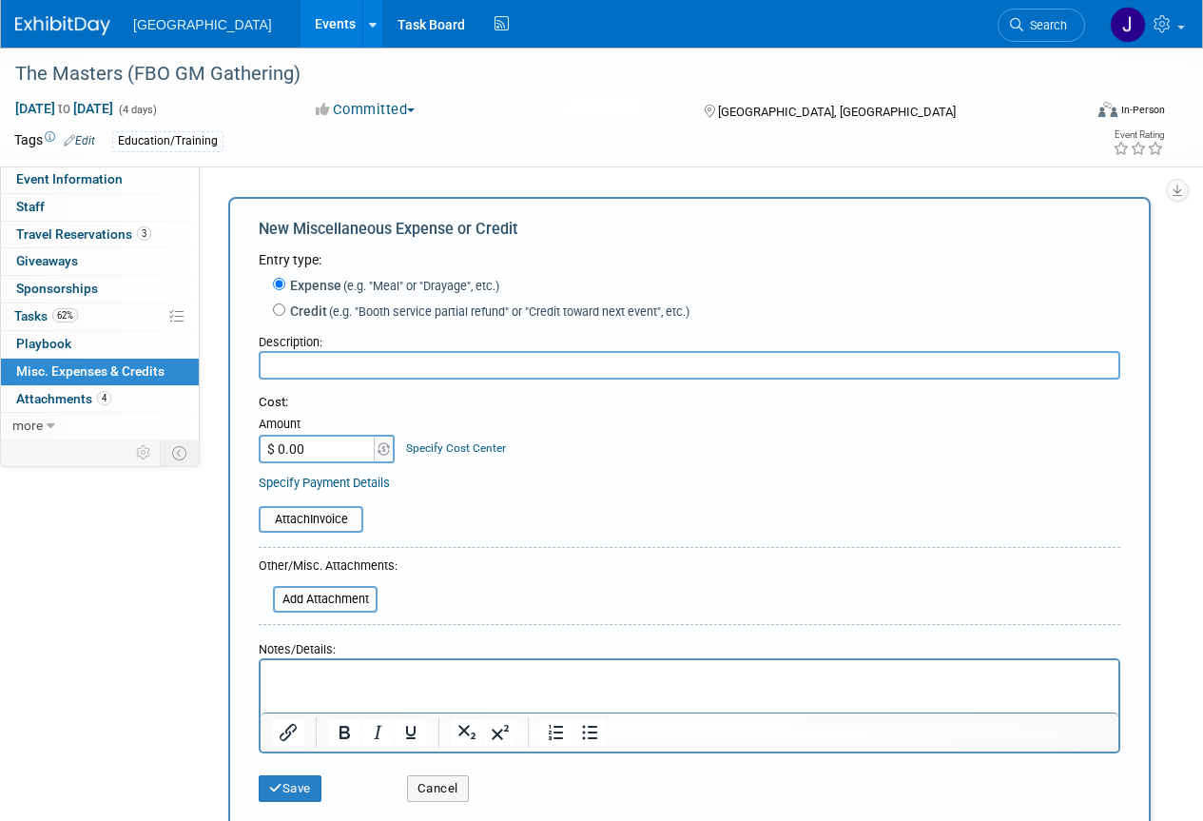
click at [301, 372] on input "text" at bounding box center [690, 365] width 862 height 29
type input "Meals/parking"
click at [318, 453] on input "$ 0.00" at bounding box center [318, 449] width 119 height 29
type input "$ 160.35"
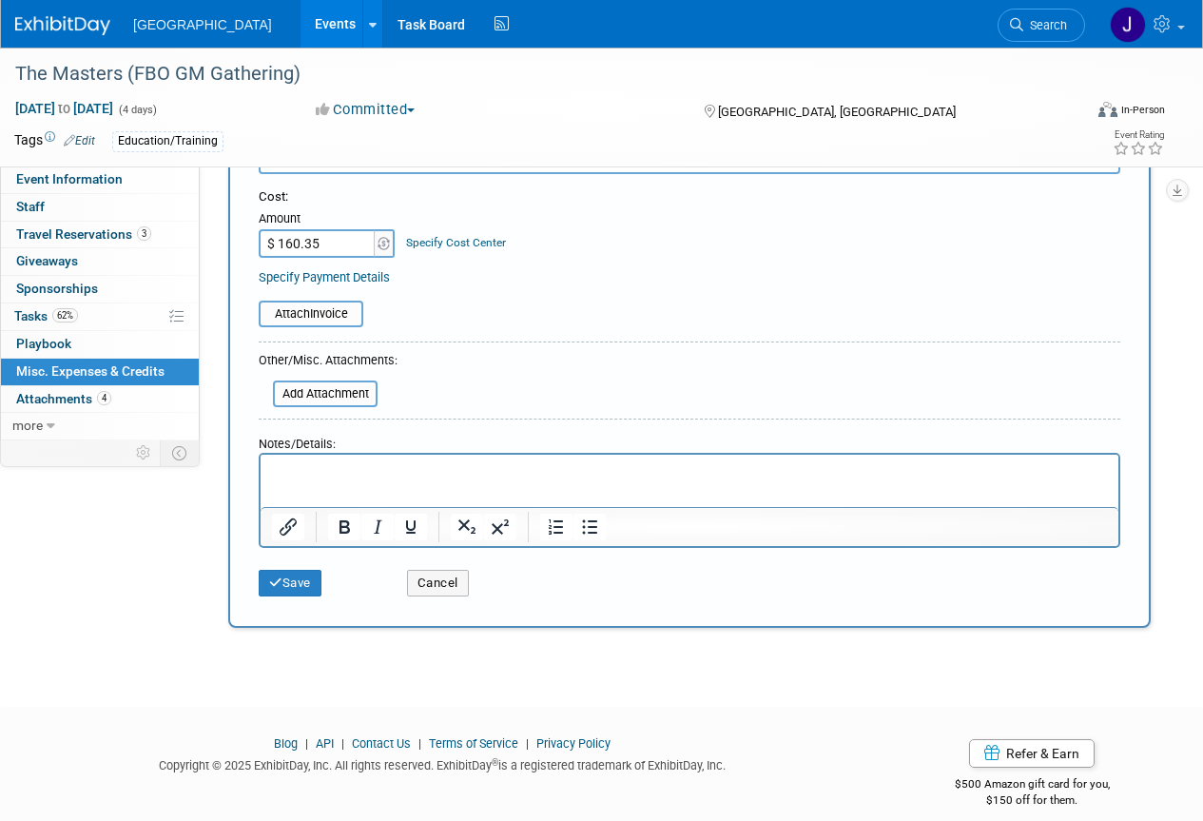
scroll to position [214, 0]
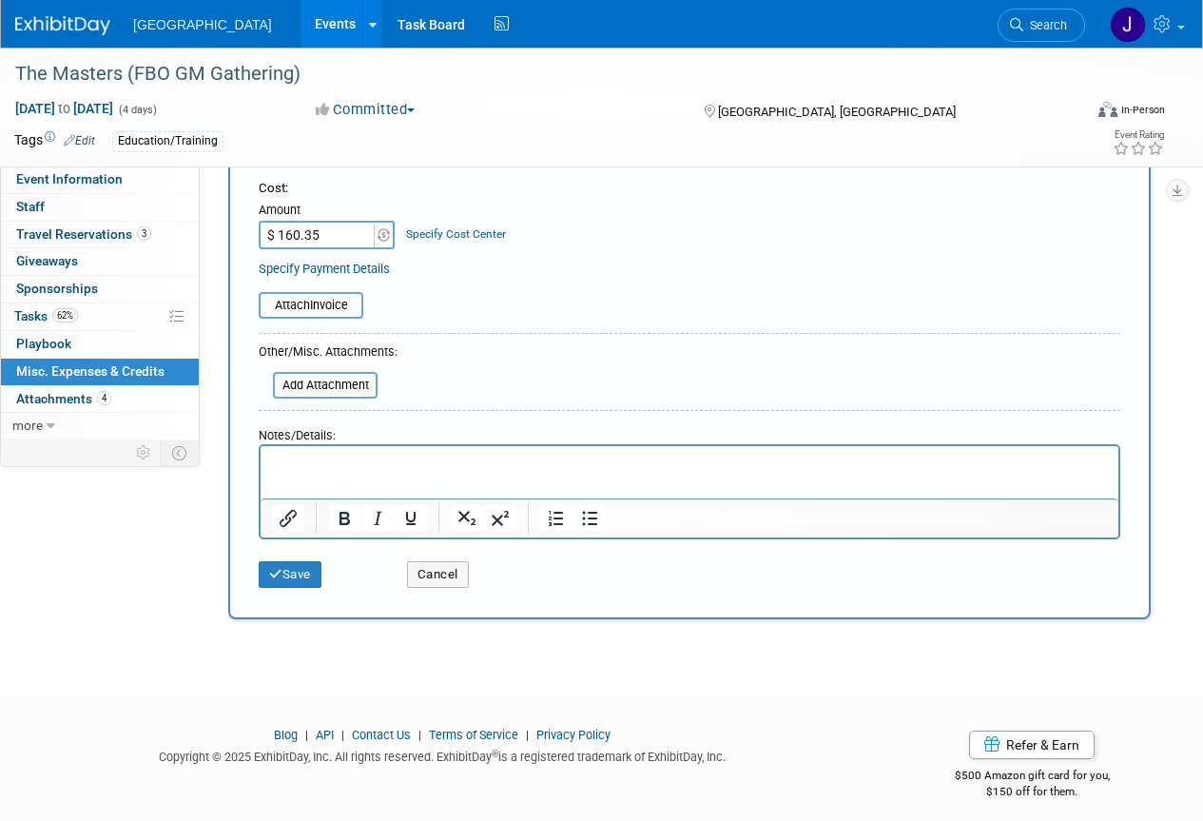
click at [274, 460] on p "Rich Text Area. Press ALT-0 for help." at bounding box center [690, 463] width 836 height 19
click at [301, 574] on button "Save" at bounding box center [290, 574] width 63 height 27
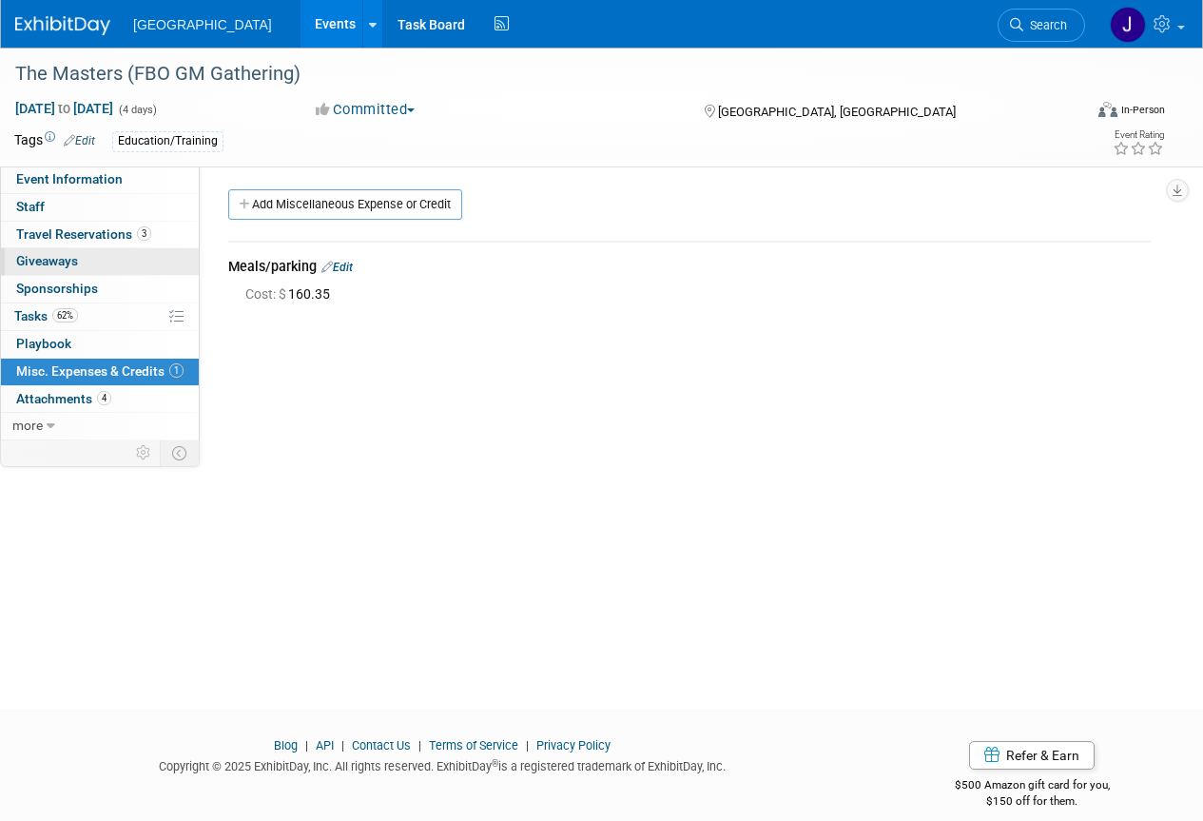
scroll to position [0, 0]
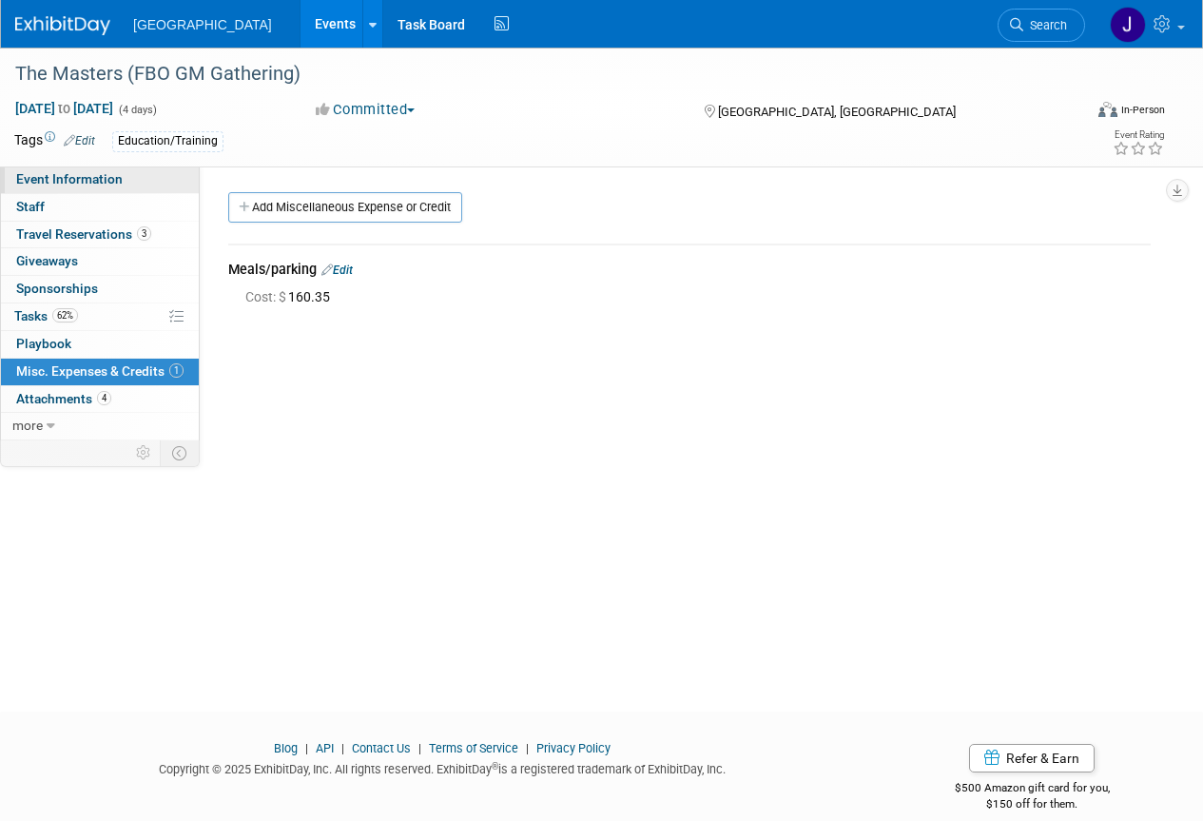
click at [63, 177] on span "Event Information" at bounding box center [69, 178] width 107 height 15
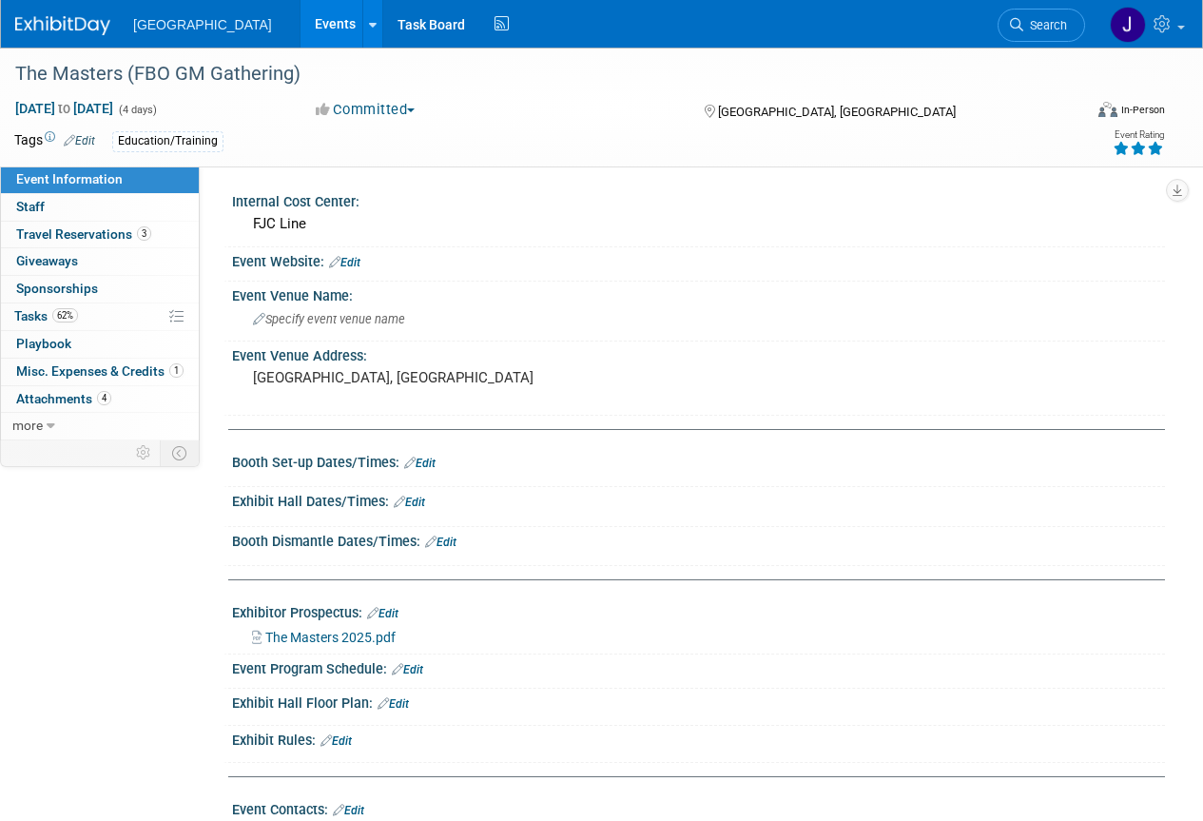
click at [1159, 148] on icon at bounding box center [1155, 148] width 17 height 13
click at [54, 175] on span "Event Information" at bounding box center [69, 178] width 107 height 15
click at [300, 25] on li "Events Recently Viewed Events: The Masters (FBO GM Gathering) Monterey, CA Sep …" at bounding box center [342, 24] width 84 height 48
click at [369, 26] on icon at bounding box center [373, 25] width 8 height 12
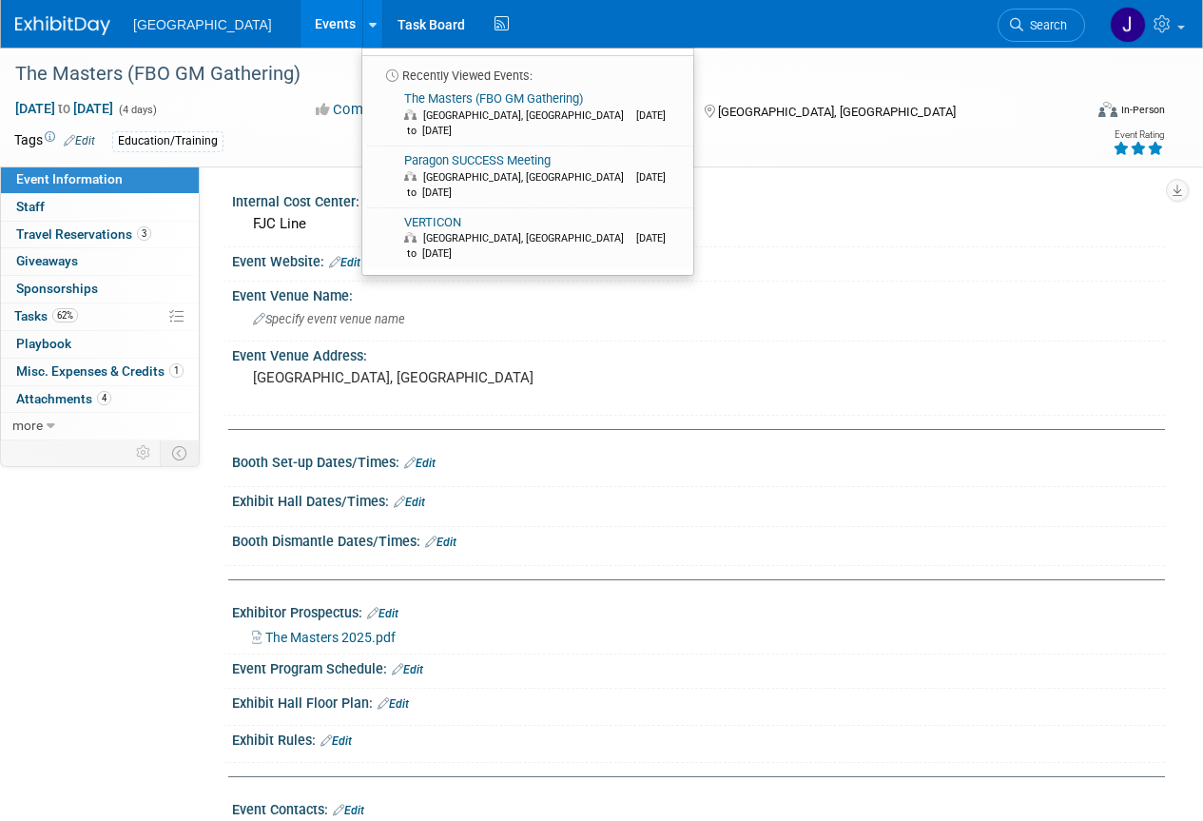
click at [301, 20] on link "Events" at bounding box center [335, 24] width 69 height 48
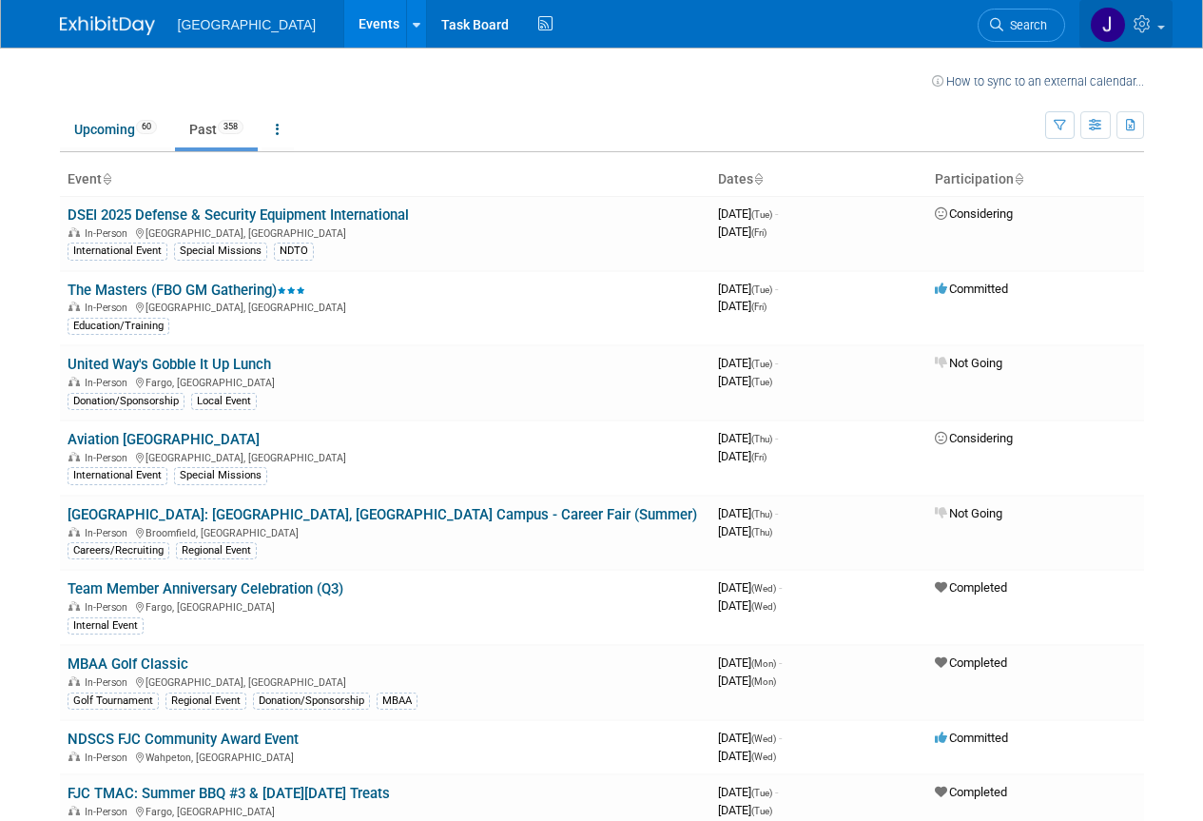
click at [1108, 25] on img at bounding box center [1108, 25] width 36 height 36
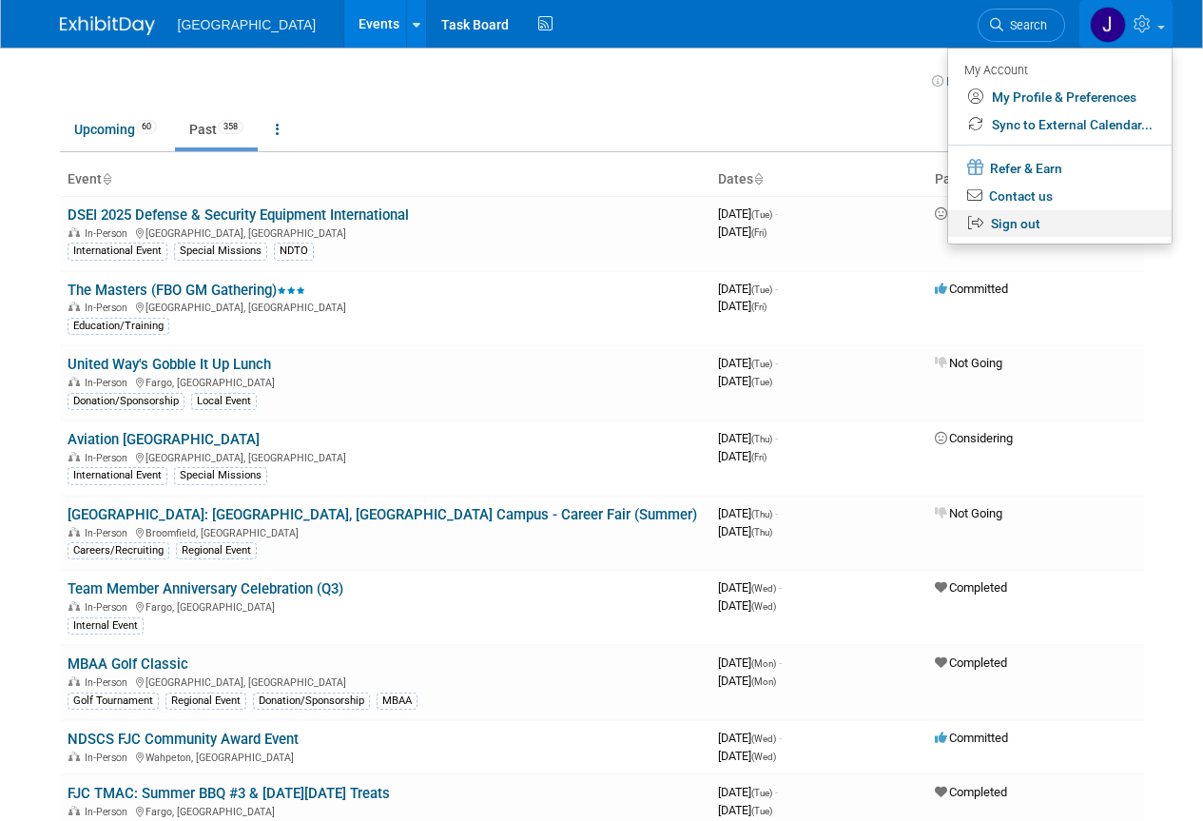
click at [1030, 226] on link "Sign out" at bounding box center [1060, 224] width 224 height 28
